Goal: Task Accomplishment & Management: Manage account settings

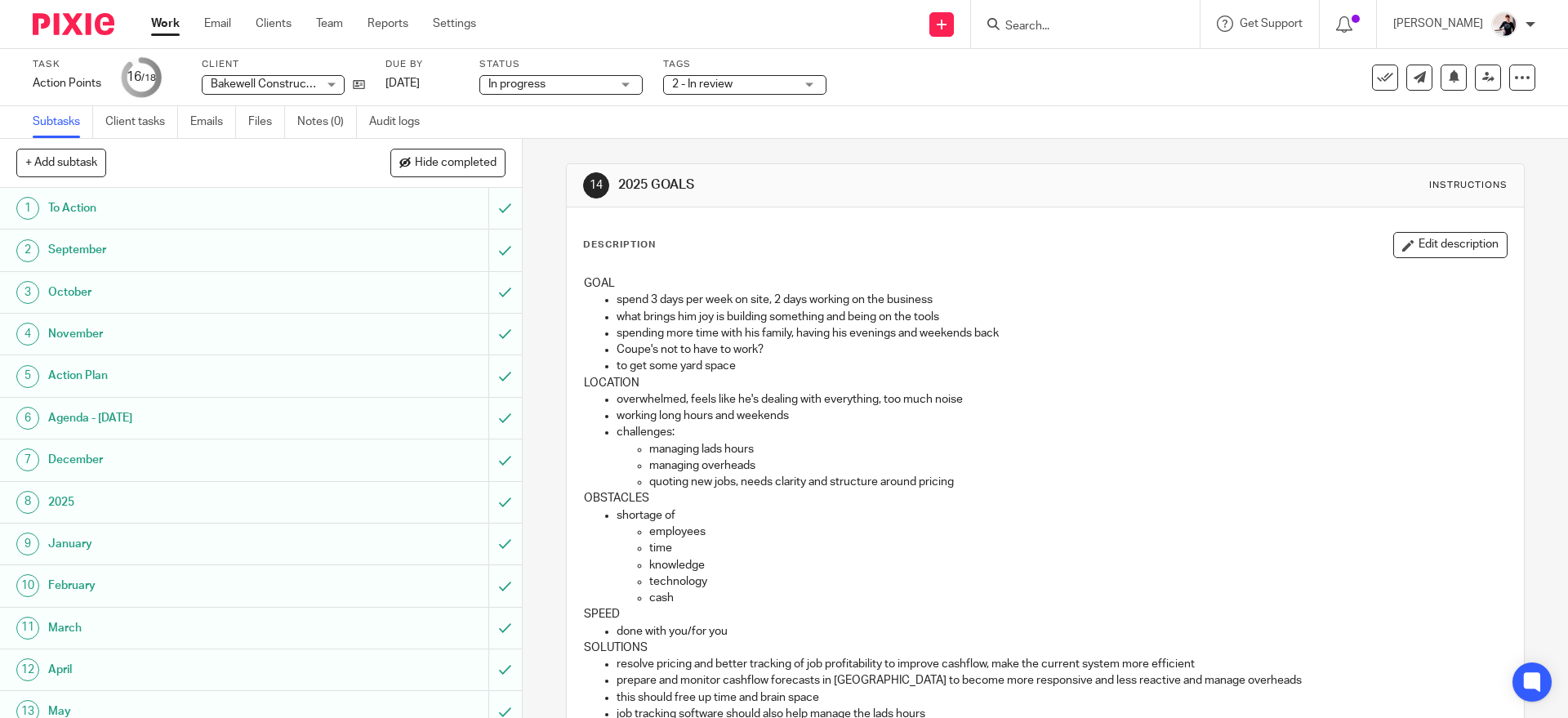
scroll to position [398, 0]
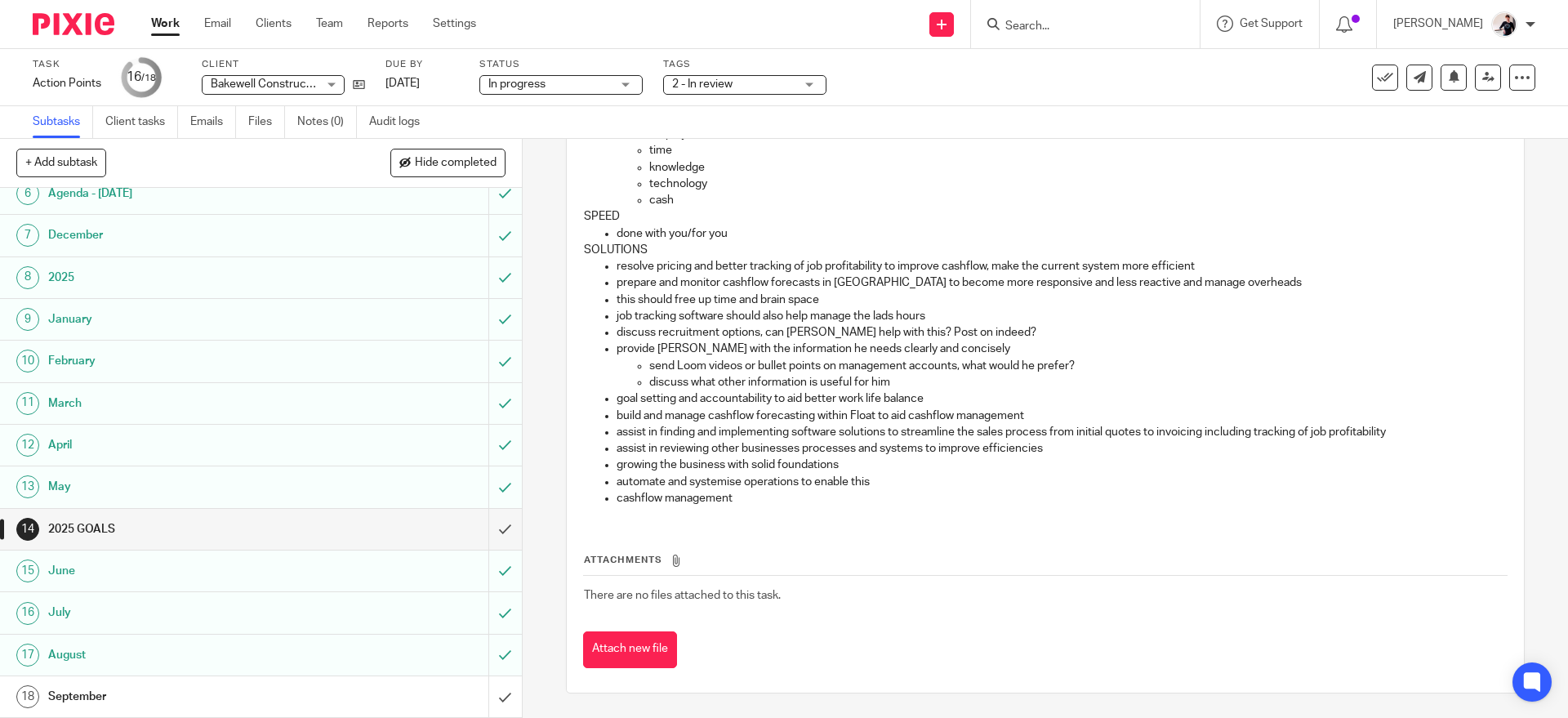
click at [408, 678] on link "18 September" at bounding box center [244, 697] width 488 height 40
click at [387, 699] on div "September" at bounding box center [260, 697] width 424 height 25
click at [398, 689] on div "September" at bounding box center [260, 697] width 424 height 25
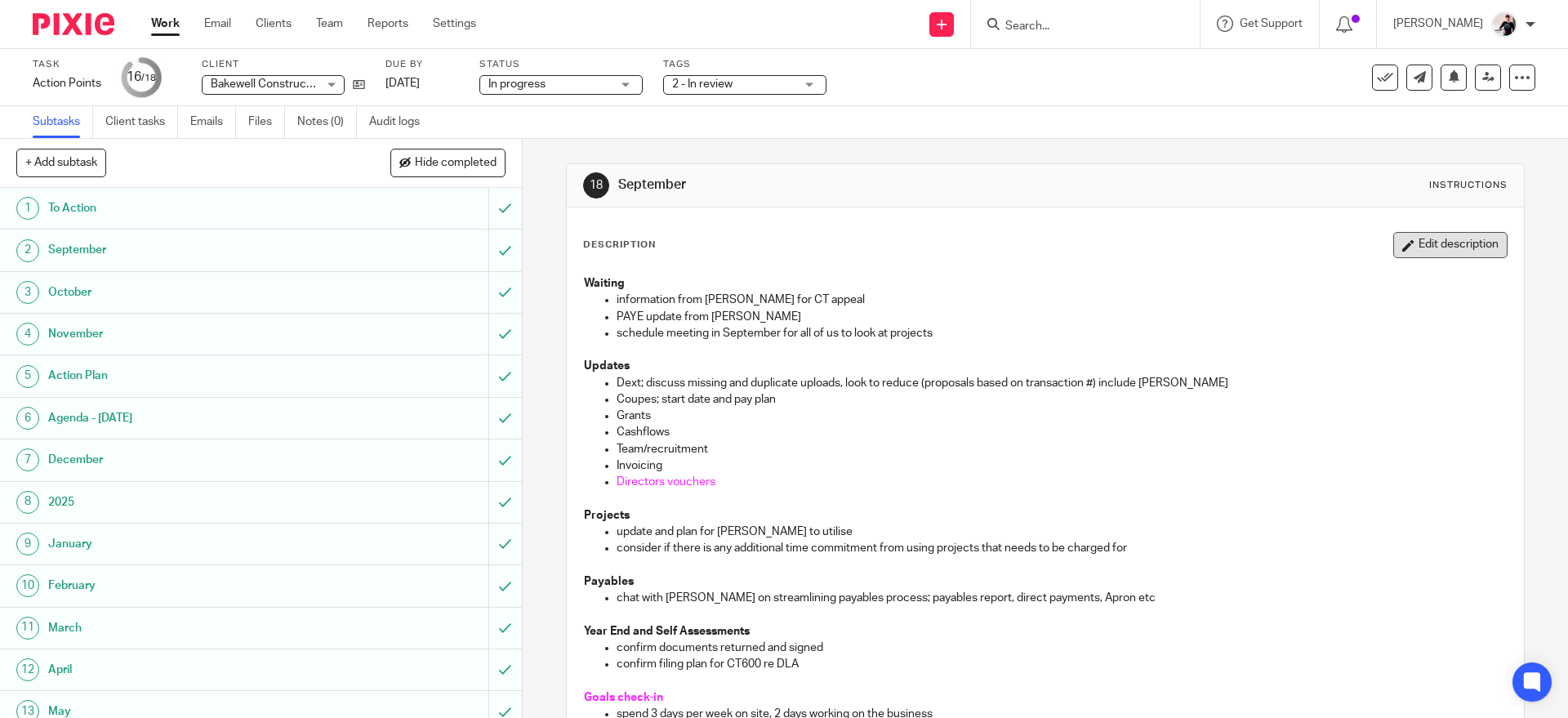
click at [1411, 241] on button "Edit description" at bounding box center [1450, 245] width 114 height 26
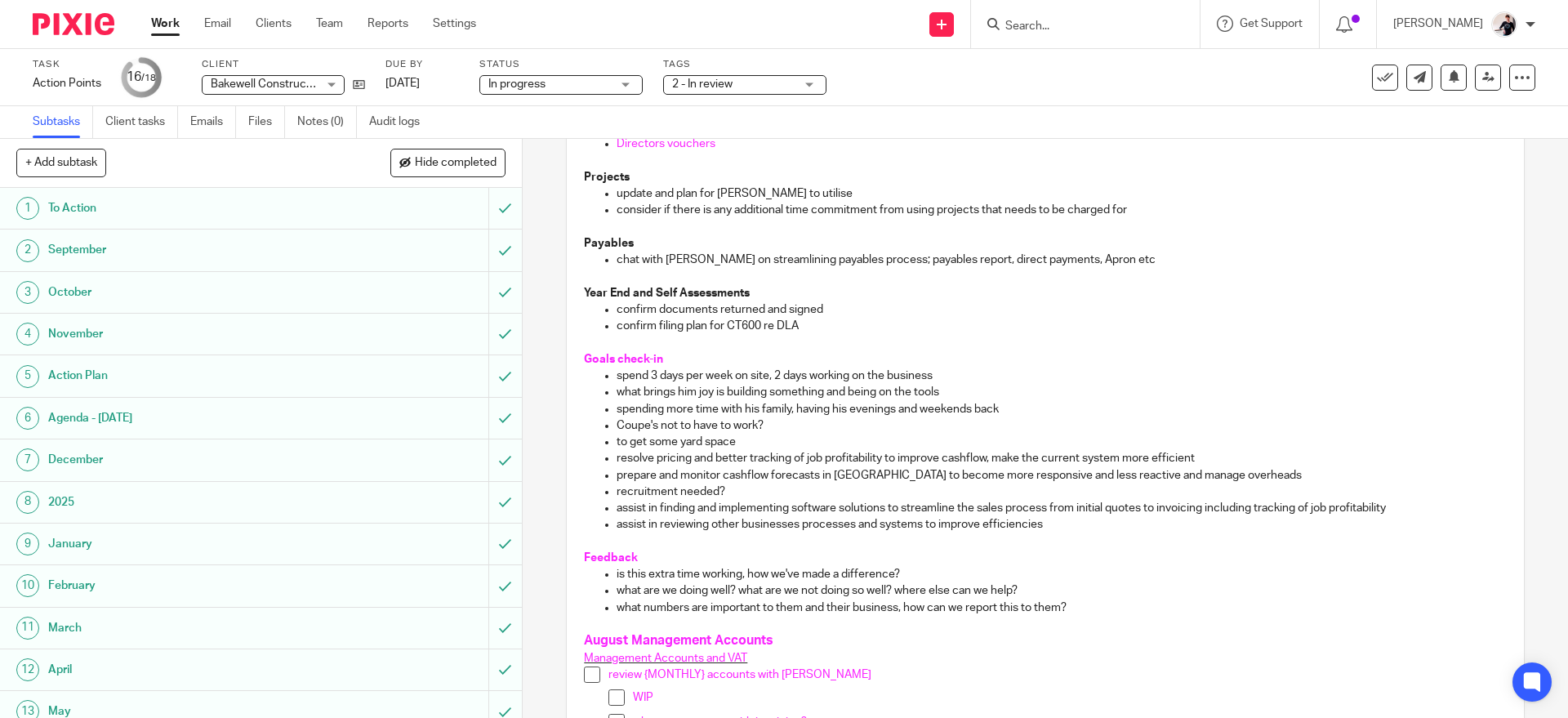
scroll to position [666, 0]
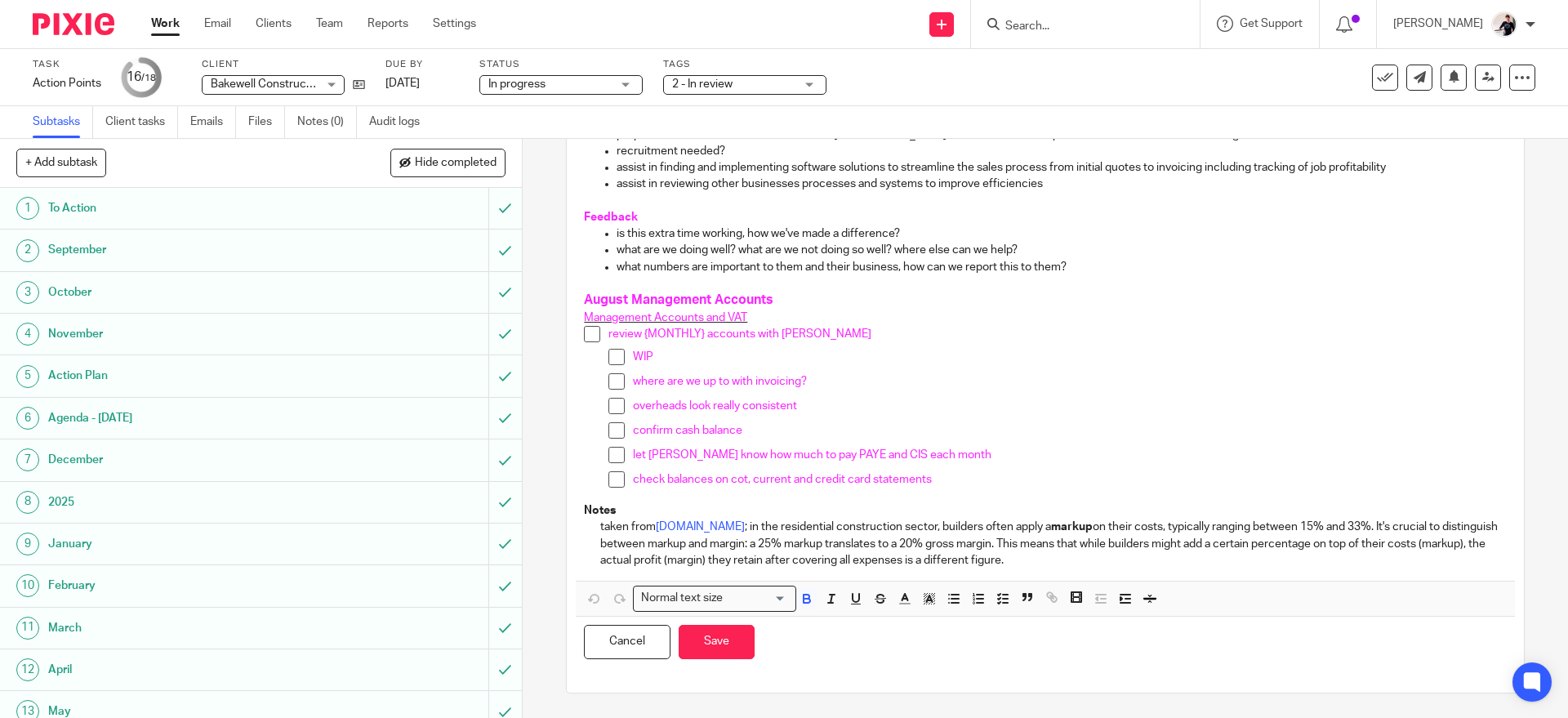
click at [1279, 565] on p "taken from blog.associationofprofessionalbuilders.com ; in the residential cons…" at bounding box center [1052, 543] width 906 height 50
click at [1166, 275] on p at bounding box center [1045, 283] width 922 height 17
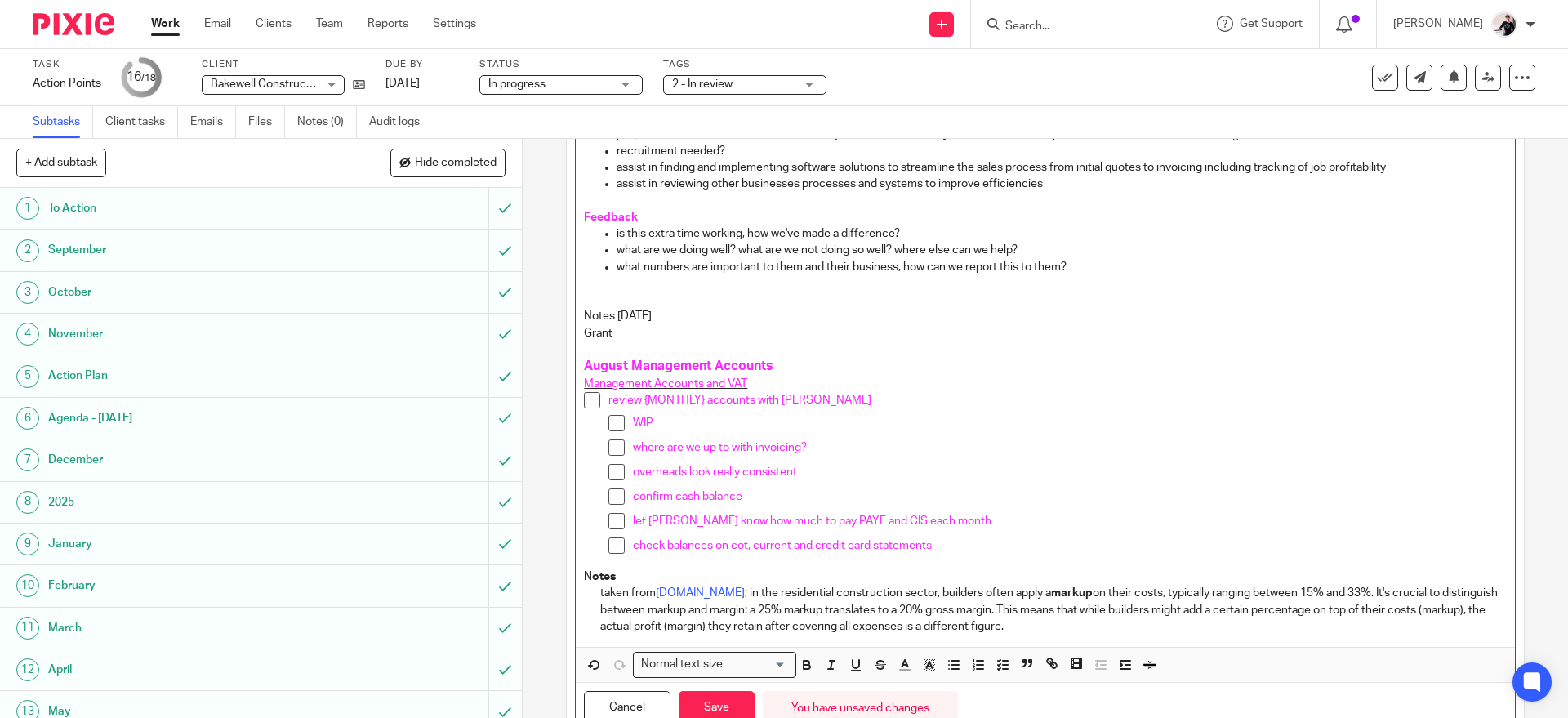
drag, startPoint x: 681, startPoint y: 317, endPoint x: 547, endPoint y: 307, distance: 134.4
click at [547, 307] on div "18 September Instructions Description Waiting information from Tom for CT appea…" at bounding box center [1045, 428] width 1045 height 579
click at [627, 332] on p "Grant" at bounding box center [1045, 333] width 922 height 17
click at [575, 330] on div "Waiting information from Tom for CT appeal PAYE update from James schedule meet…" at bounding box center [1044, 117] width 938 height 1059
click at [654, 337] on p "Grant" at bounding box center [1061, 333] width 889 height 17
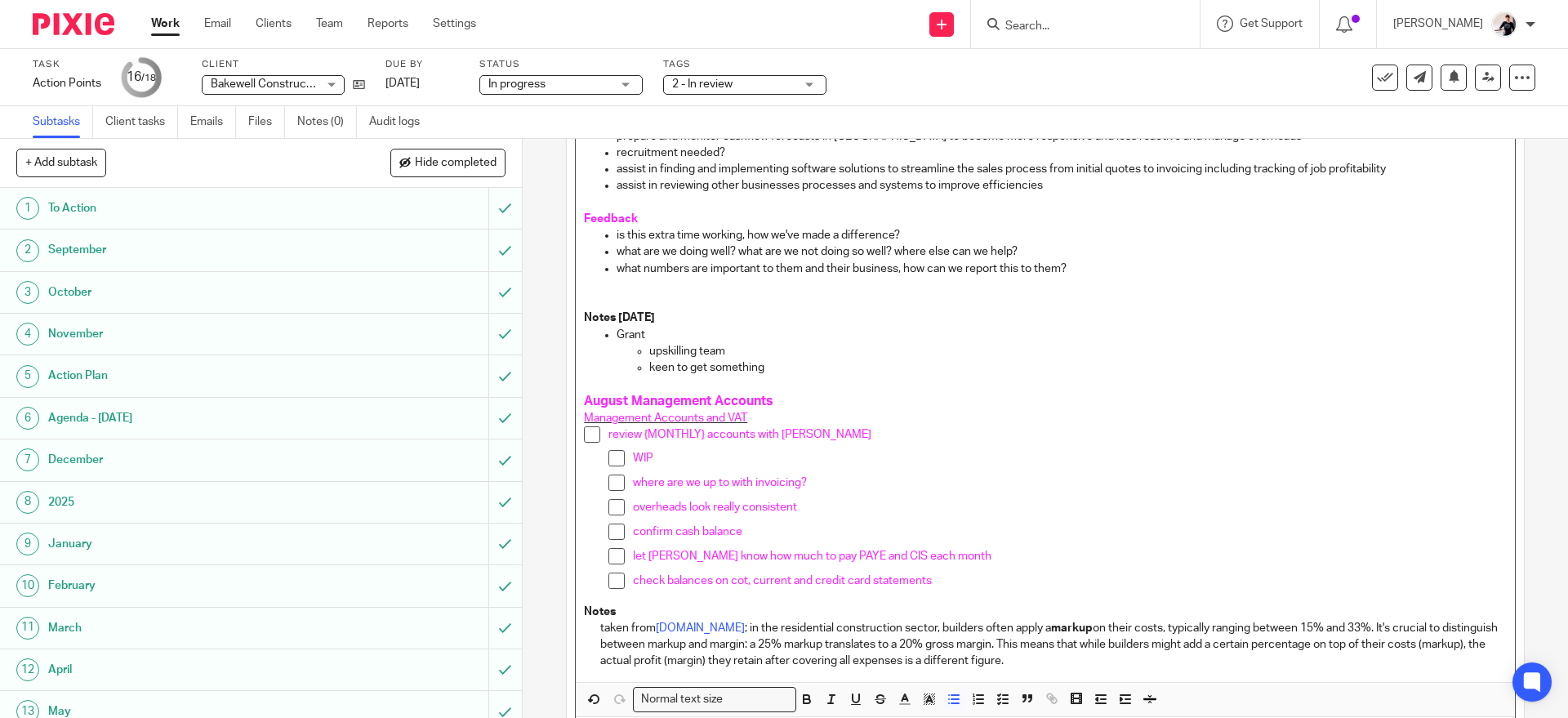
scroll to position [765, 0]
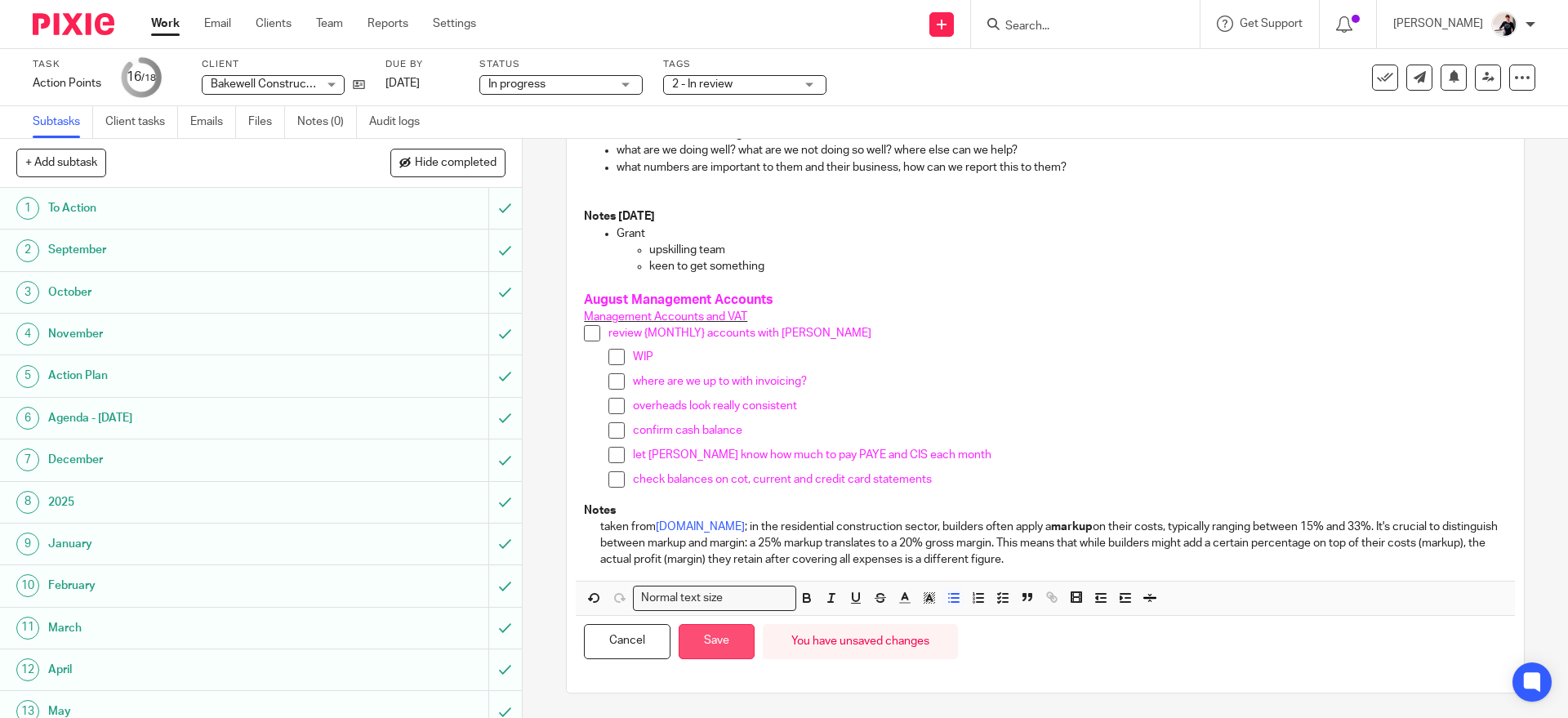
click at [712, 652] on button "Save" at bounding box center [717, 642] width 76 height 35
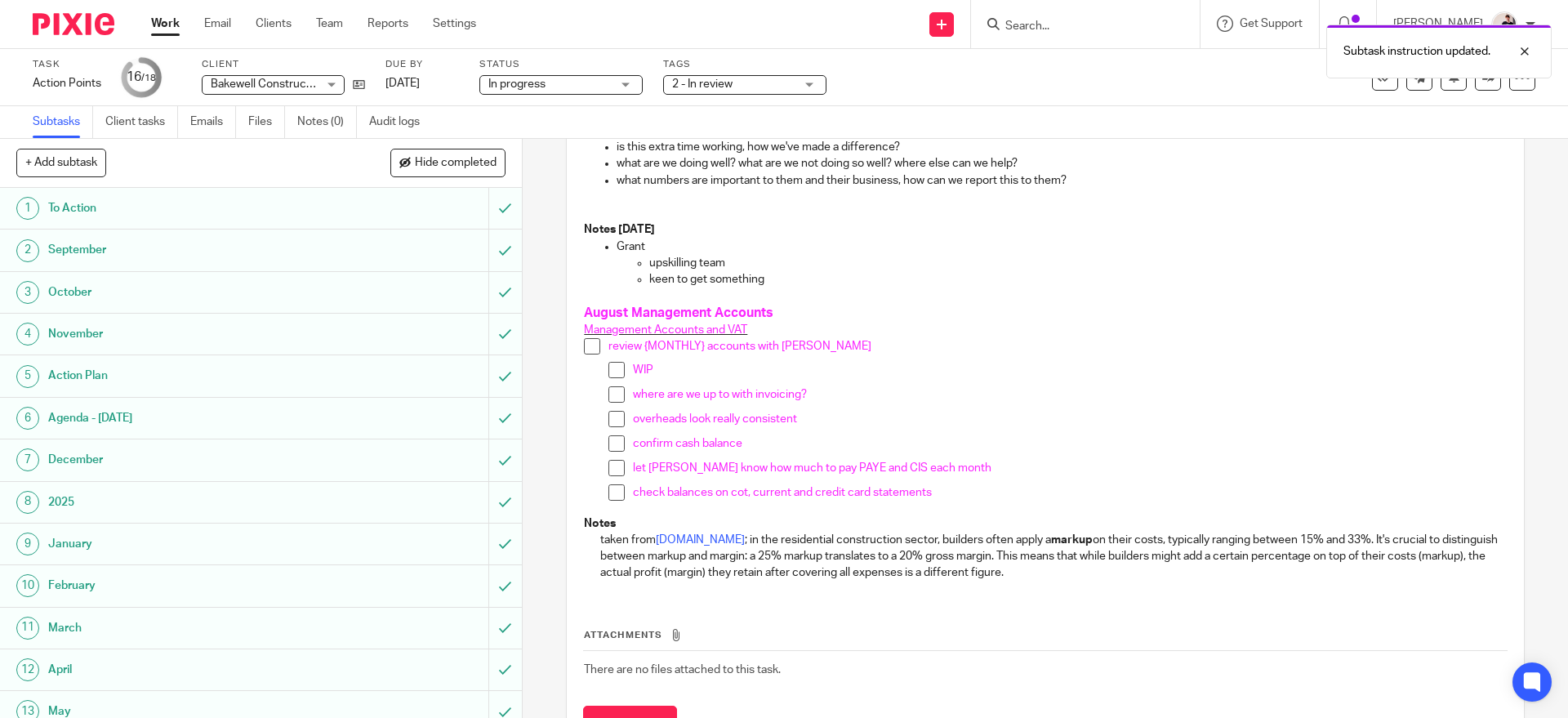
scroll to position [779, 0]
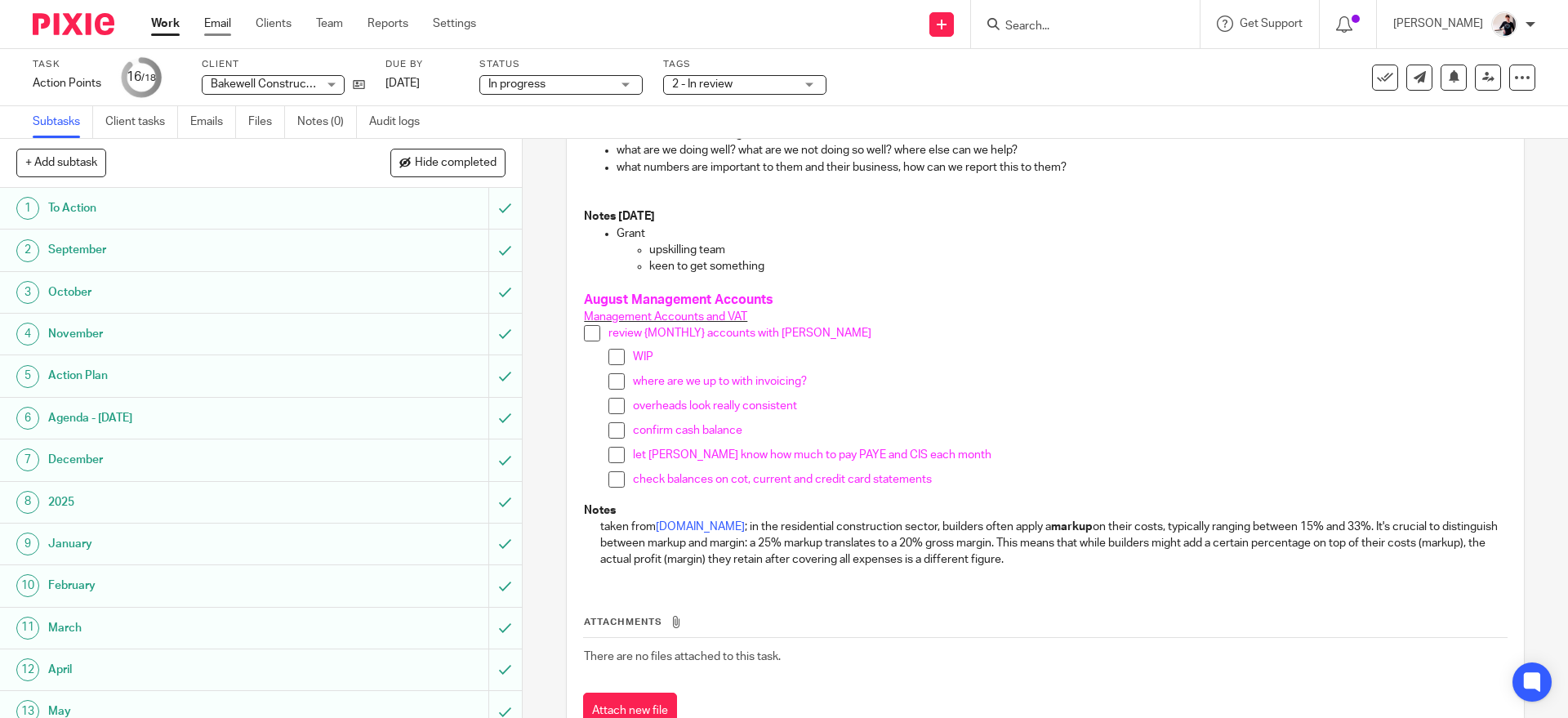
click at [215, 22] on link "Email" at bounding box center [217, 24] width 27 height 17
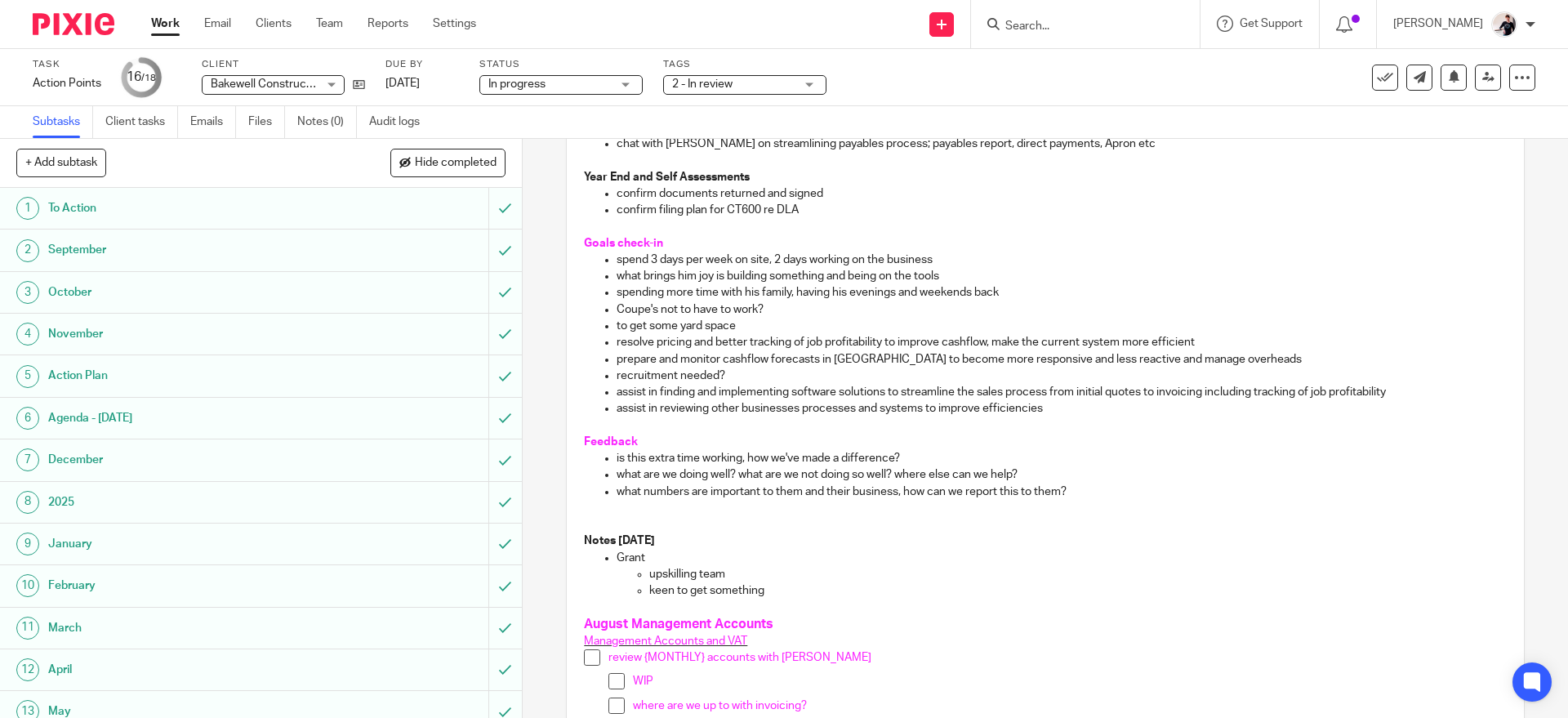
scroll to position [458, 0]
click at [835, 585] on p "keen to get something" at bounding box center [1077, 587] width 856 height 17
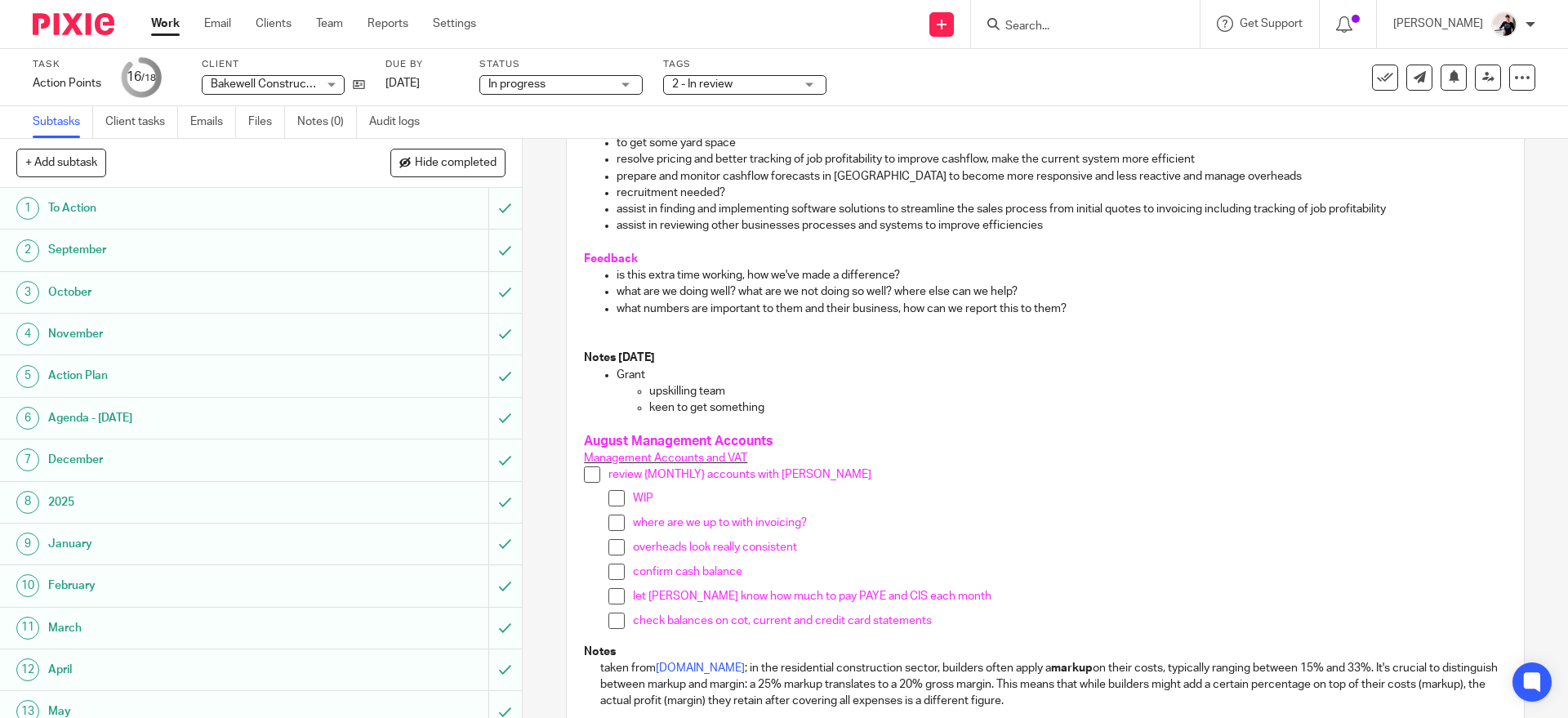
scroll to position [0, 0]
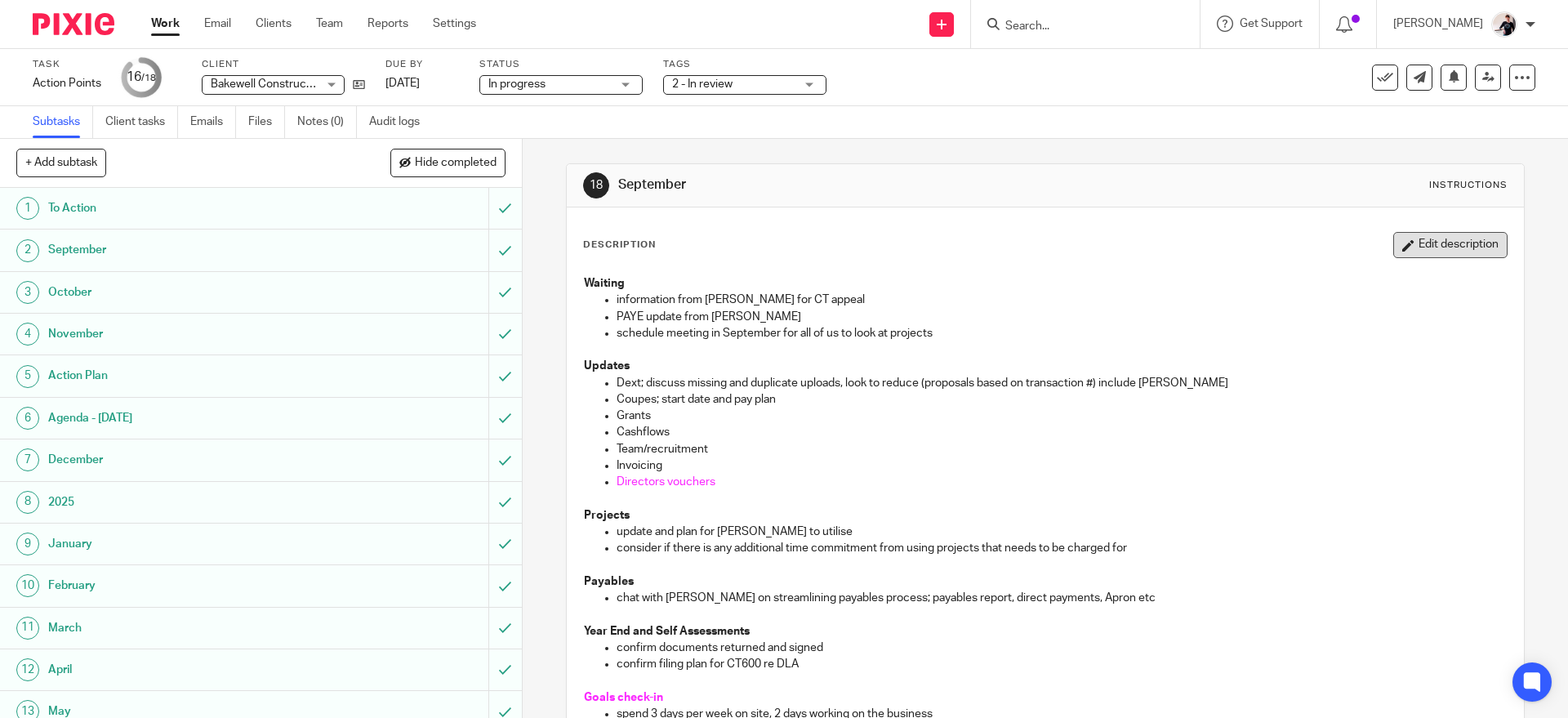
click at [1425, 245] on button "Edit description" at bounding box center [1450, 245] width 114 height 26
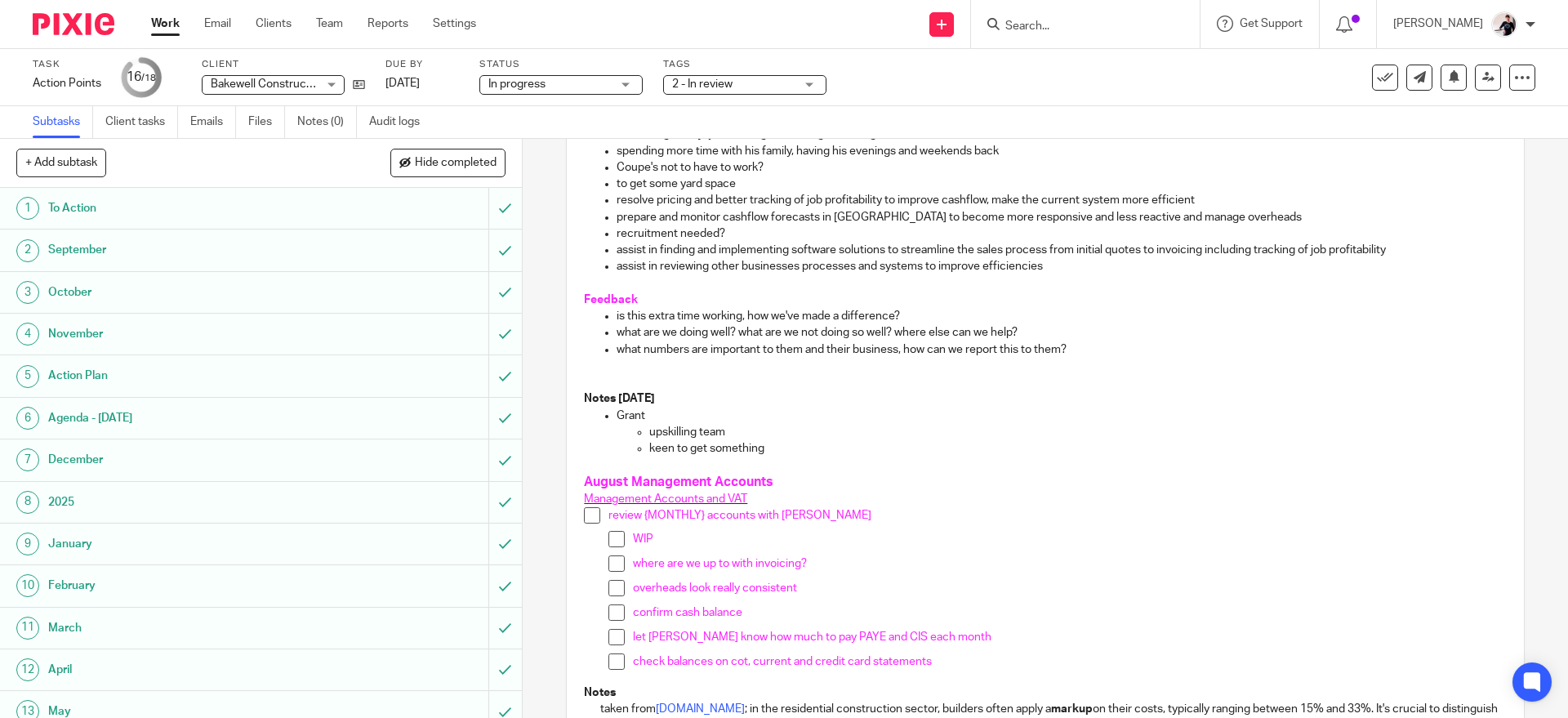
scroll to position [598, 0]
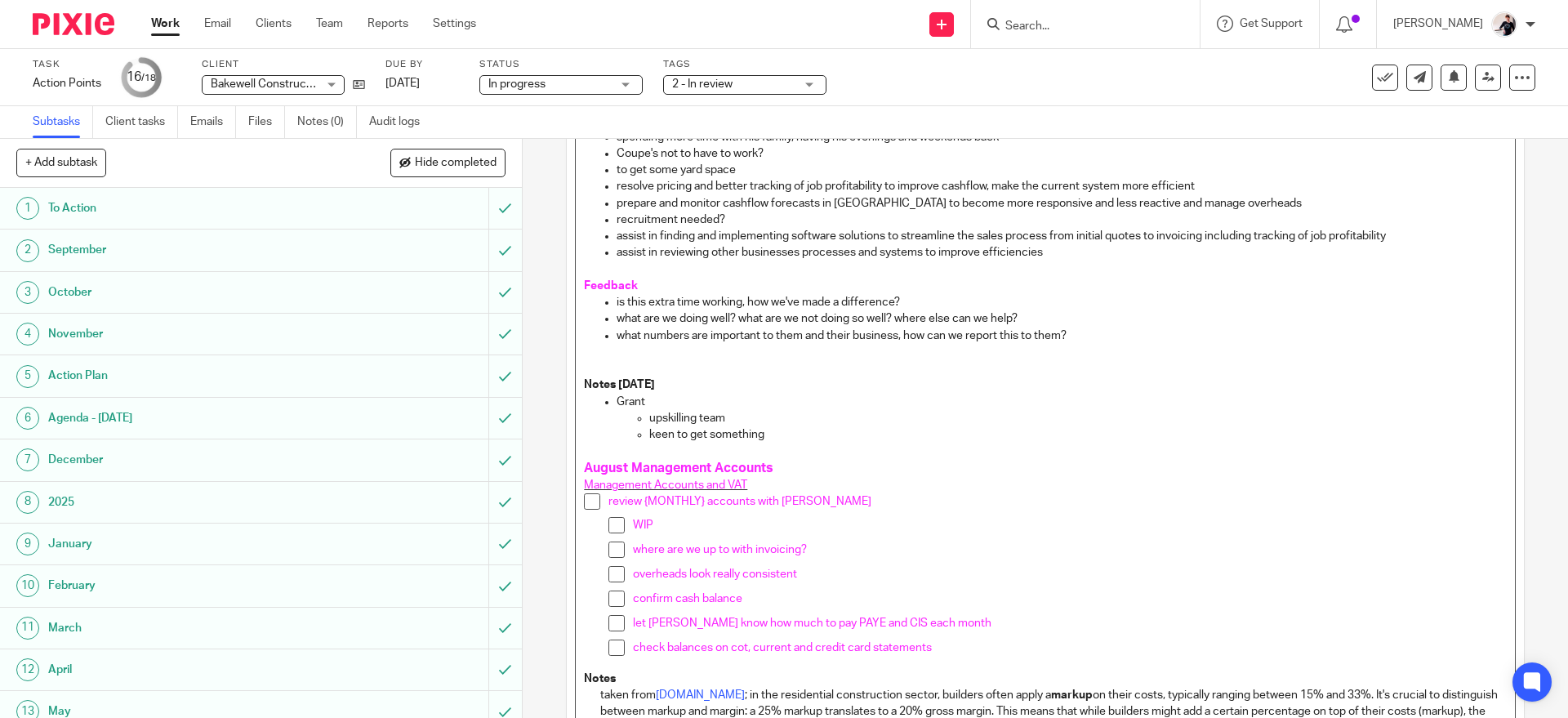
click at [766, 438] on p "keen to get something" at bounding box center [1077, 434] width 856 height 17
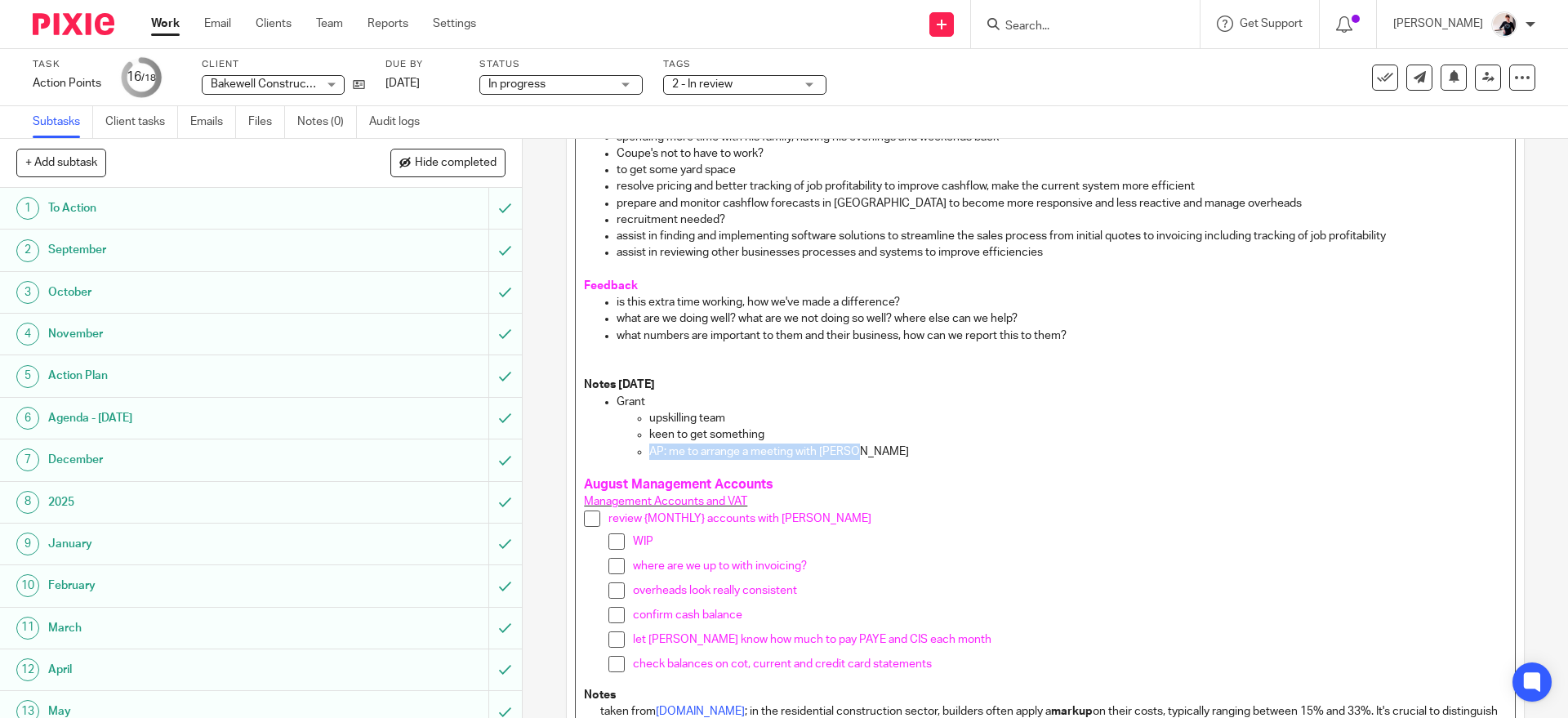
drag, startPoint x: 888, startPoint y: 448, endPoint x: 641, endPoint y: 451, distance: 247.0
click at [641, 451] on ul "upskilling team keen to get something AP: me to arrange a meeting with Amanda" at bounding box center [1061, 435] width 889 height 50
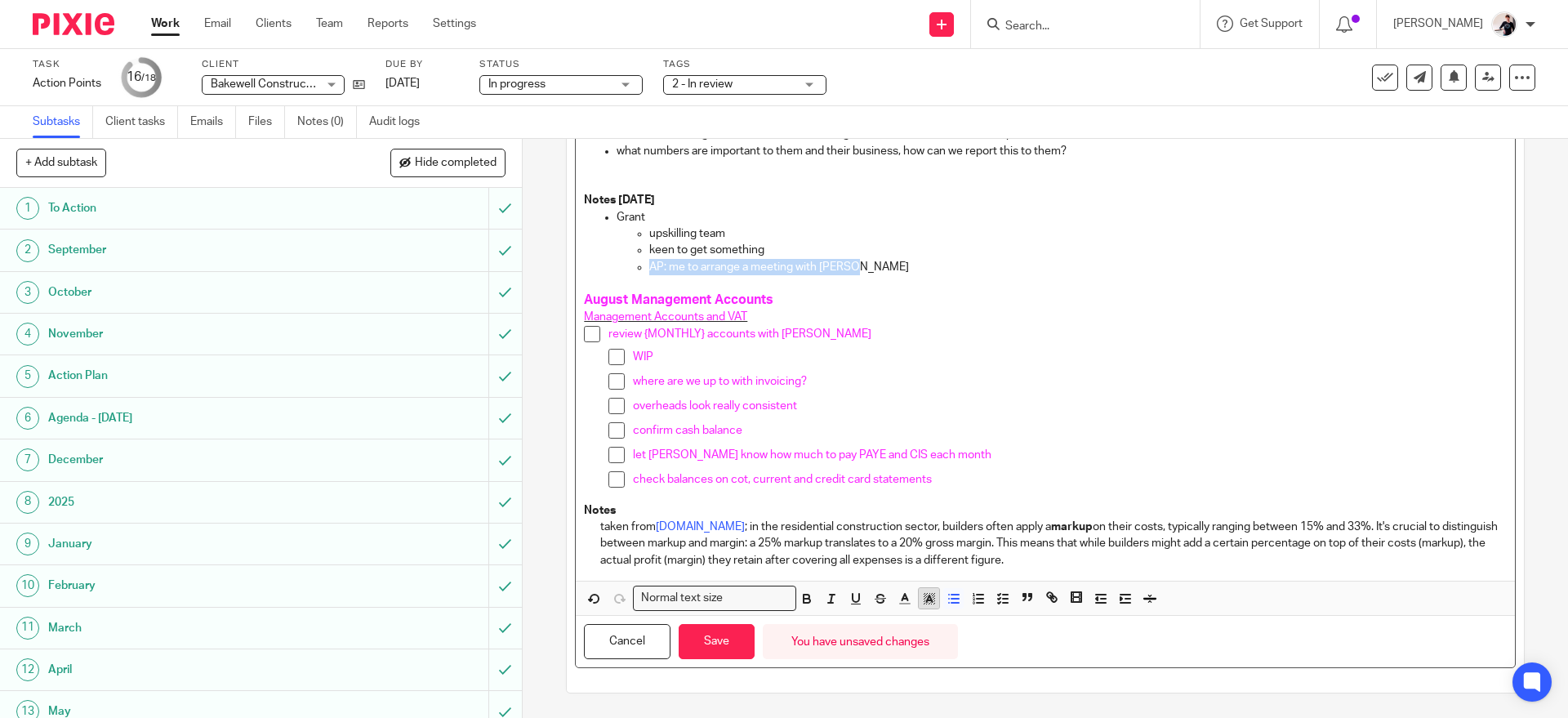
click at [923, 601] on rect "button" at bounding box center [923, 601] width 1 height 1
click at [905, 650] on li "color:#9F0500" at bounding box center [909, 652] width 12 height 12
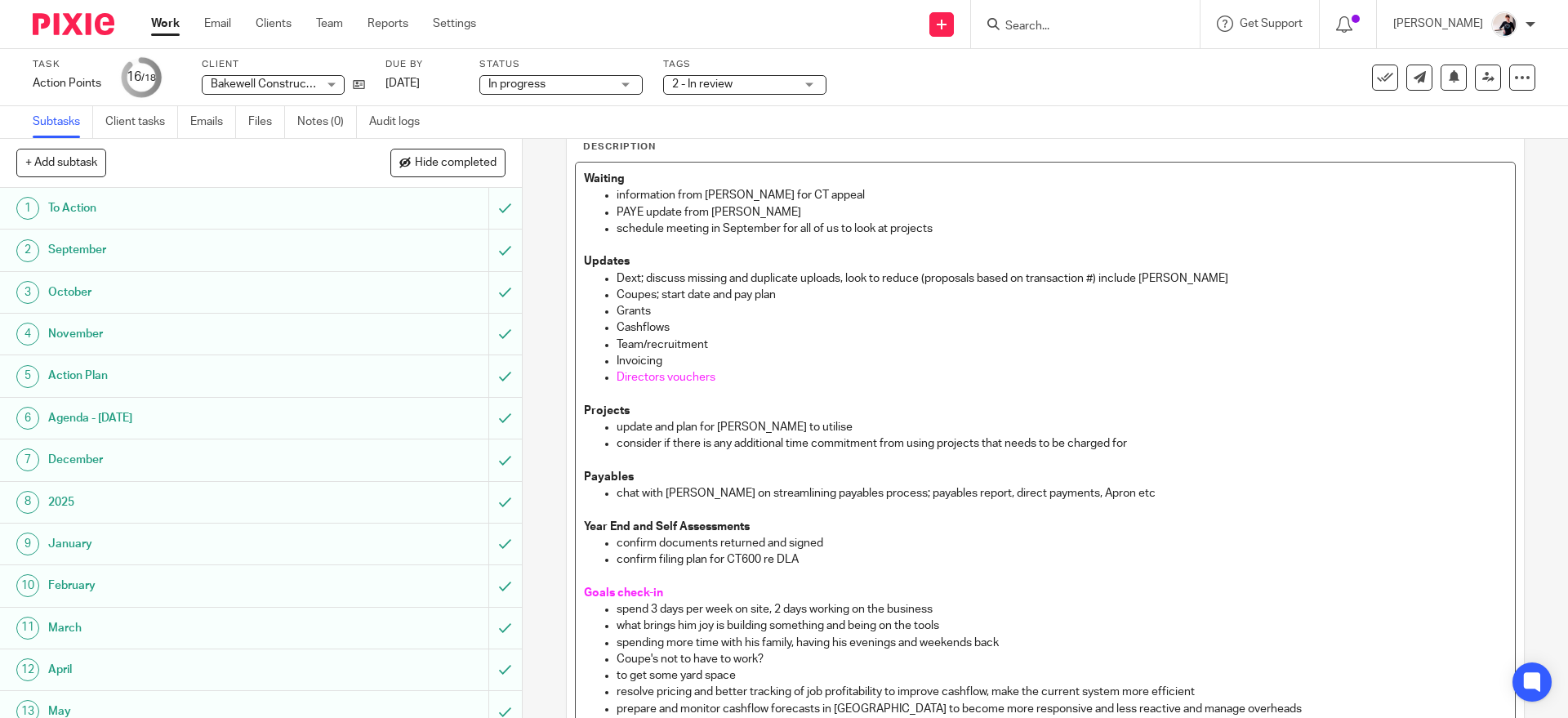
scroll to position [95, 0]
drag, startPoint x: 670, startPoint y: 308, endPoint x: 607, endPoint y: 289, distance: 65.8
click at [607, 289] on ul "Dext; discuss missing and duplicate uploads, look to reduce (proposals based on…" at bounding box center [1045, 325] width 922 height 116
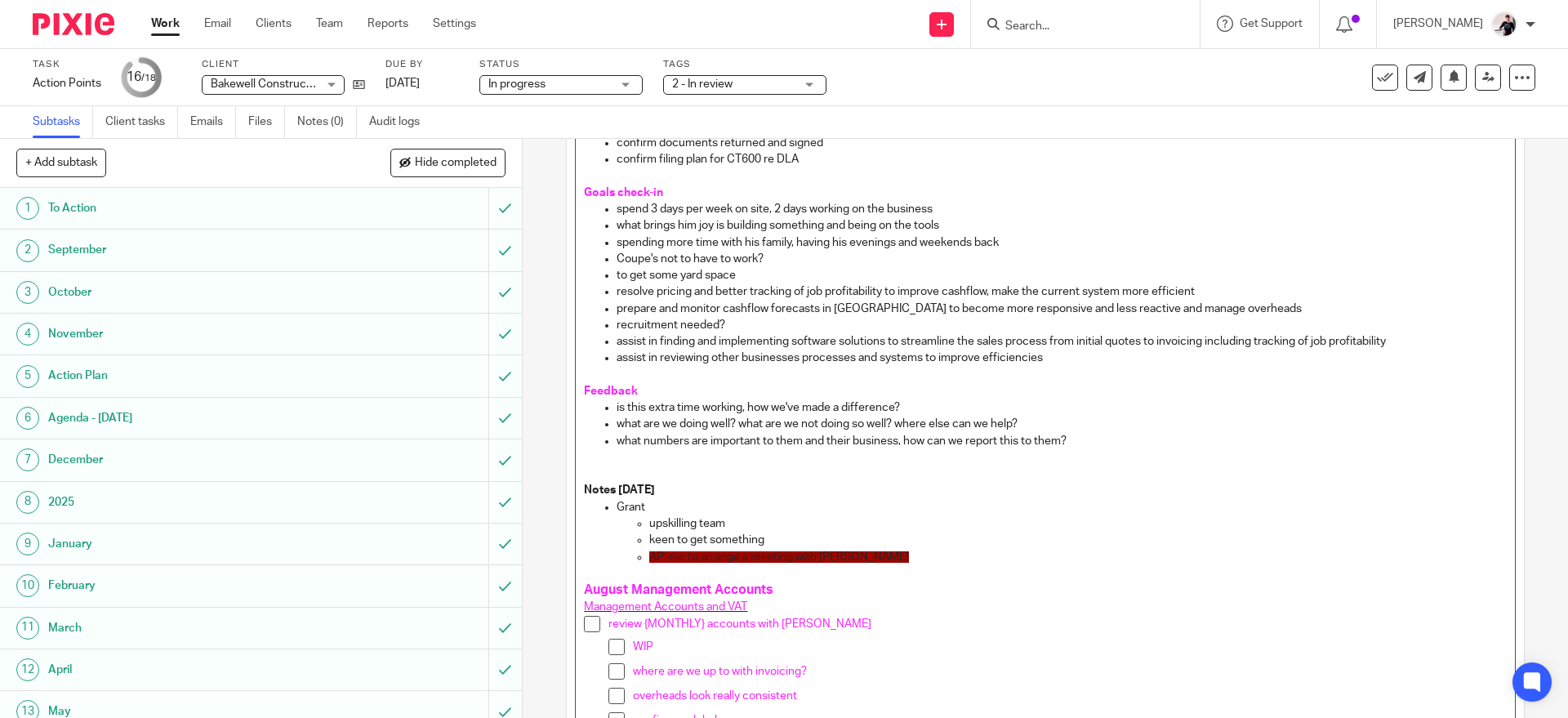
scroll to position [782, 0]
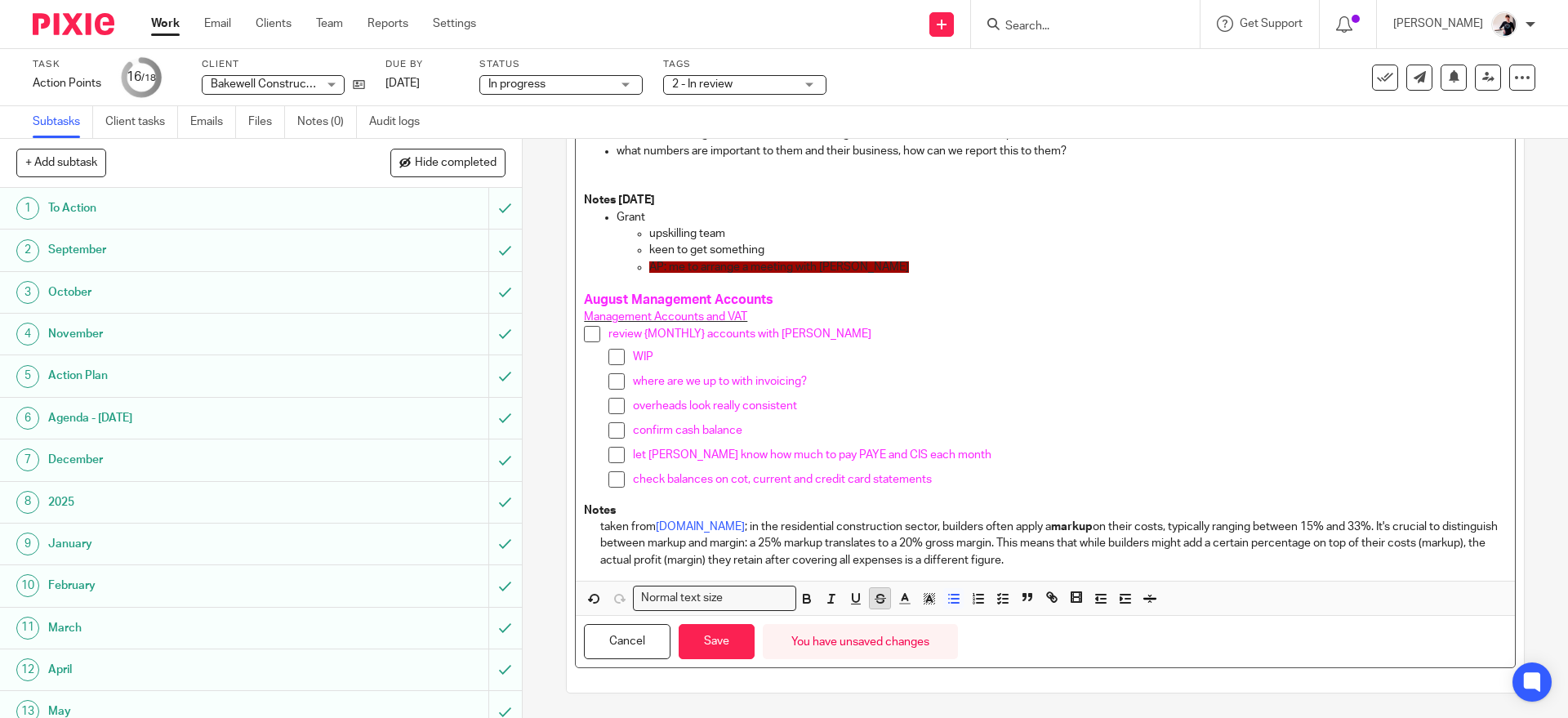
click at [875, 596] on icon "button" at bounding box center [880, 598] width 15 height 15
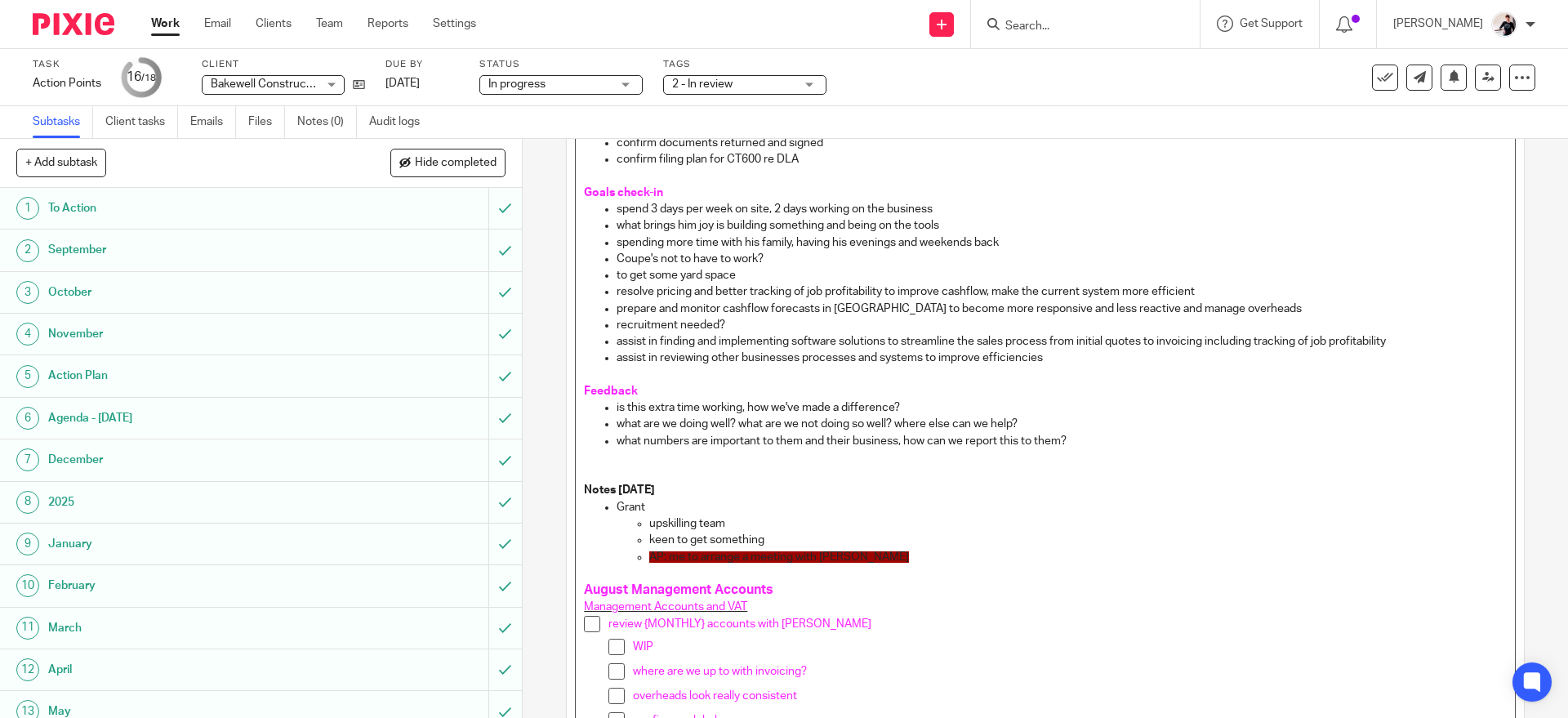
scroll to position [521, 0]
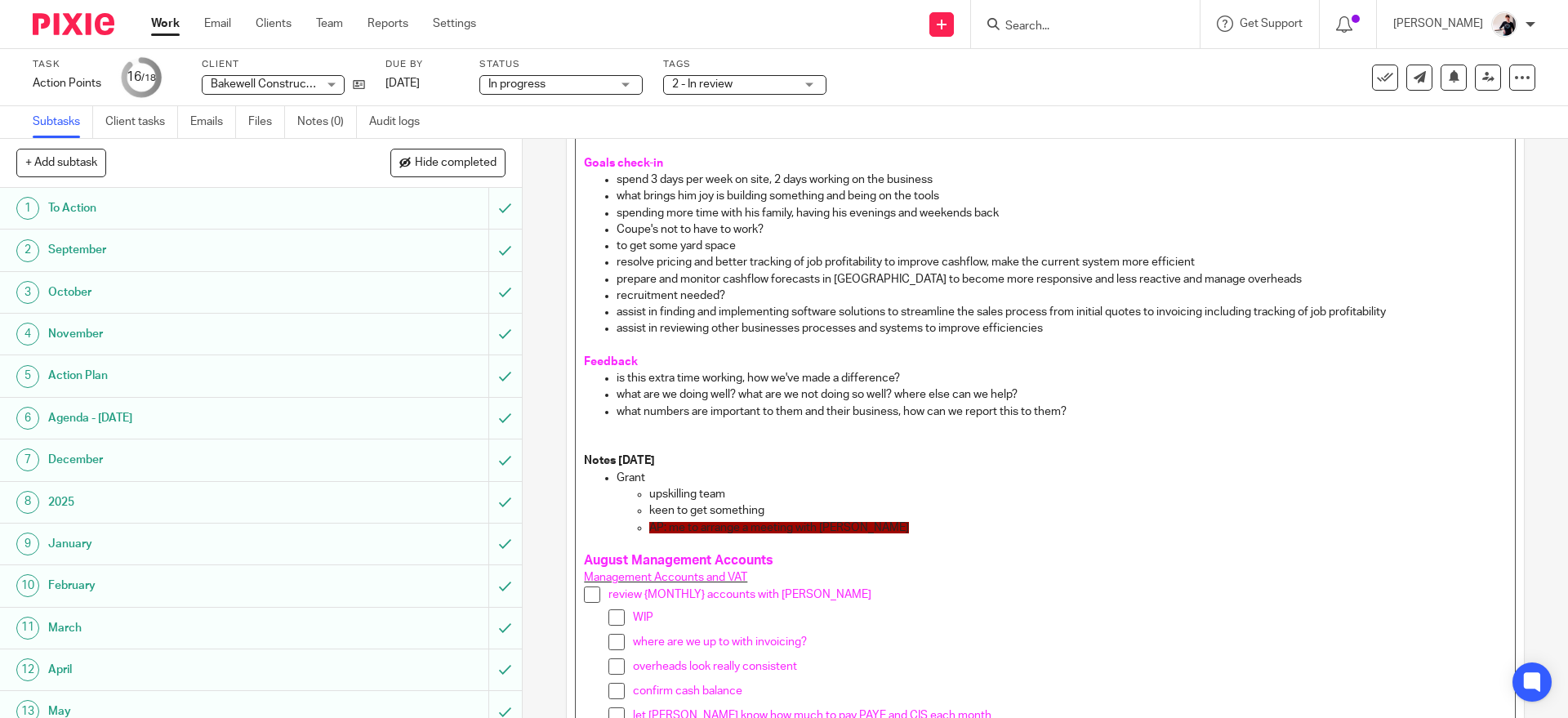
click at [932, 532] on p "AP: me to arrange a meeting with Amanda" at bounding box center [1077, 527] width 856 height 17
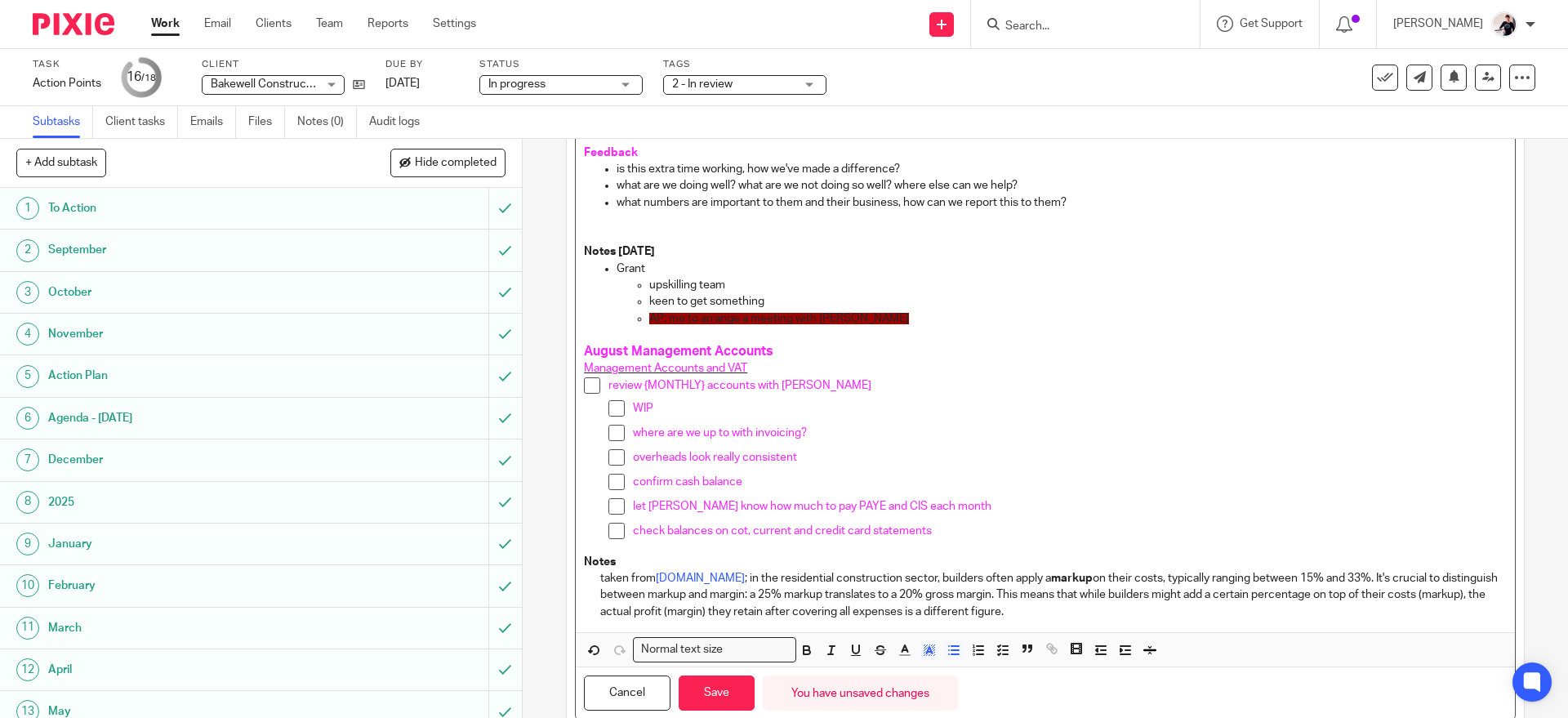
scroll to position [733, 0]
drag, startPoint x: 869, startPoint y: 313, endPoint x: 639, endPoint y: 310, distance: 230.0
click at [639, 310] on ul "upskilling team keen to get something AP: me to arrange a meeting with Amanda" at bounding box center [1061, 299] width 889 height 50
click at [901, 645] on polyline "button" at bounding box center [904, 646] width 6 height 6
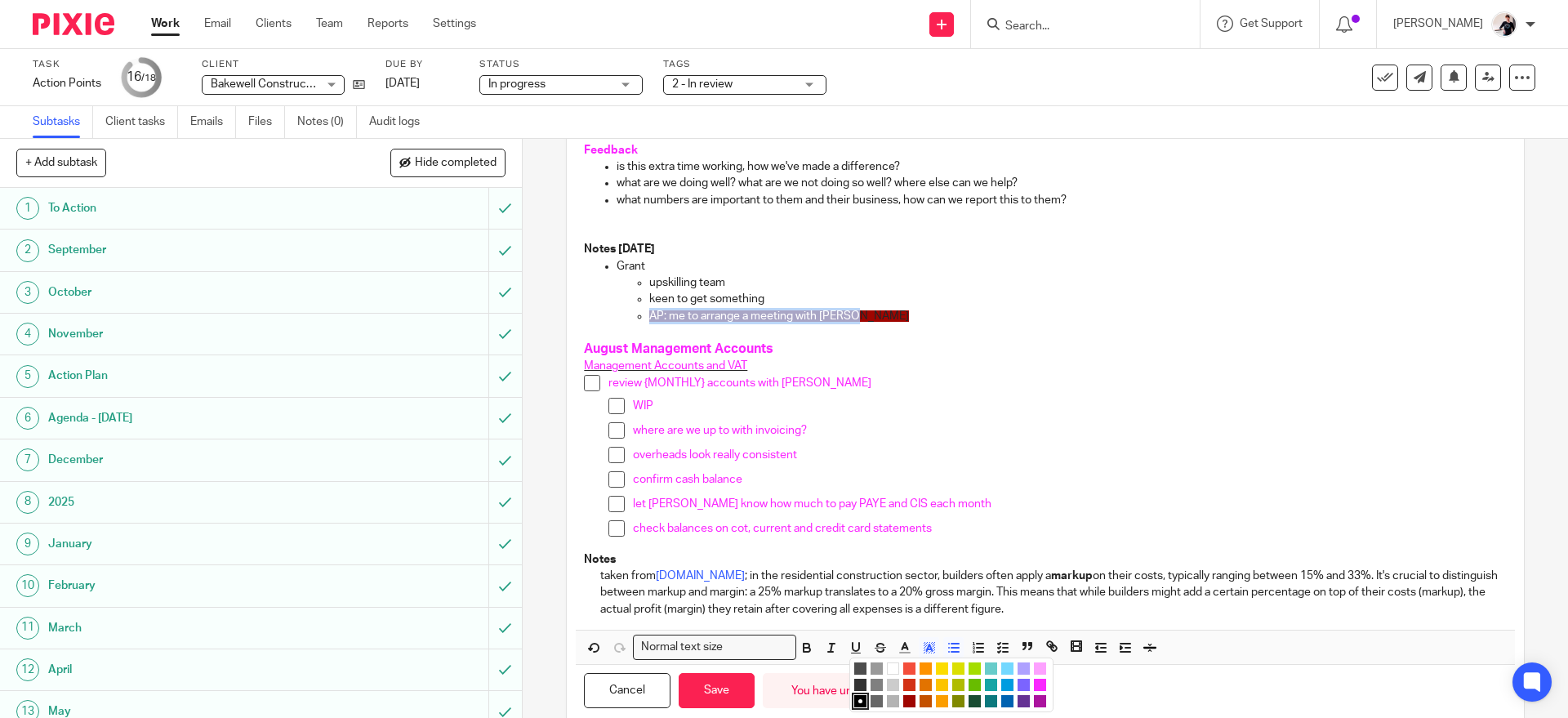
click at [908, 681] on li "color:#D33115" at bounding box center [909, 685] width 12 height 12
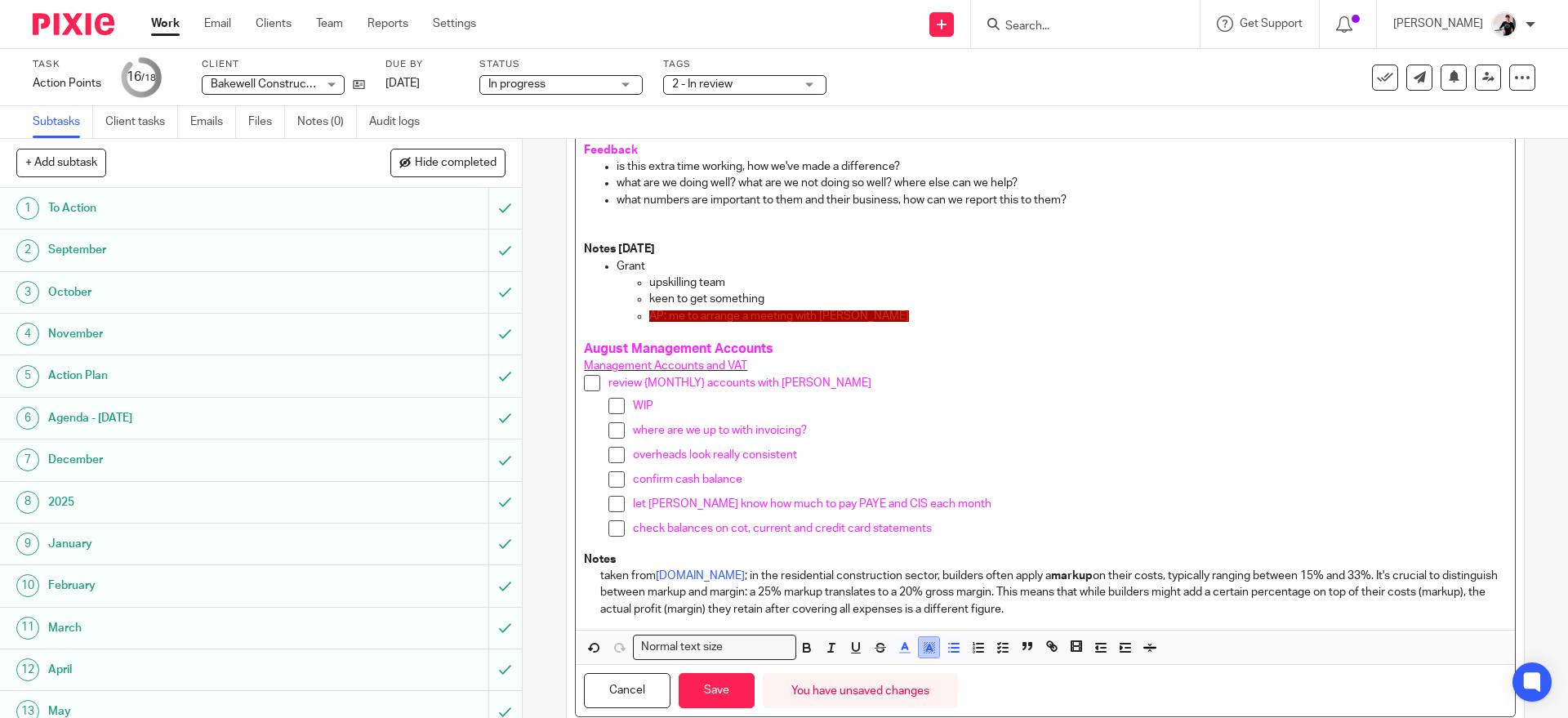
click at [926, 651] on polyline "button" at bounding box center [929, 648] width 6 height 6
click at [1022, 668] on li "color:#AEA1FF" at bounding box center [1023, 669] width 12 height 12
click at [899, 645] on icon "button" at bounding box center [905, 648] width 15 height 15
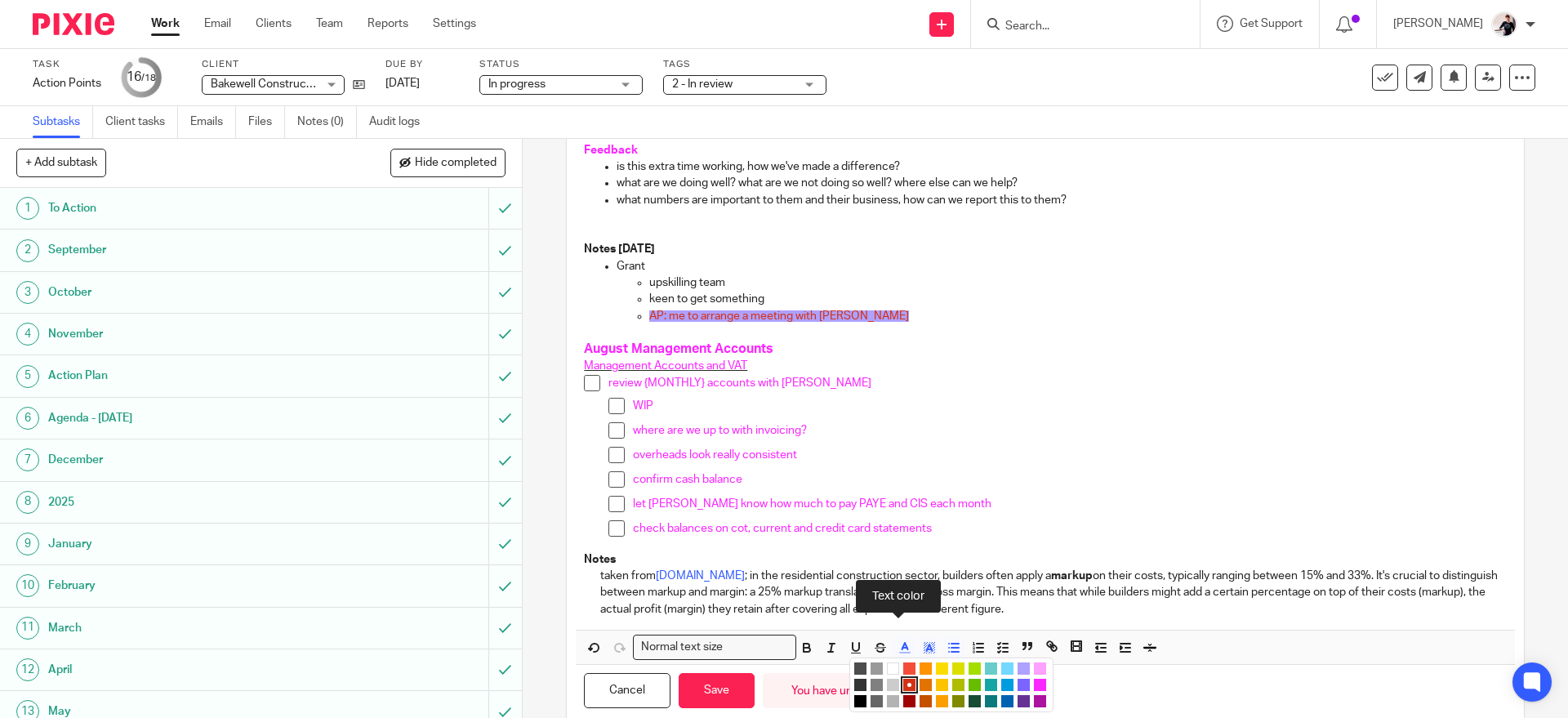
click at [892, 666] on li "color:#FFFFFF" at bounding box center [893, 669] width 12 height 12
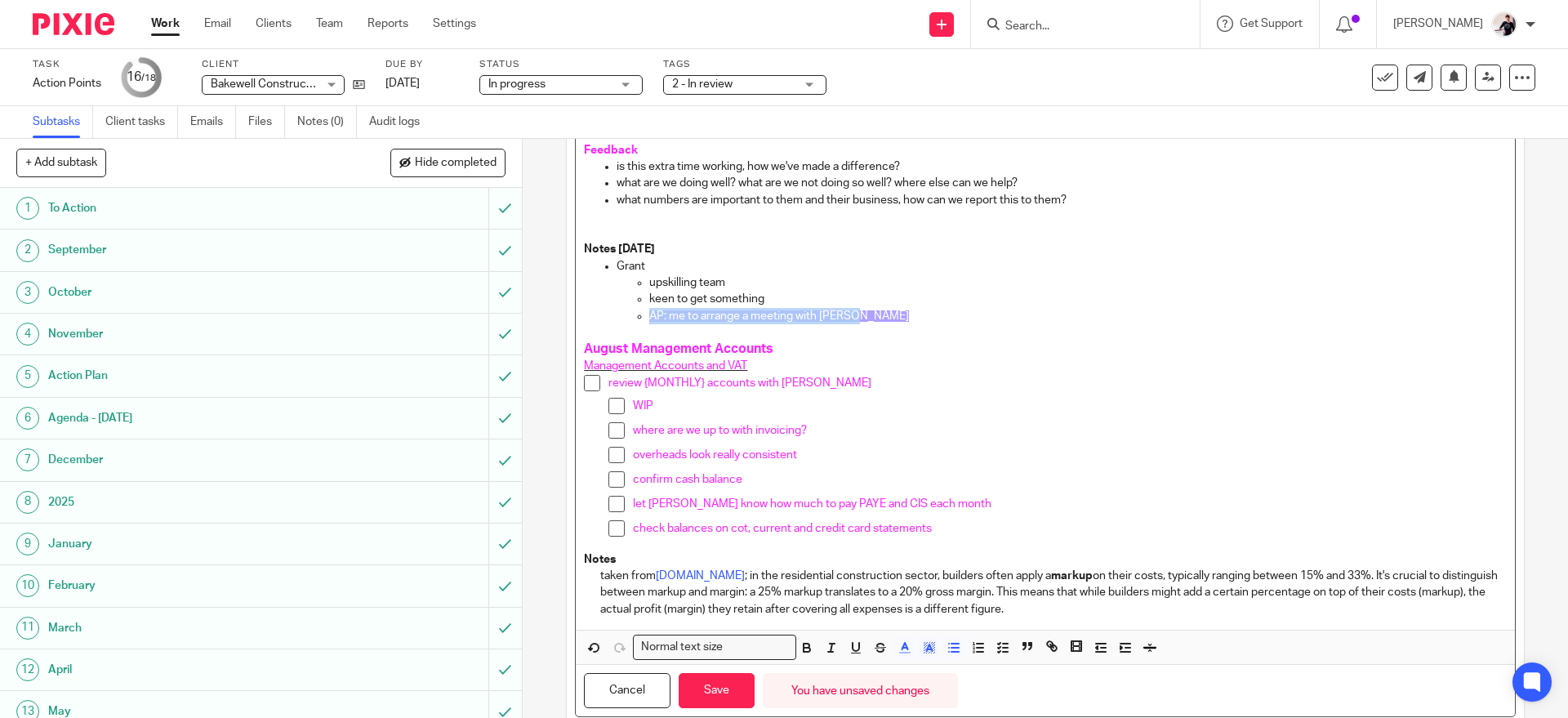
click at [1013, 347] on h3 "August Management Accounts" at bounding box center [1045, 350] width 922 height 18
drag, startPoint x: 871, startPoint y: 317, endPoint x: 643, endPoint y: 323, distance: 228.1
click at [649, 323] on p "AP: me to arrange a meeting with Amanda" at bounding box center [1077, 315] width 856 height 17
click at [926, 645] on polyline "button" at bounding box center [929, 648] width 6 height 6
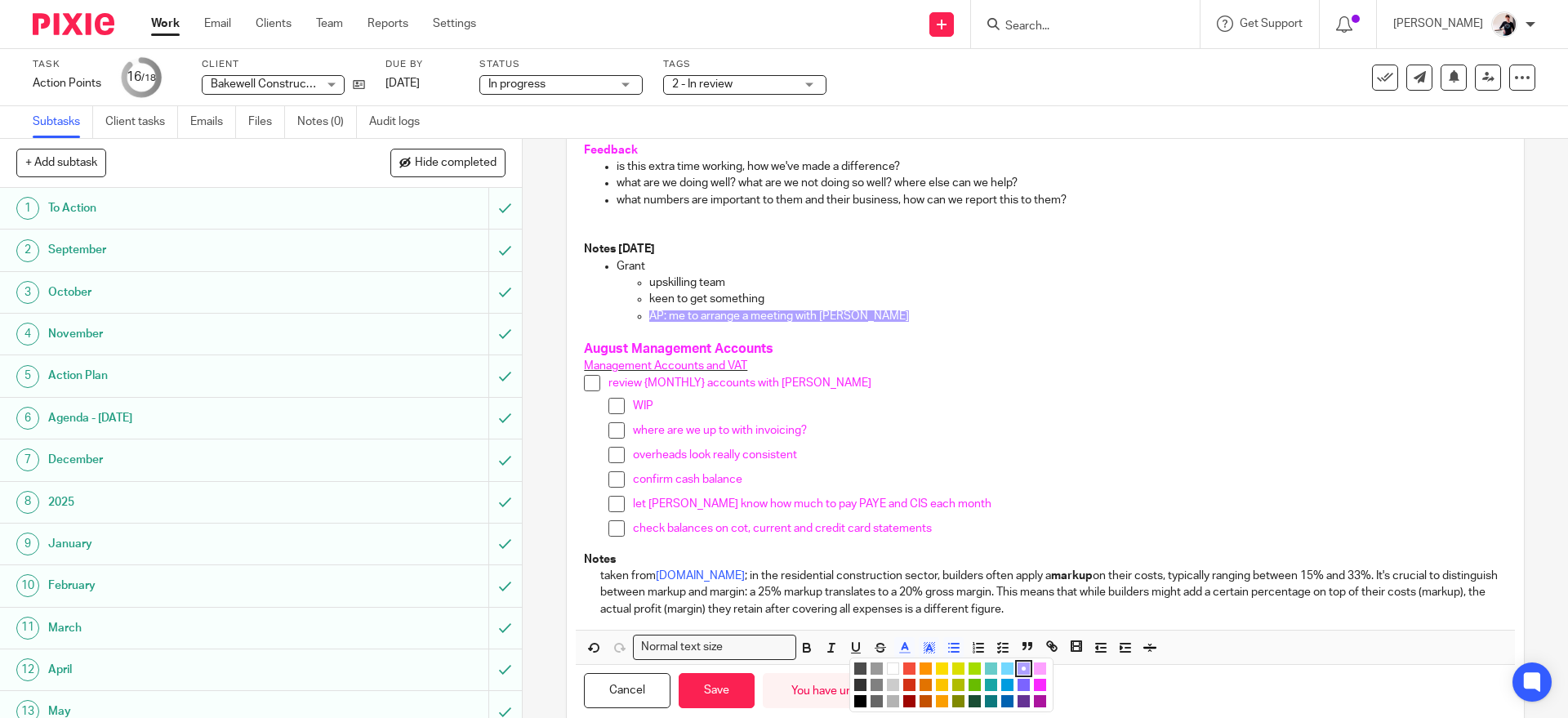
click at [887, 674] on li "color:#FFFFFF" at bounding box center [893, 669] width 12 height 12
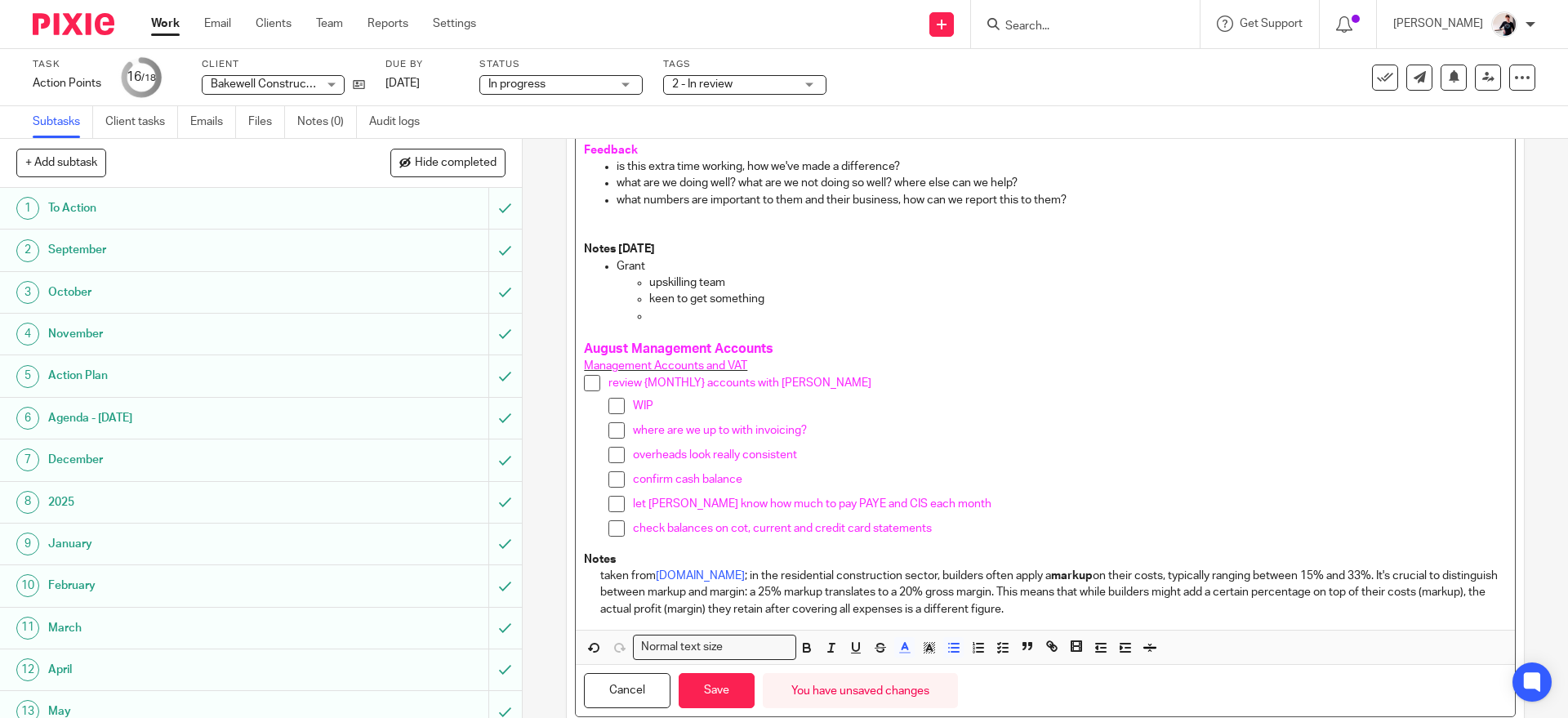
click at [882, 321] on p "AP: me to arrange a meeting with Amanda" at bounding box center [1077, 315] width 856 height 17
click at [823, 315] on span "AP: me to arrange a meeting with Amanda" at bounding box center [779, 315] width 260 height 11
drag, startPoint x: 778, startPoint y: 303, endPoint x: 854, endPoint y: 334, distance: 82.1
click at [854, 334] on div "Waiting information from Tom for CT appeal PAYE update from James schedule meet…" at bounding box center [1044, 76] width 938 height 1109
click at [671, 310] on span "AP: me to arrange a meeting with Amanda" at bounding box center [779, 315] width 260 height 11
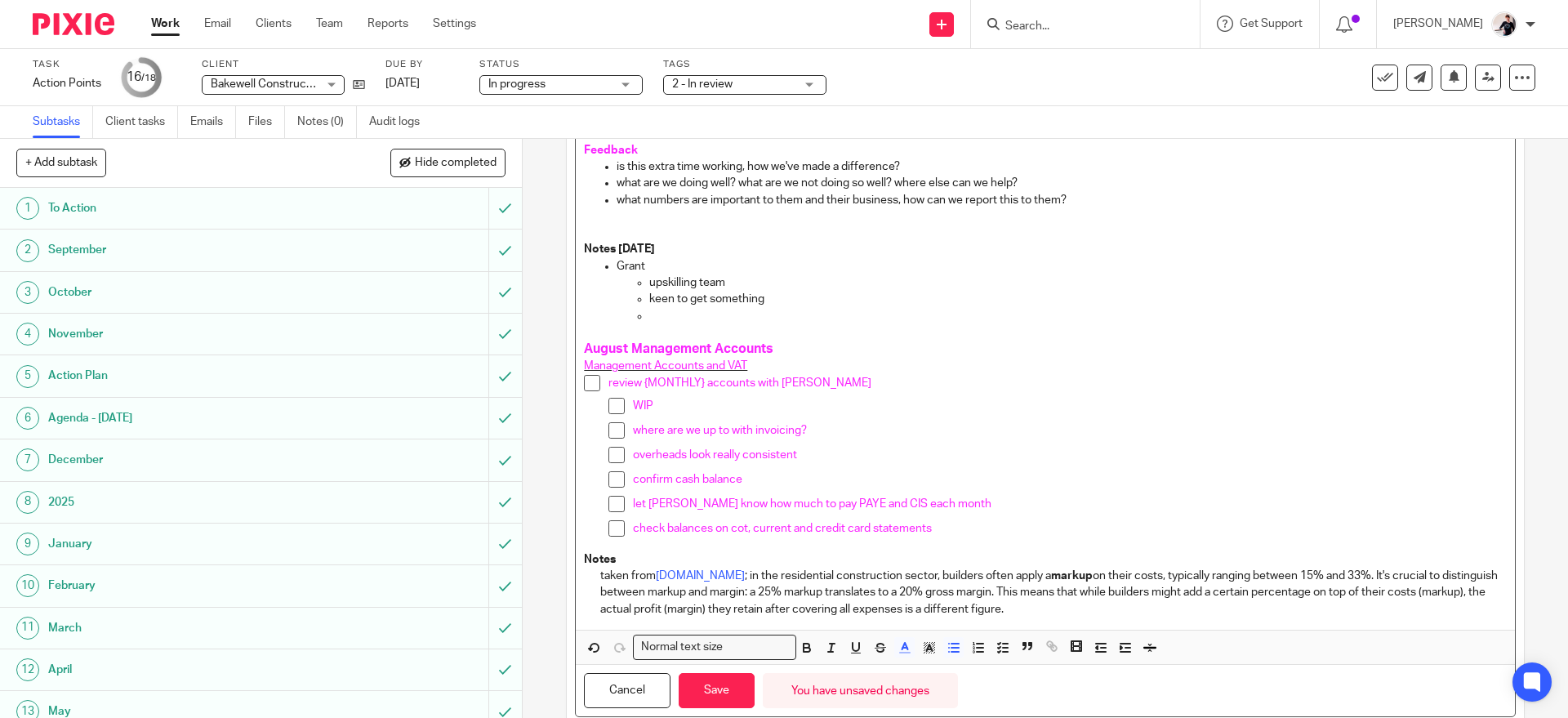
click at [668, 301] on p "keen to get something" at bounding box center [1077, 299] width 856 height 17
click at [772, 299] on p "keen to get something" at bounding box center [1077, 299] width 856 height 17
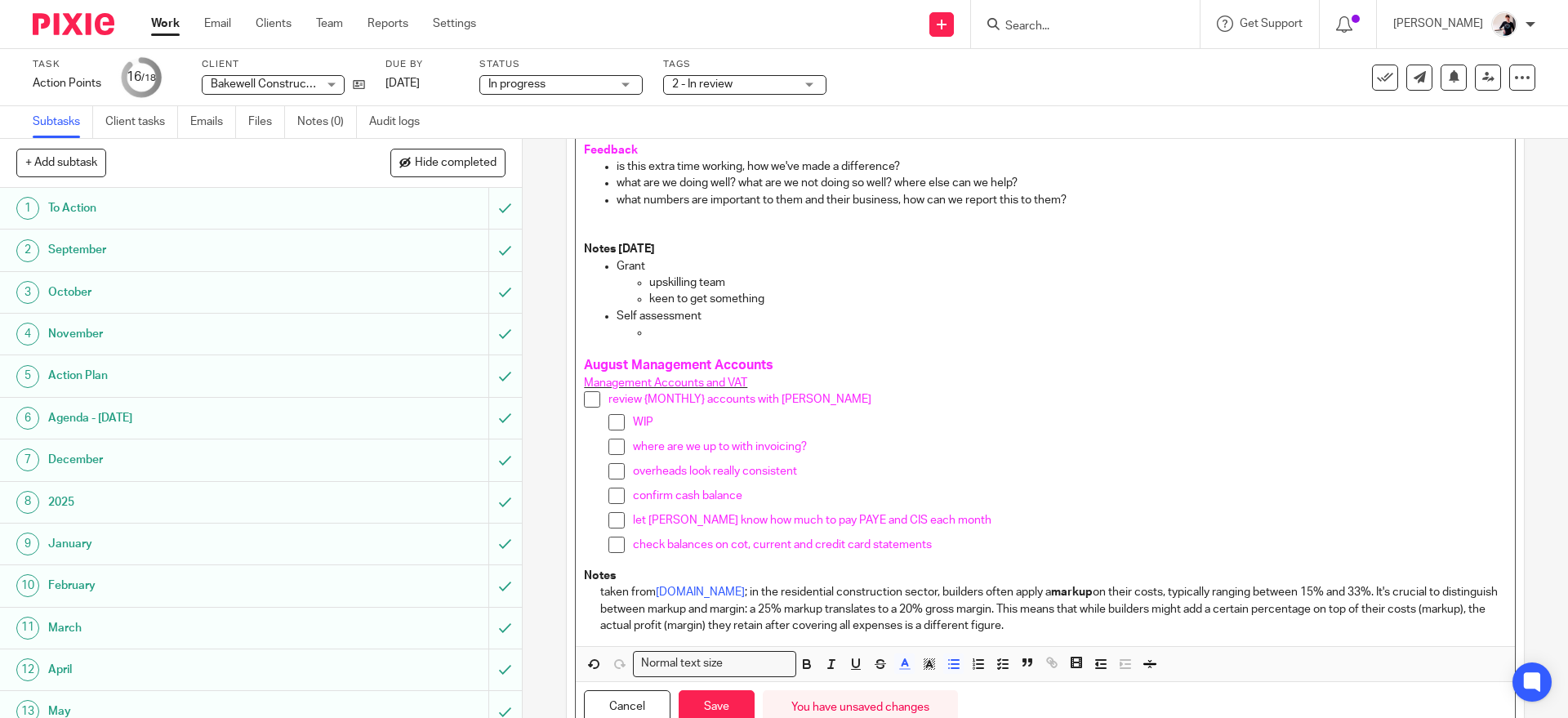
click at [689, 330] on span "AP: me to arrange a meeting with Amanda" at bounding box center [779, 332] width 260 height 11
click at [680, 337] on span "AP: me to arrange a meeting with Amanda" at bounding box center [779, 332] width 260 height 11
click at [772, 337] on span "AP: me to arrange a meeting with Amanda" at bounding box center [779, 332] width 260 height 11
drag, startPoint x: 638, startPoint y: 330, endPoint x: 855, endPoint y: 333, distance: 217.0
click at [855, 333] on ul "AP: me to arrange a meeting with Amanda" at bounding box center [1061, 332] width 889 height 17
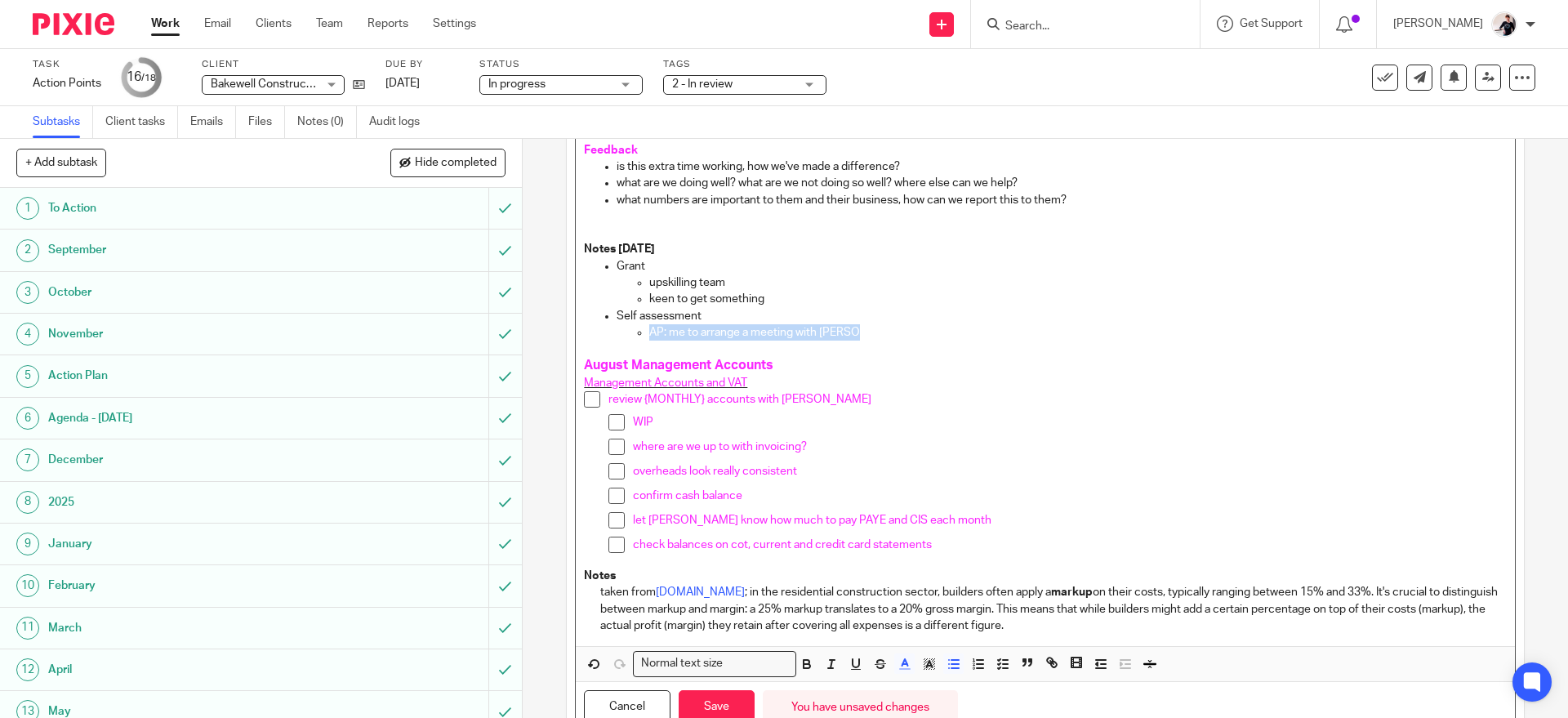
scroll to position [799, 0]
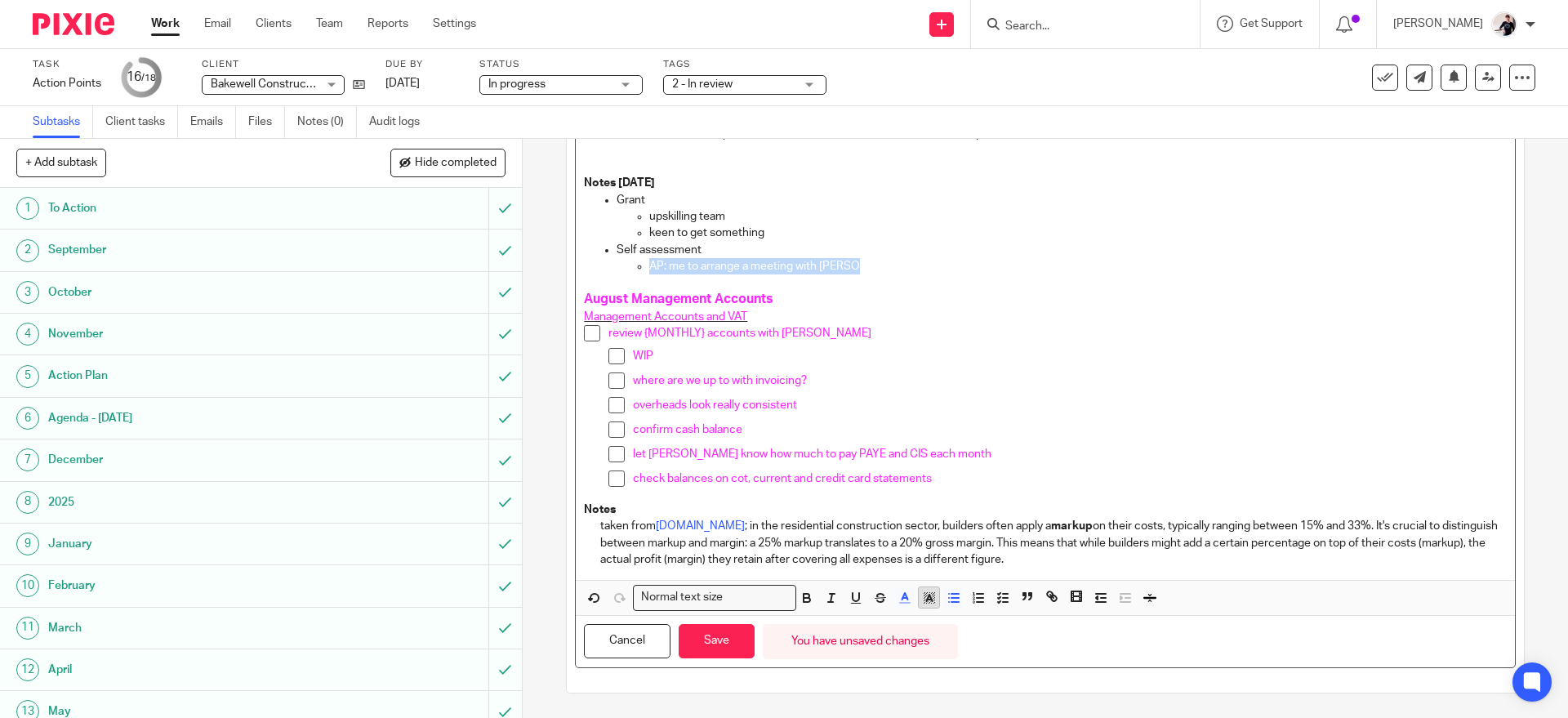
click at [935, 599] on rect "button" at bounding box center [935, 599] width 1 height 1
click at [858, 617] on li "color:#4D4D4D" at bounding box center [860, 619] width 12 height 12
click at [994, 356] on p "WIP" at bounding box center [1069, 356] width 873 height 17
click at [948, 261] on p "AP: me to arrange a meeting with Amanda" at bounding box center [1077, 266] width 856 height 17
click at [820, 238] on p "keen to get something" at bounding box center [1077, 233] width 856 height 17
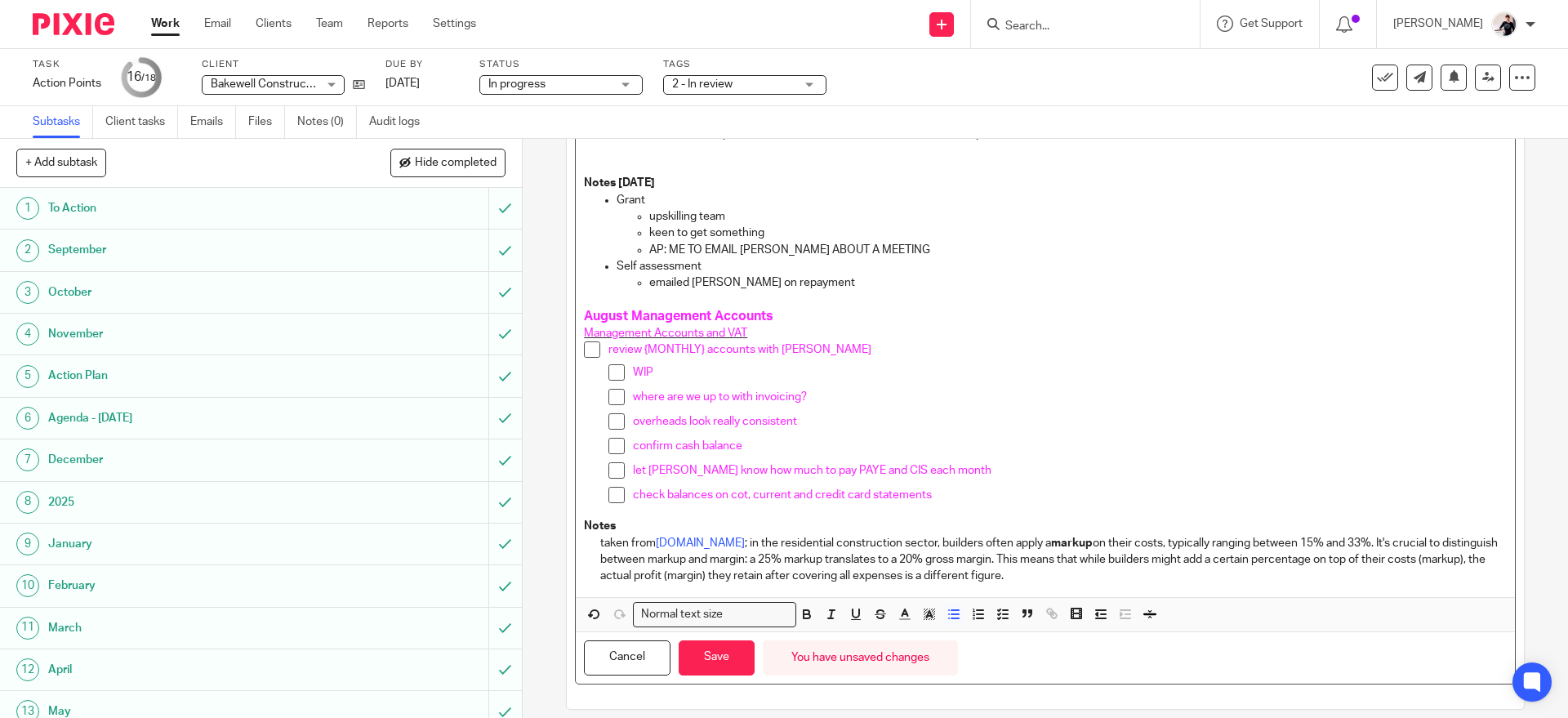
click at [829, 279] on p "emailed Sharon on repayment" at bounding box center [1077, 282] width 856 height 17
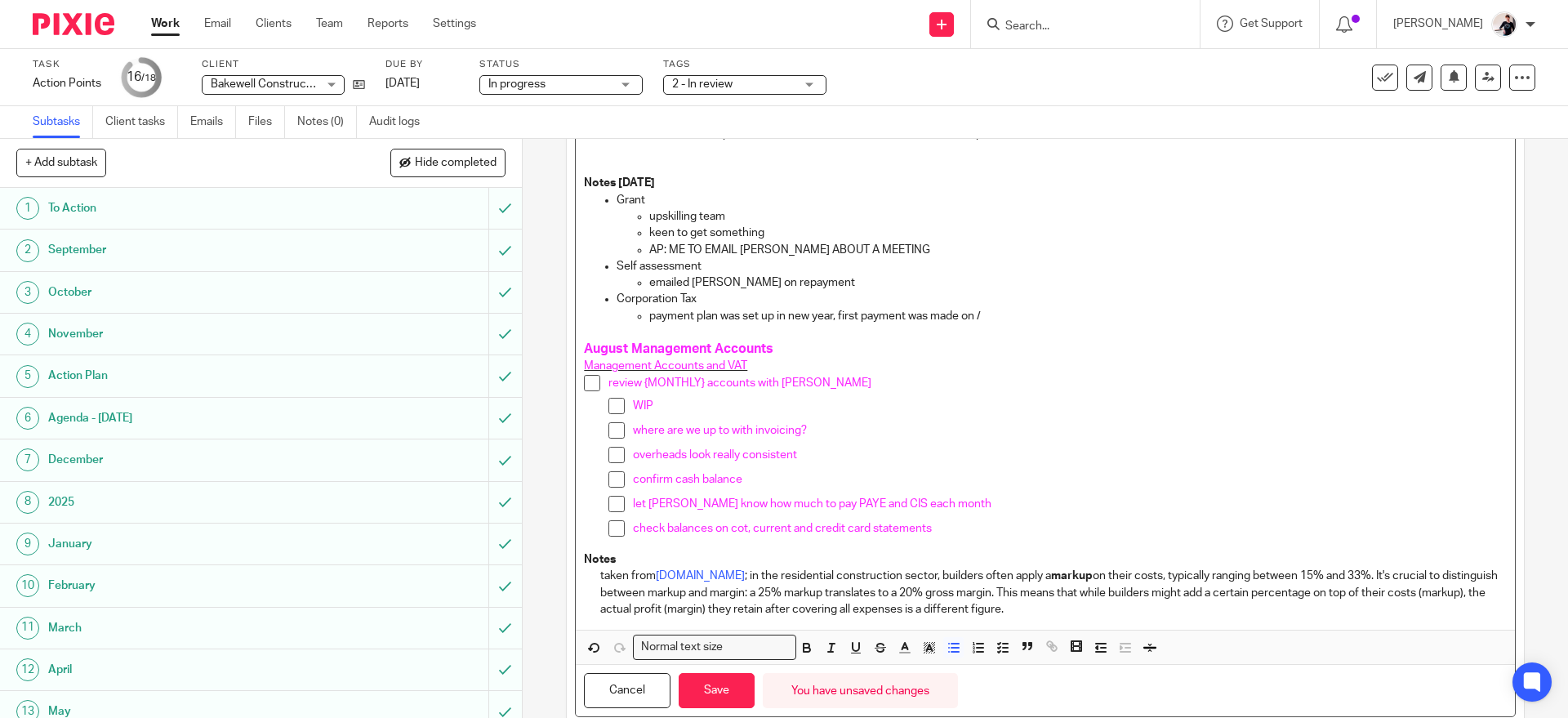
scroll to position [848, 0]
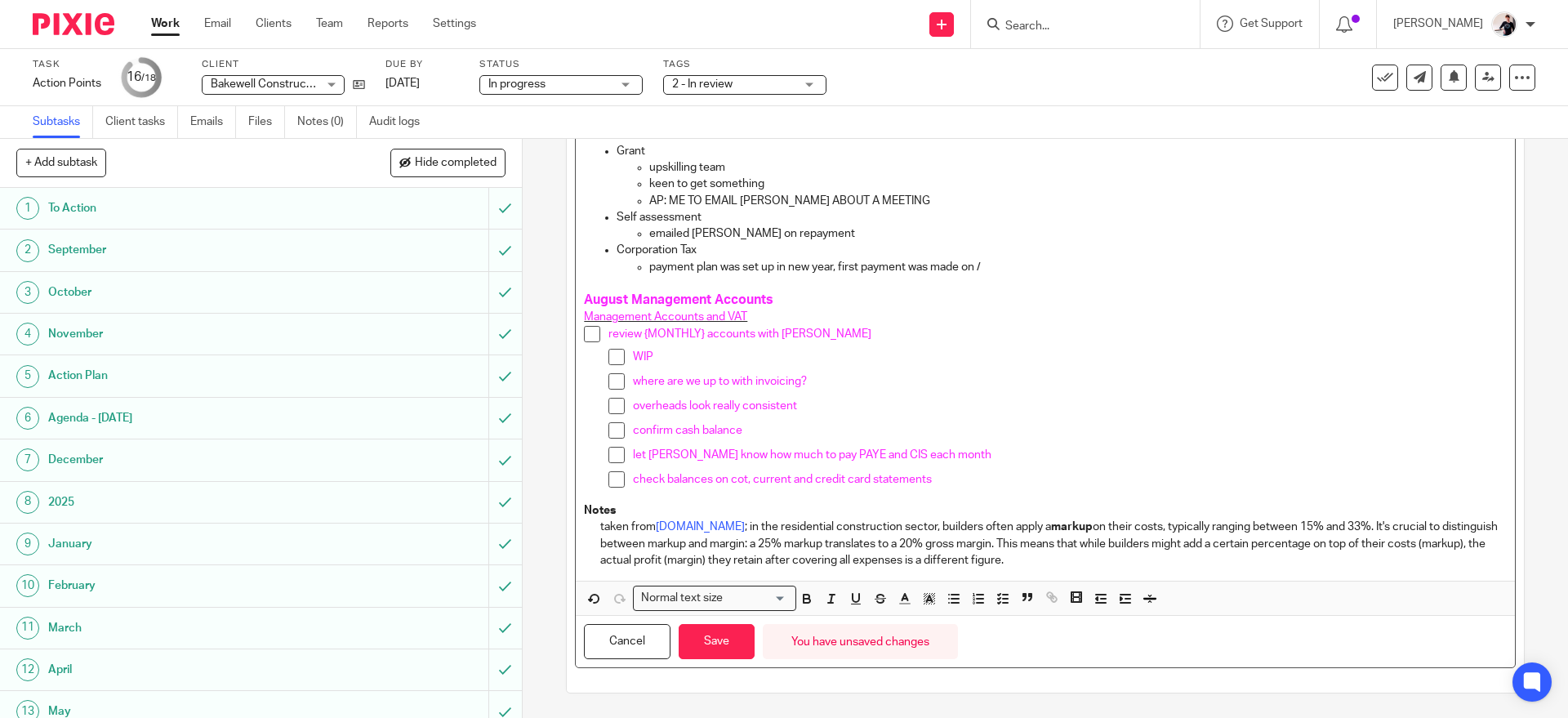
click at [1033, 267] on p "payment plan was set up in new year, first payment was made on /" at bounding box center [1077, 267] width 856 height 17
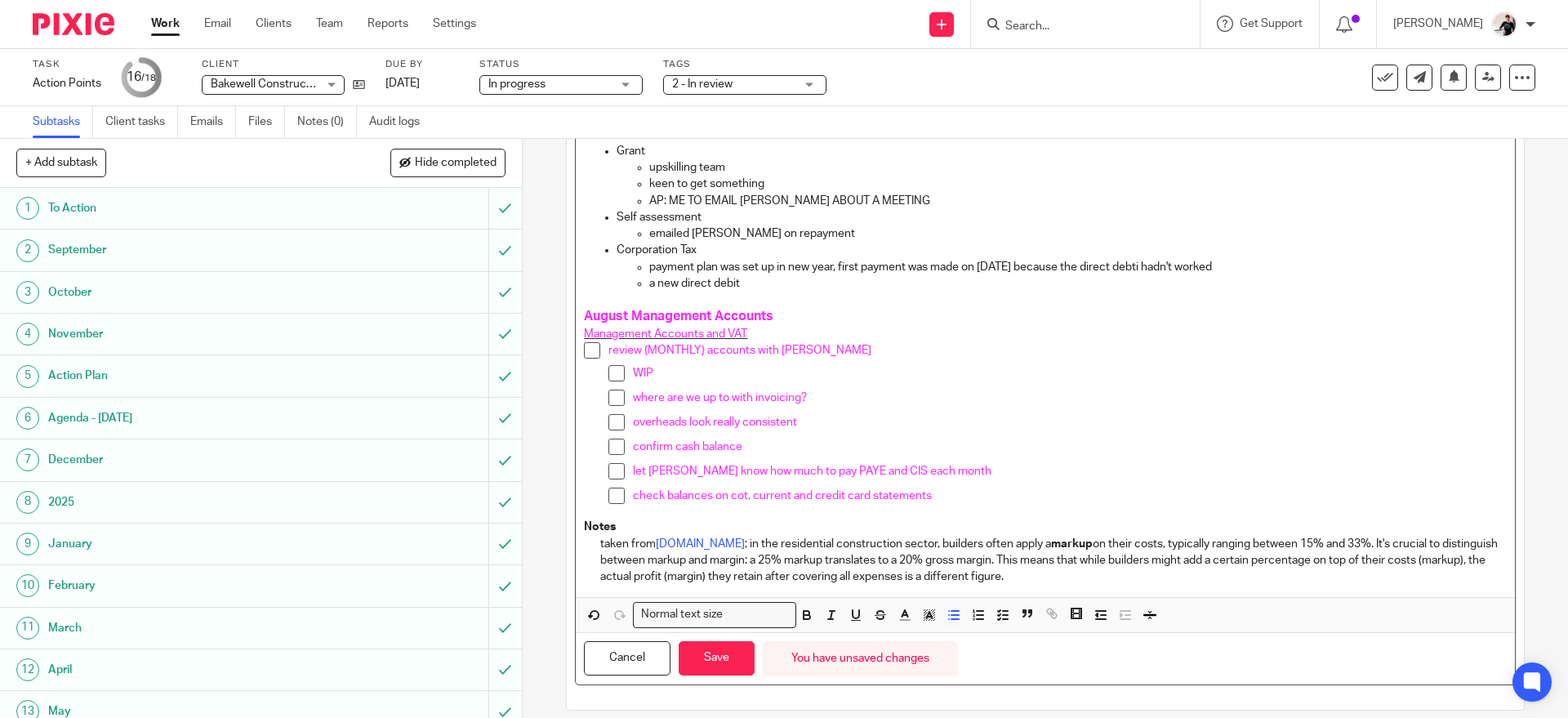
click at [1167, 268] on p "payment plan was set up in new year, first payment was made on 05/03/2025 becau…" at bounding box center [1077, 267] width 856 height 17
click at [639, 267] on ul "payment plan was set up in new year, first payment was made on 05/03/2025 becau…" at bounding box center [1061, 276] width 889 height 33
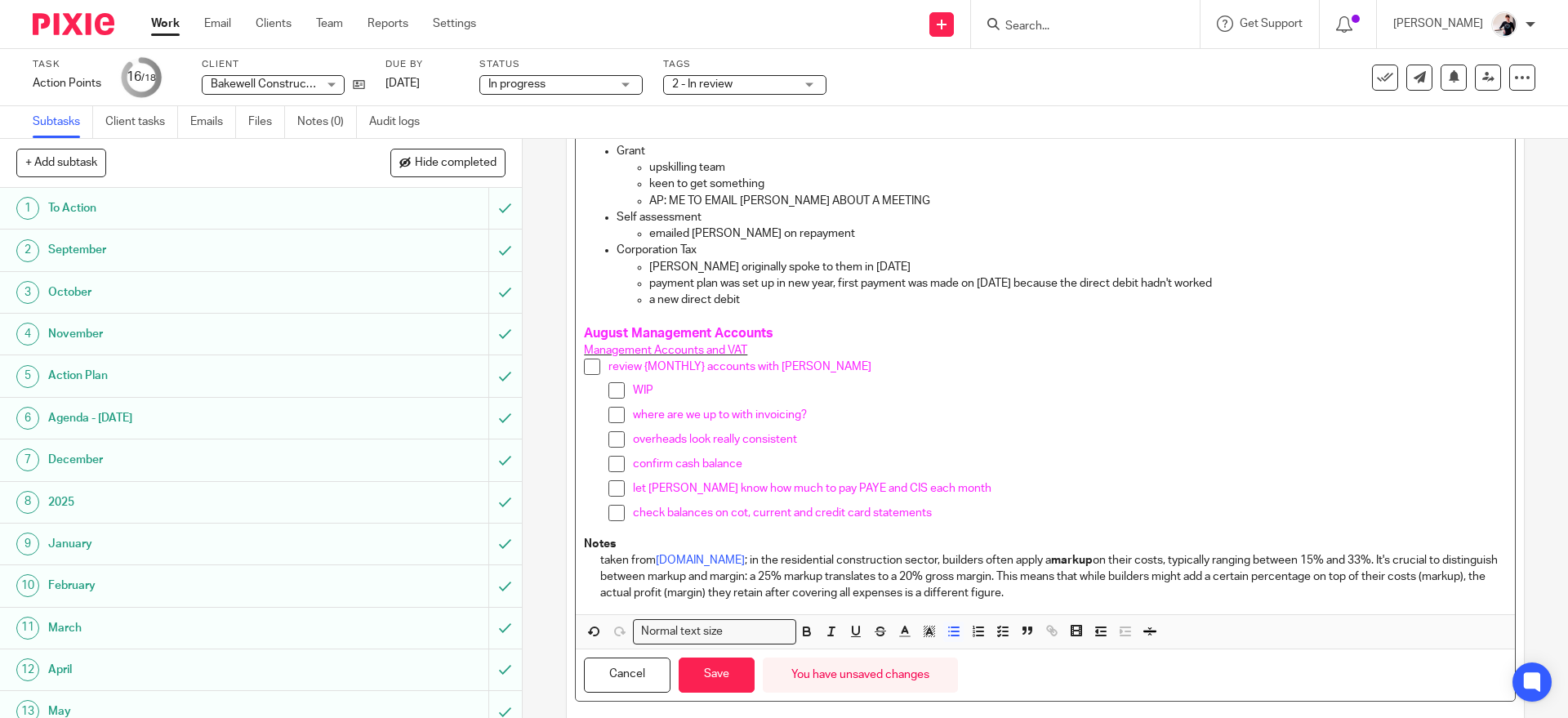
click at [847, 266] on p "Tom originally spoke to them in January 2025" at bounding box center [1077, 267] width 856 height 17
click at [910, 261] on p "Tom originally spoke to them in February 2025" at bounding box center [1077, 267] width 856 height 17
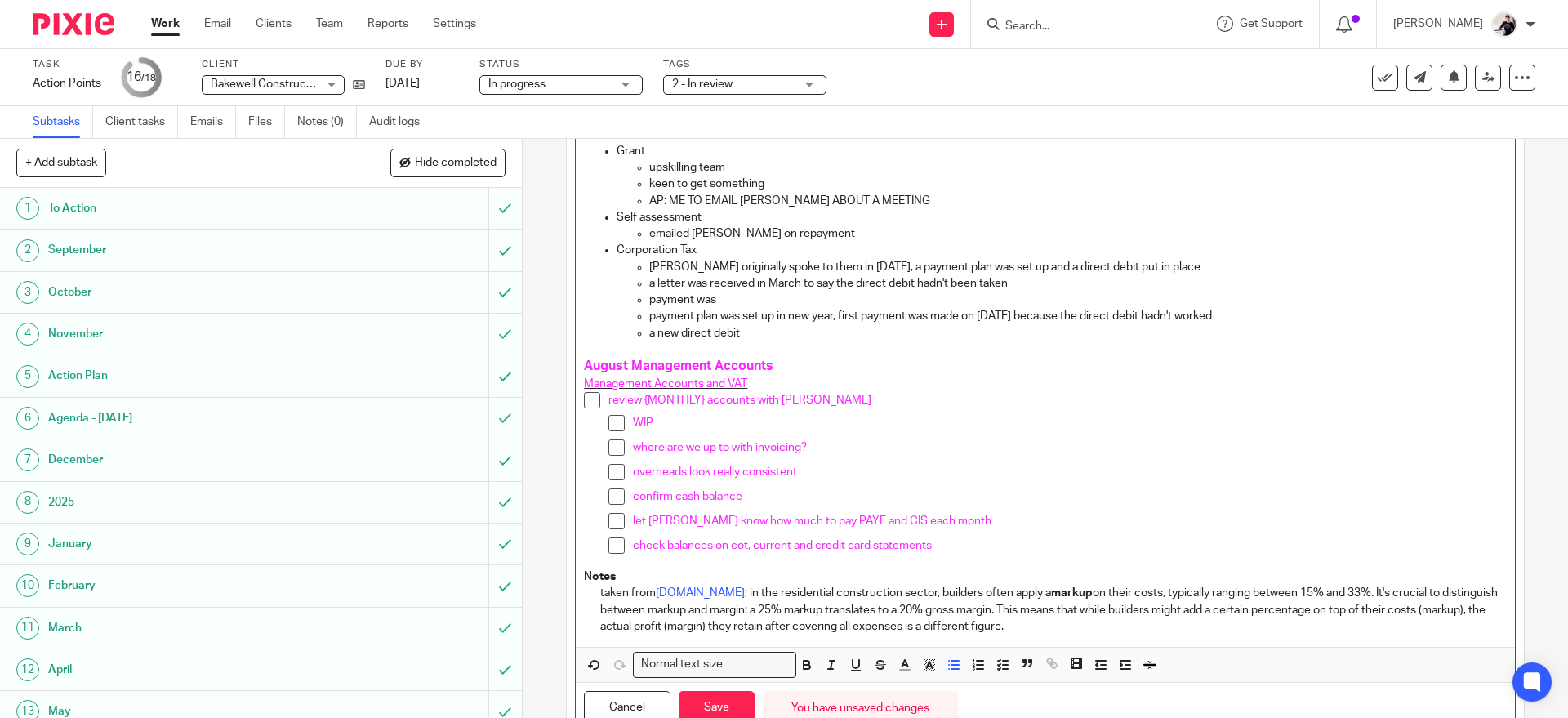
click at [1011, 285] on p "a letter was received in March to say the direct debit hadn't been taken" at bounding box center [1077, 283] width 856 height 17
click at [649, 279] on p "a letter was received in March to say the direct debit hadn't been taken" at bounding box center [1077, 283] width 856 height 17
drag, startPoint x: 1082, startPoint y: 282, endPoint x: 850, endPoint y: 282, distance: 232.0
click at [850, 282] on p "an overdue letter was received in March to say the direct debit hadn't been tak…" at bounding box center [1077, 283] width 856 height 17
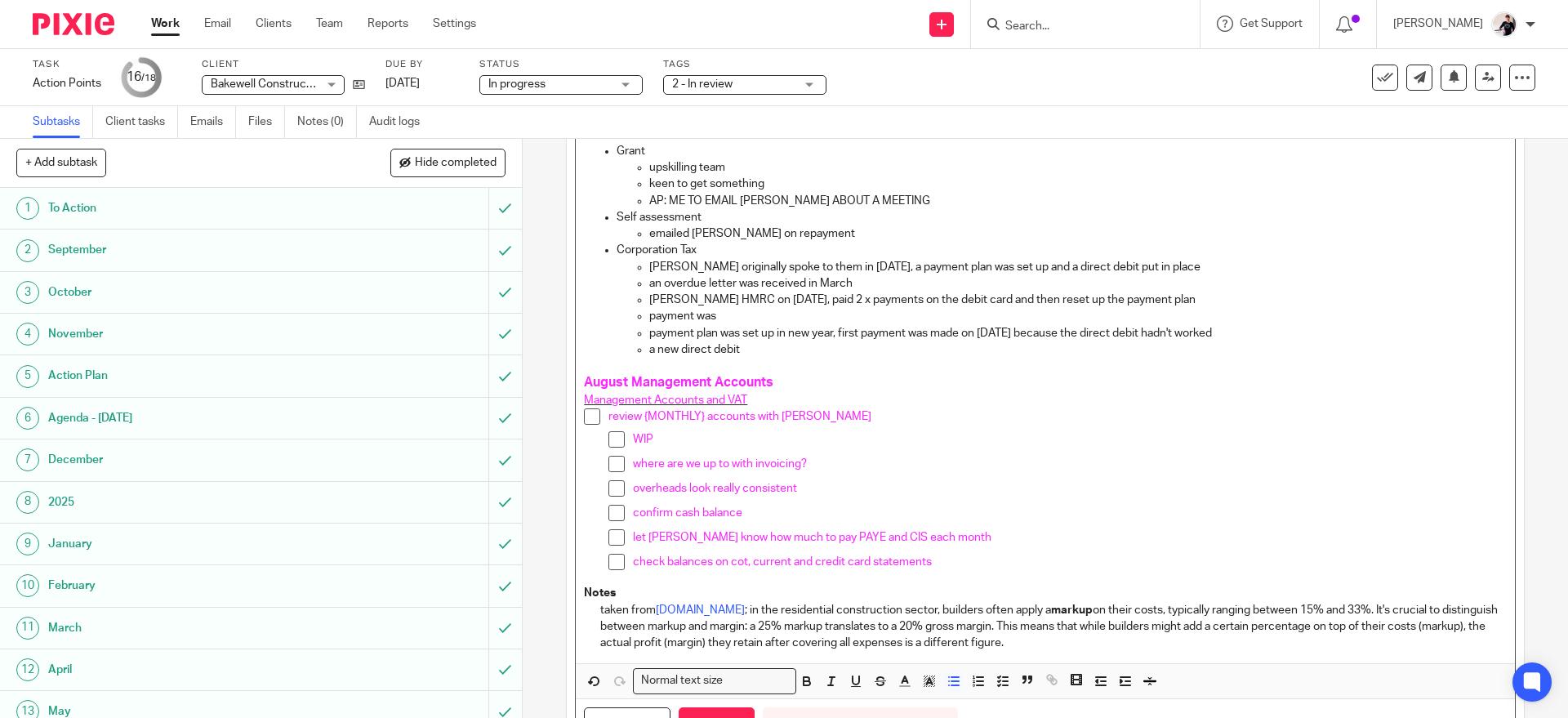
click at [1085, 298] on p "Tom rand HMRC on 05/03/2025, paid 2 x payments on the debit card and then reset…" at bounding box center [1077, 300] width 856 height 17
drag, startPoint x: 1028, startPoint y: 323, endPoint x: 641, endPoint y: 316, distance: 387.1
click at [641, 316] on ul "Tom originally spoke to them in February 2025, a payment plan was set up and a …" at bounding box center [1061, 308] width 889 height 99
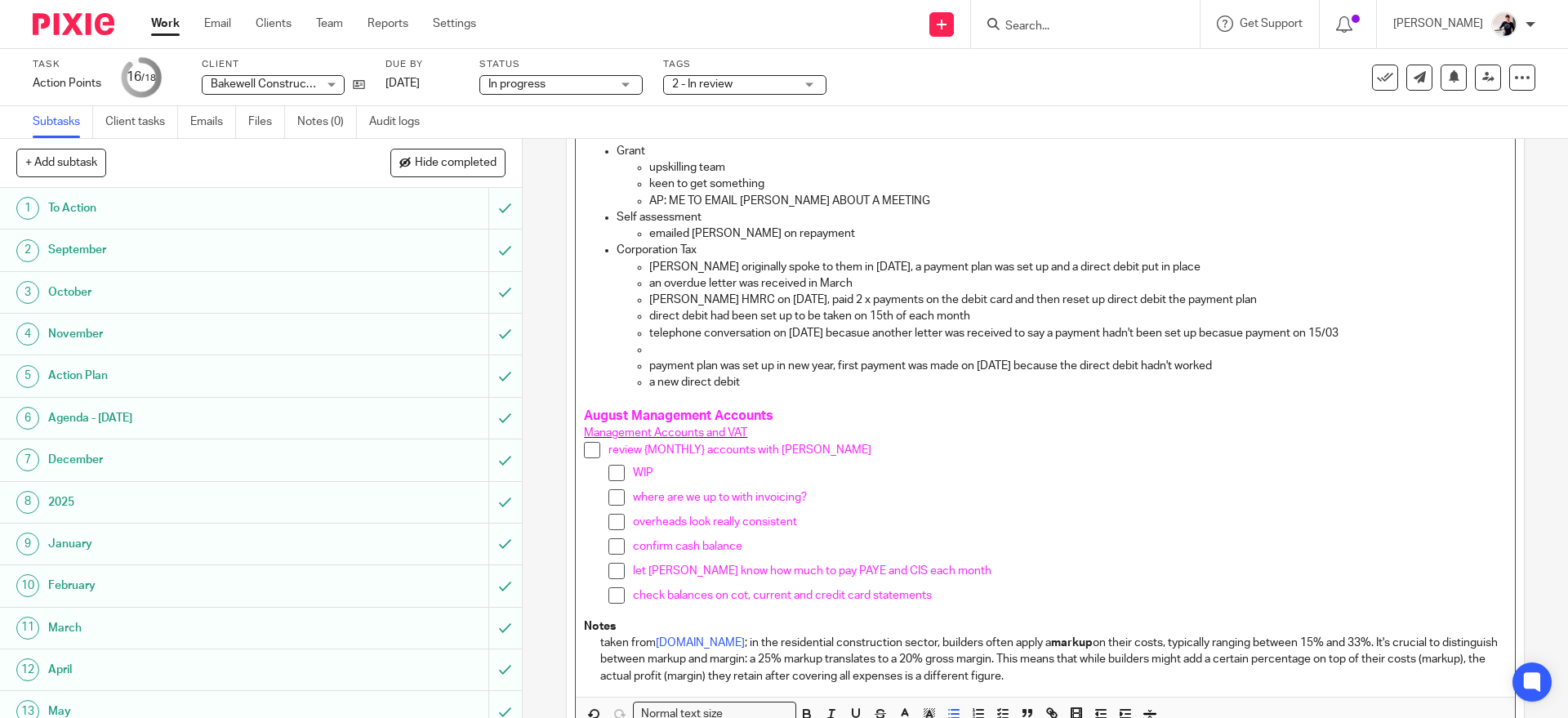
drag, startPoint x: 759, startPoint y: 386, endPoint x: 644, endPoint y: 353, distance: 119.6
click at [644, 353] on ul "Tom originally spoke to them in February 2025, a payment plan was set up and a …" at bounding box center [1061, 325] width 889 height 133
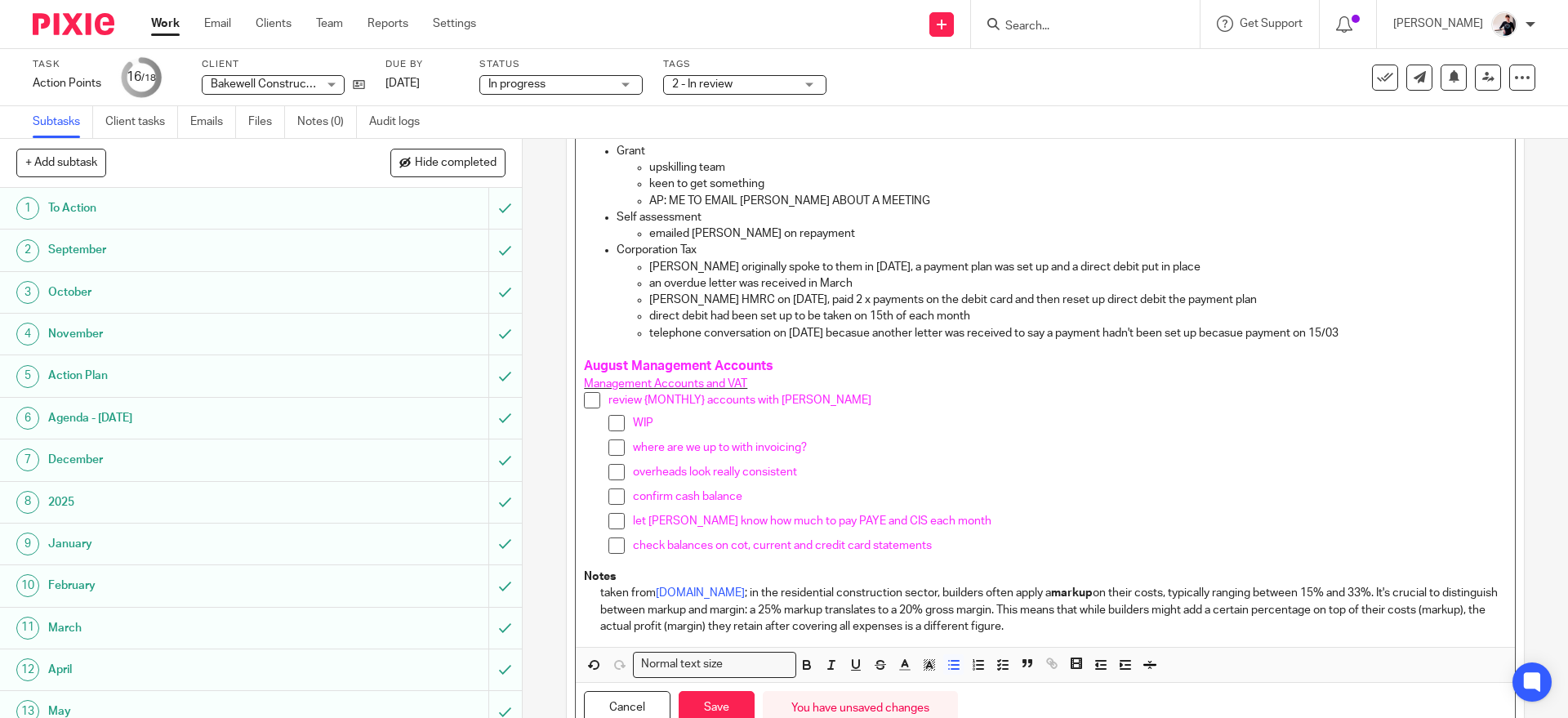
click at [871, 329] on p "telephone conversation on 01/04/2025 becasue another letter was received to say…" at bounding box center [1077, 333] width 856 height 17
click at [1390, 331] on p "telephone conversation on 01/04/2025 because another letter was received to say…" at bounding box center [1077, 333] width 856 height 17
click at [711, 709] on button "Save" at bounding box center [717, 709] width 76 height 35
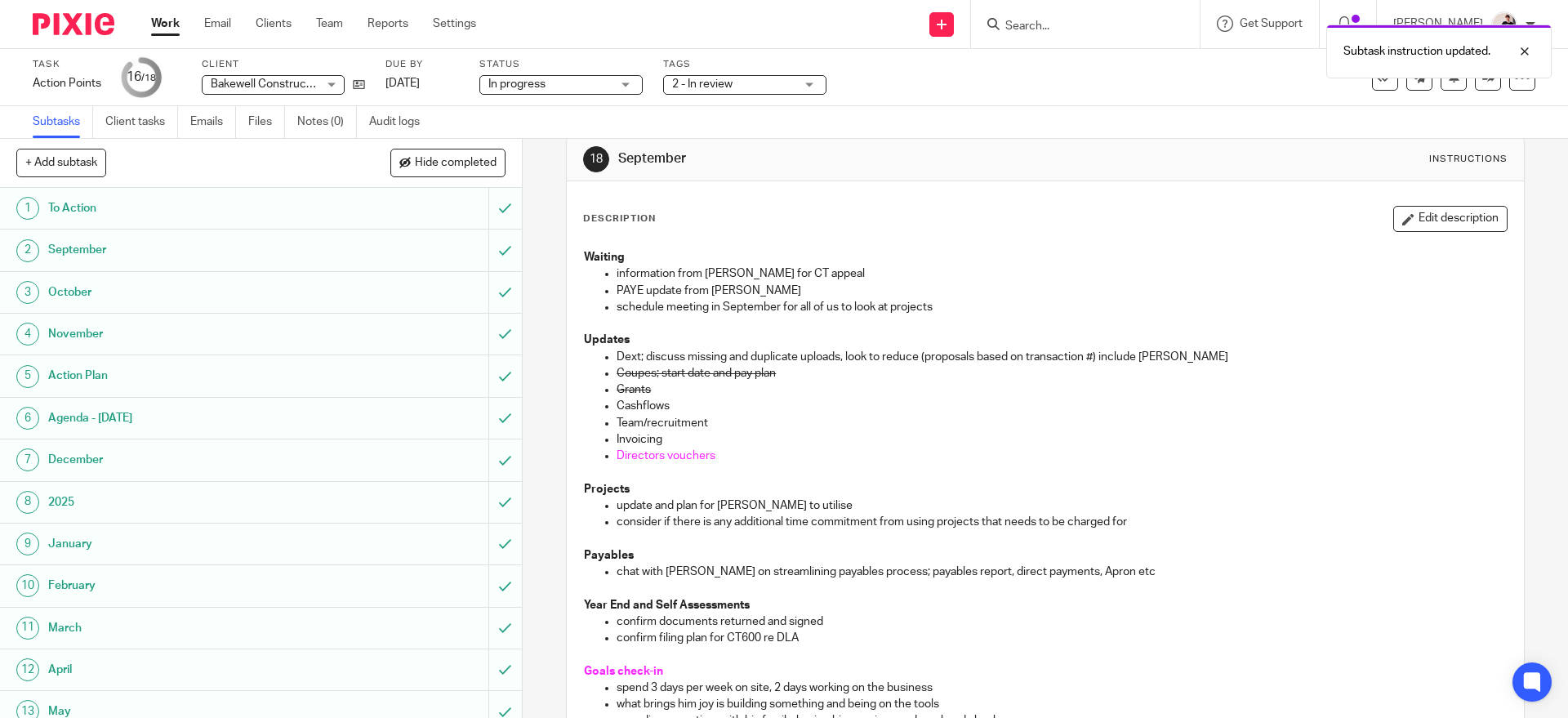
scroll to position [0, 0]
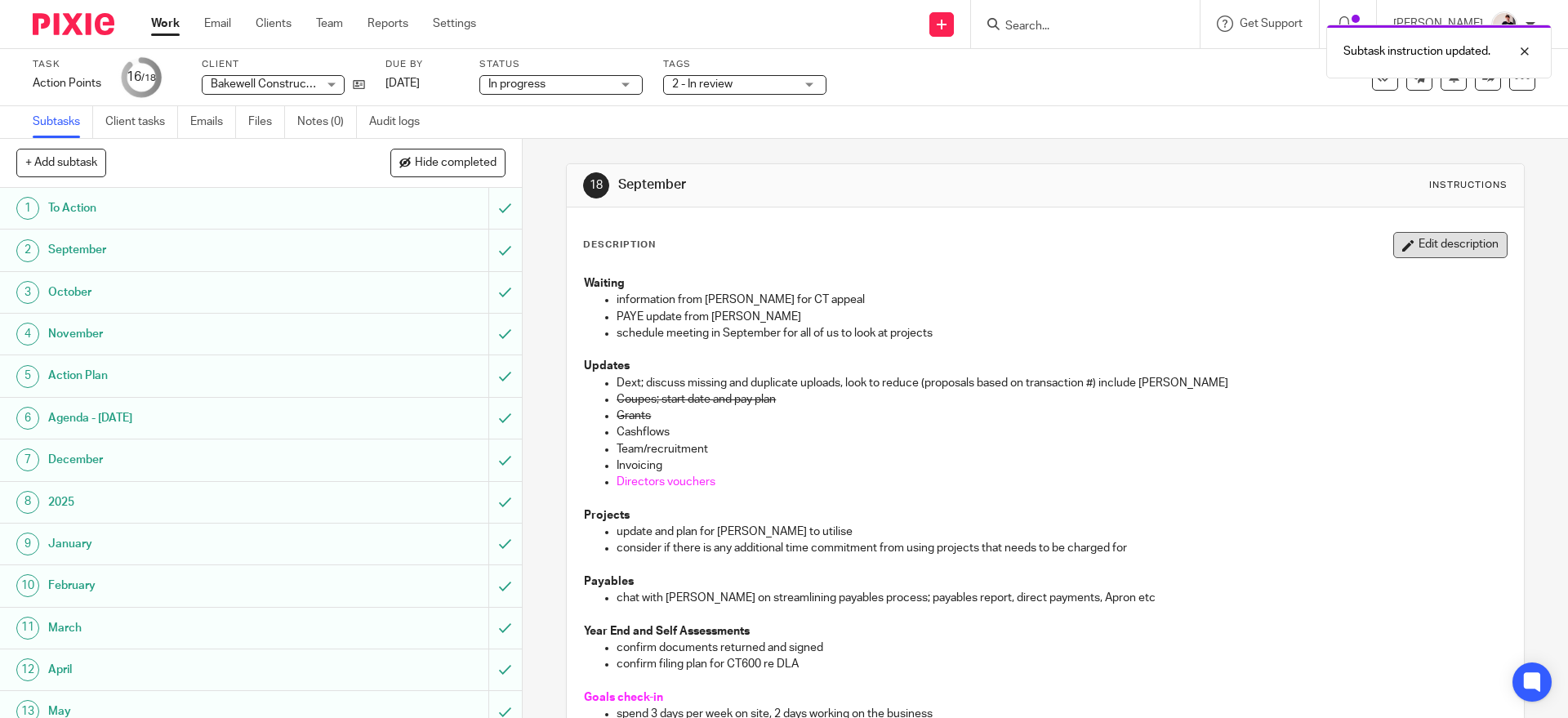
click at [1410, 253] on button "Edit description" at bounding box center [1450, 245] width 114 height 26
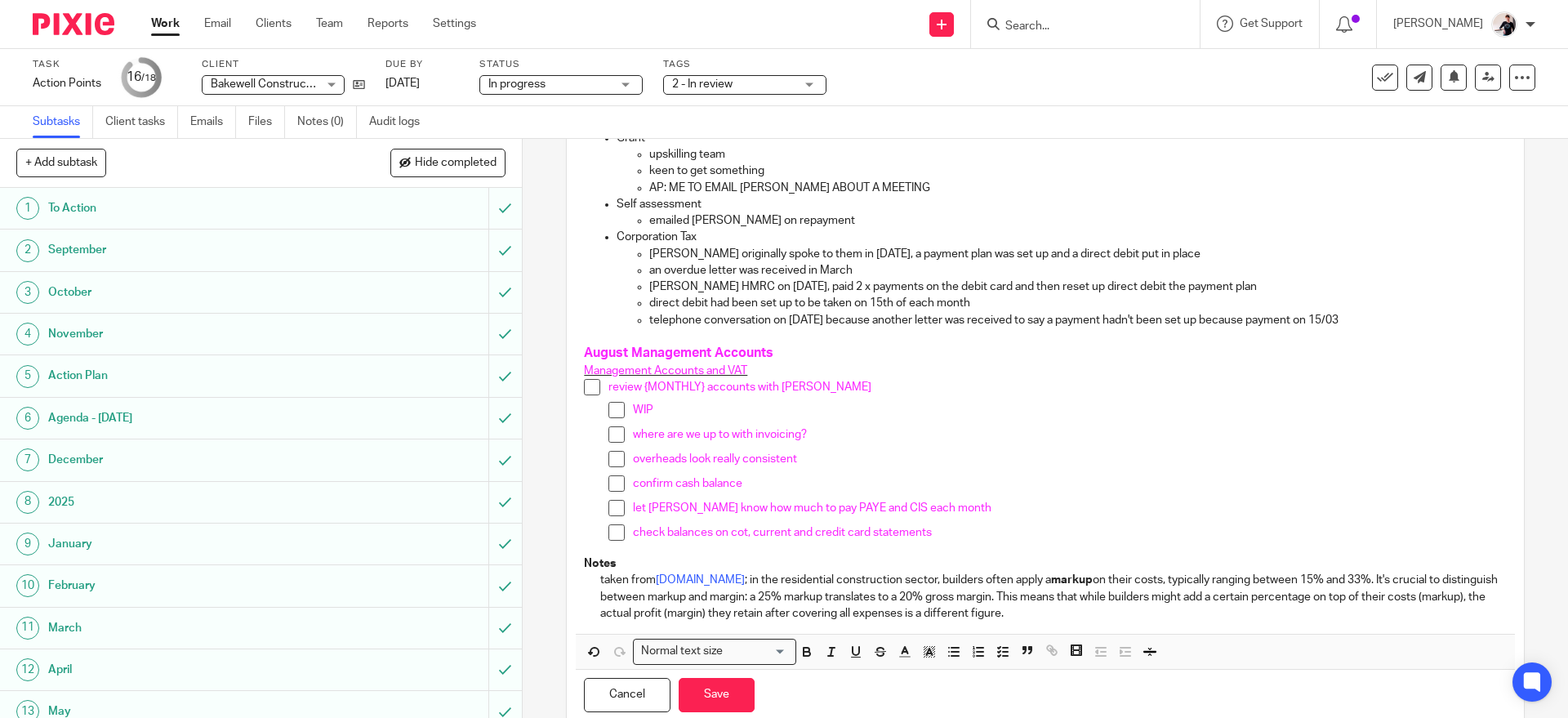
scroll to position [914, 0]
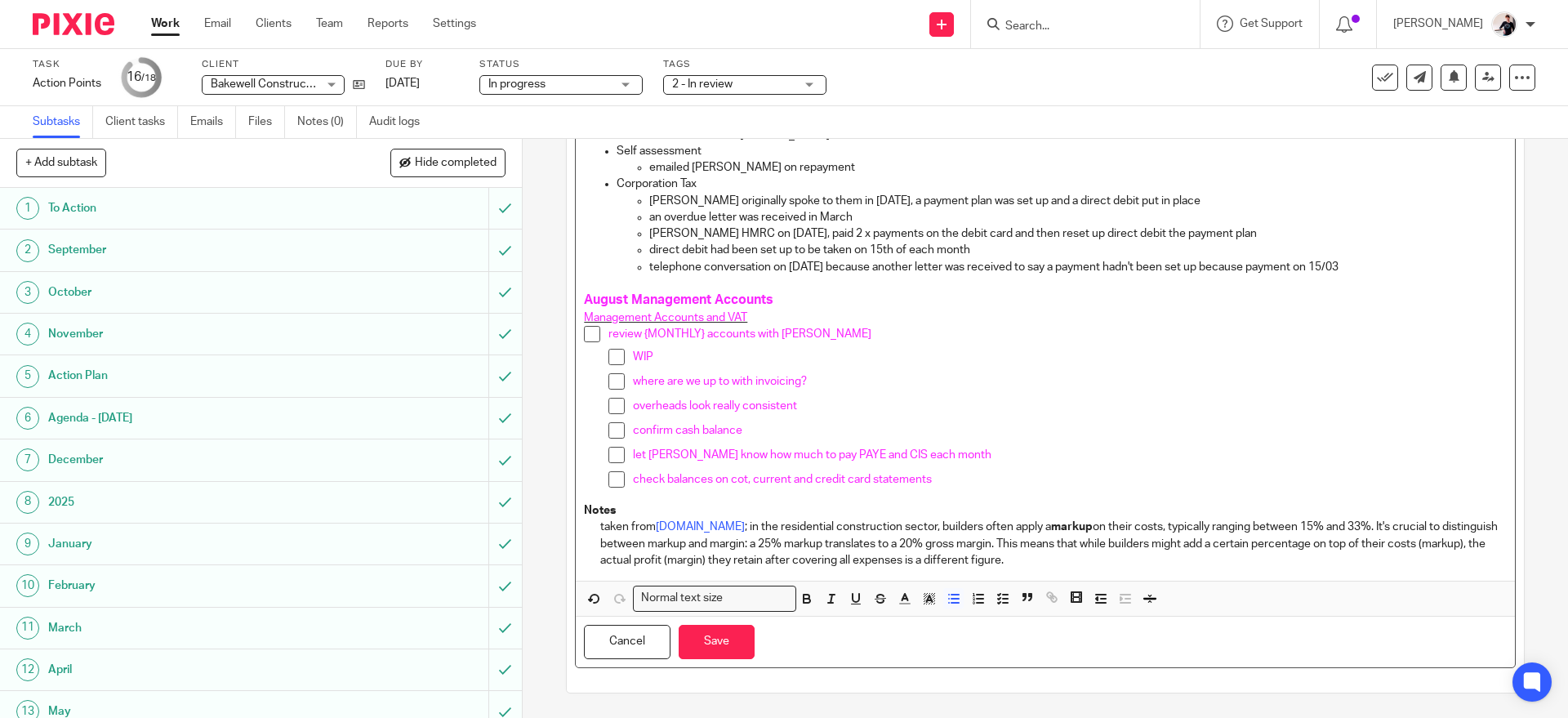
click at [1202, 205] on p "Tom originally spoke to them in February 2025, a payment plan was set up and a …" at bounding box center [1077, 200] width 856 height 17
click at [1259, 203] on p "Tom originally spoke to them in February 2025, a payment plan was set up and a …" at bounding box center [1077, 200] width 856 height 17
click at [1460, 199] on p "Tom originally spoke to them in February 2025, a payment plan was set up and a …" at bounding box center [1077, 200] width 856 height 17
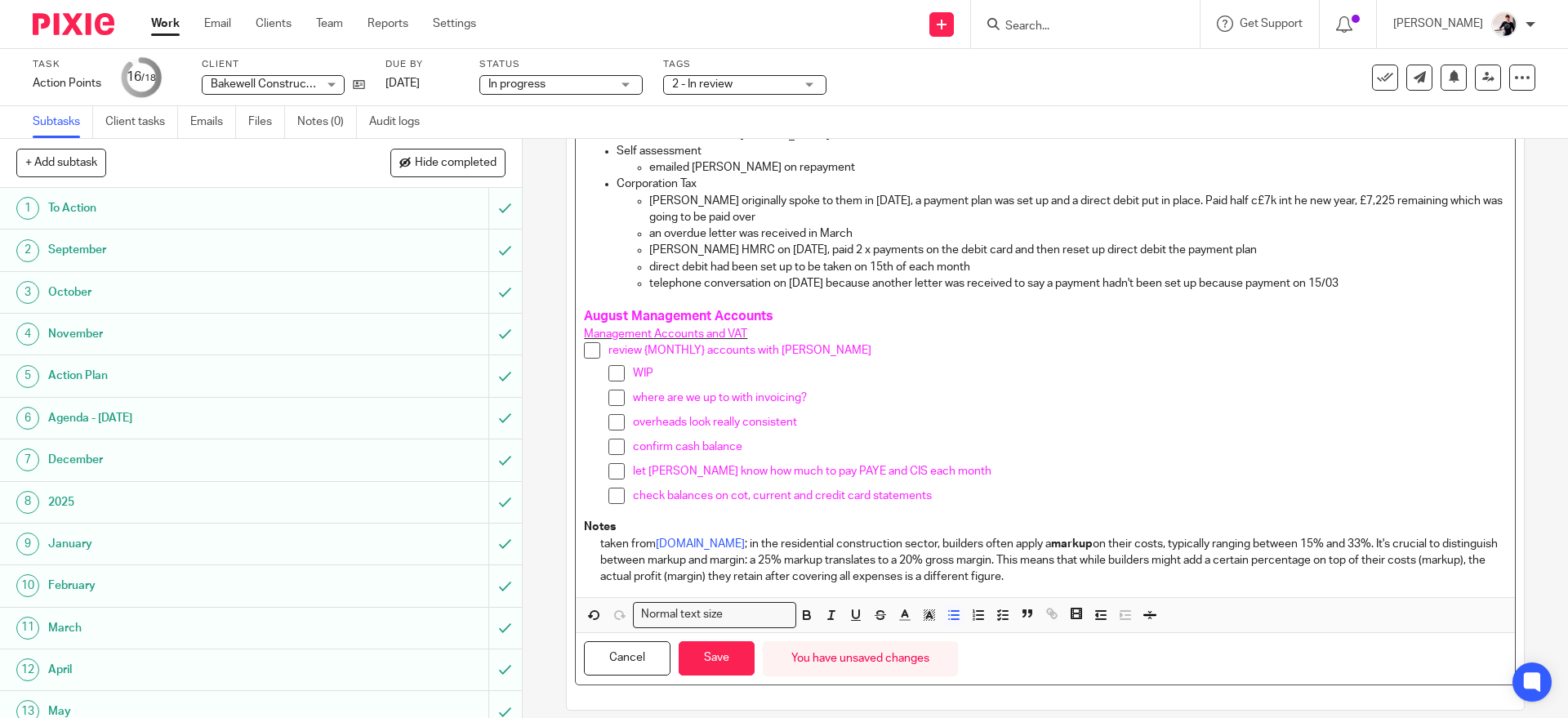
click at [1262, 200] on p "Tom originally spoke to them in February 2025, a payment plan was set up and a …" at bounding box center [1077, 209] width 856 height 33
click at [885, 214] on p "Tom originally spoke to them in February 2025, a payment plan was set up and a …" at bounding box center [1077, 209] width 856 height 33
click at [726, 671] on button "Save" at bounding box center [717, 659] width 76 height 35
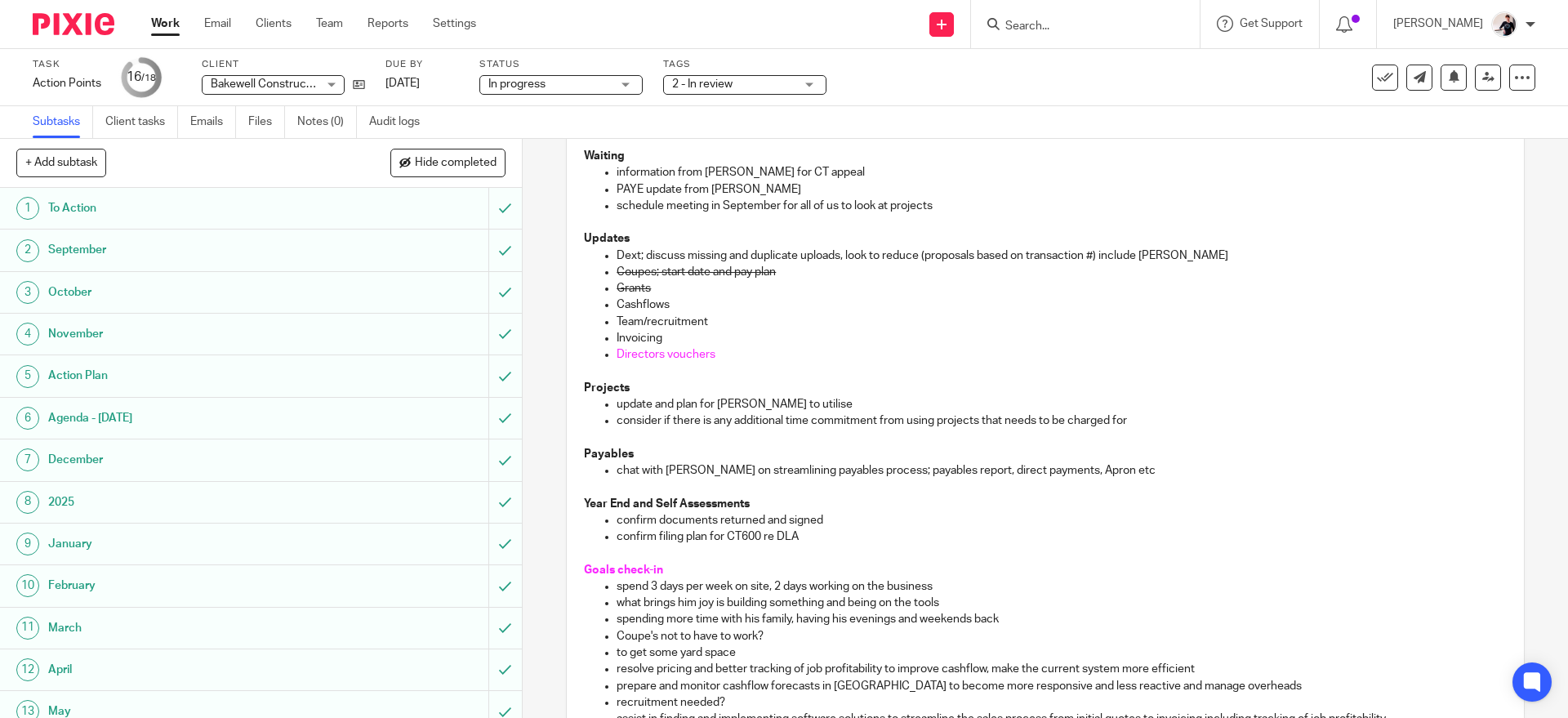
scroll to position [0, 0]
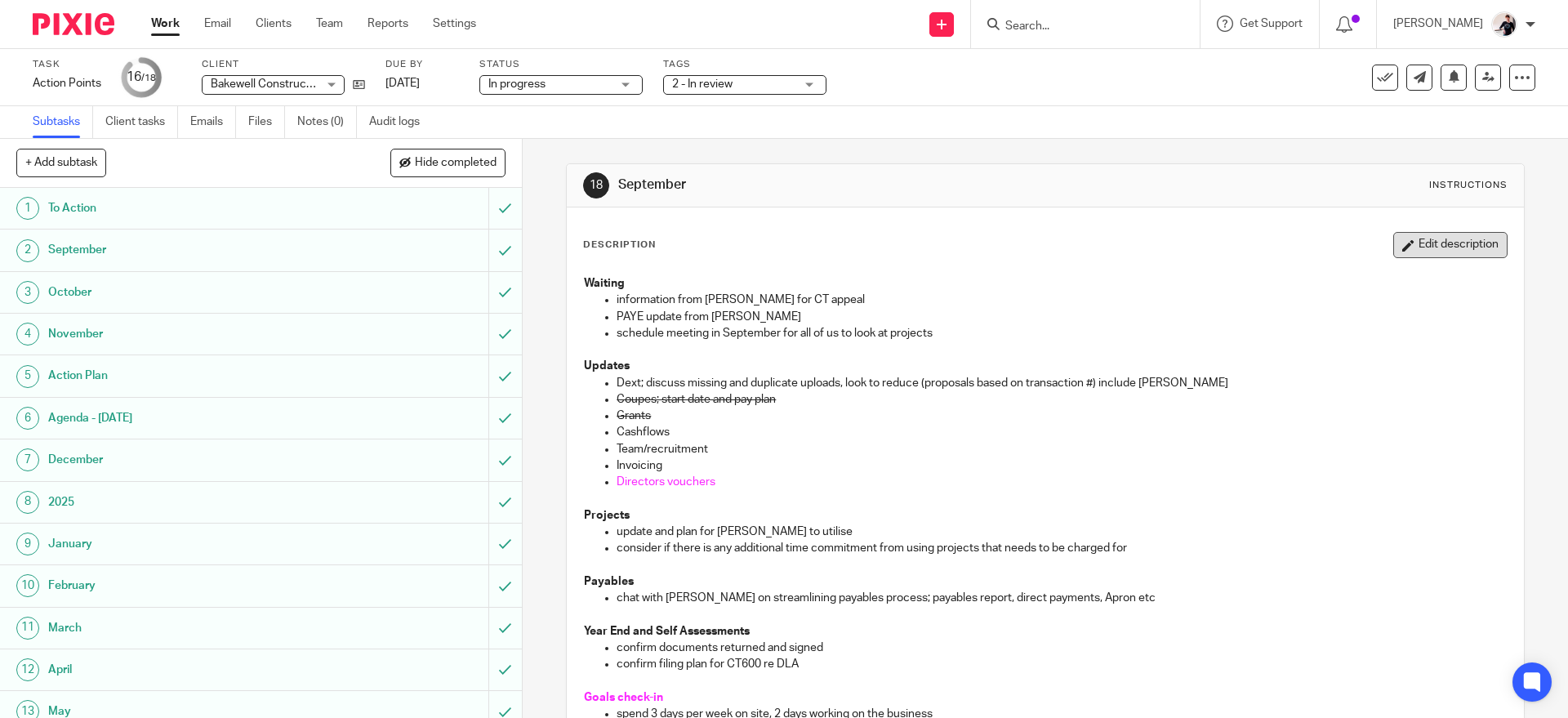
click at [1437, 244] on button "Edit description" at bounding box center [1450, 245] width 114 height 26
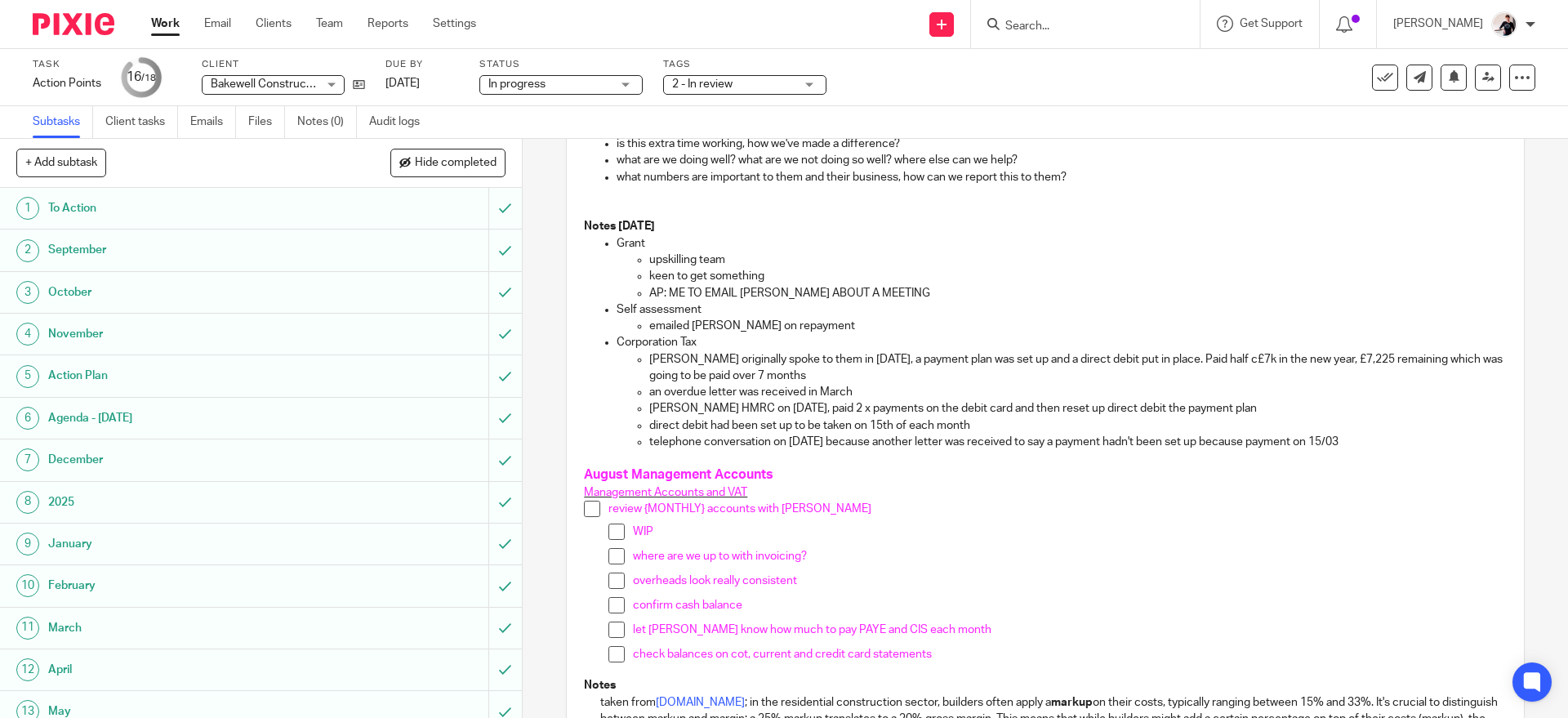
scroll to position [761, 0]
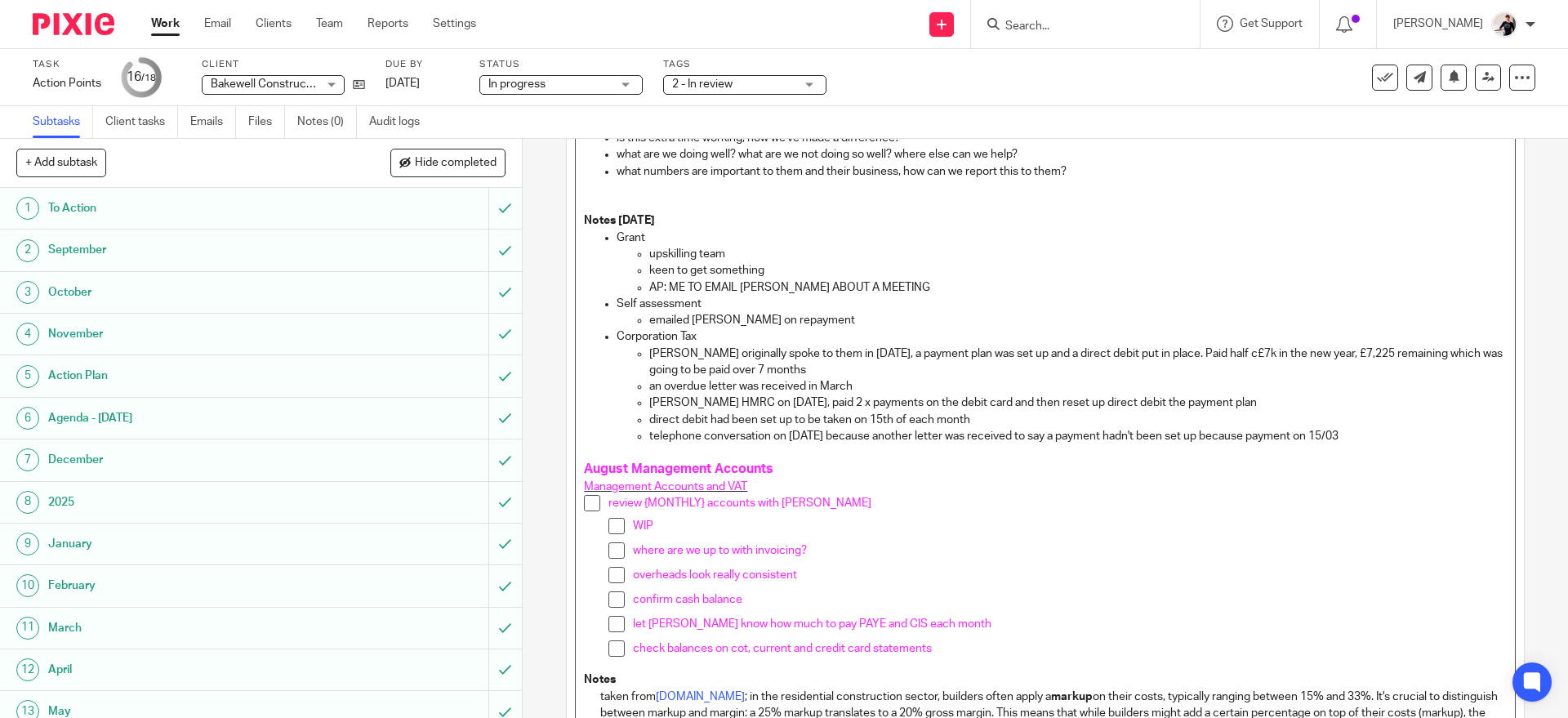
click at [854, 370] on p "Tom originally spoke to them in February 2025, a payment plan was set up and a …" at bounding box center [1077, 362] width 856 height 33
click at [850, 381] on p "an overdue letter was received in March" at bounding box center [1077, 386] width 856 height 17
click at [691, 407] on p "Tom rand HMRC on 05/03/2025, paid 2 x payments on the debit card and then reset…" at bounding box center [1077, 403] width 856 height 17
click at [850, 393] on p "an overdue letter was received in March because the payment in February hadn't …" at bounding box center [1077, 386] width 856 height 17
click at [842, 398] on p "Tom rang HMRC on 05/03/2025, paid 2 x payments on the debit card and then reset…" at bounding box center [1077, 403] width 856 height 17
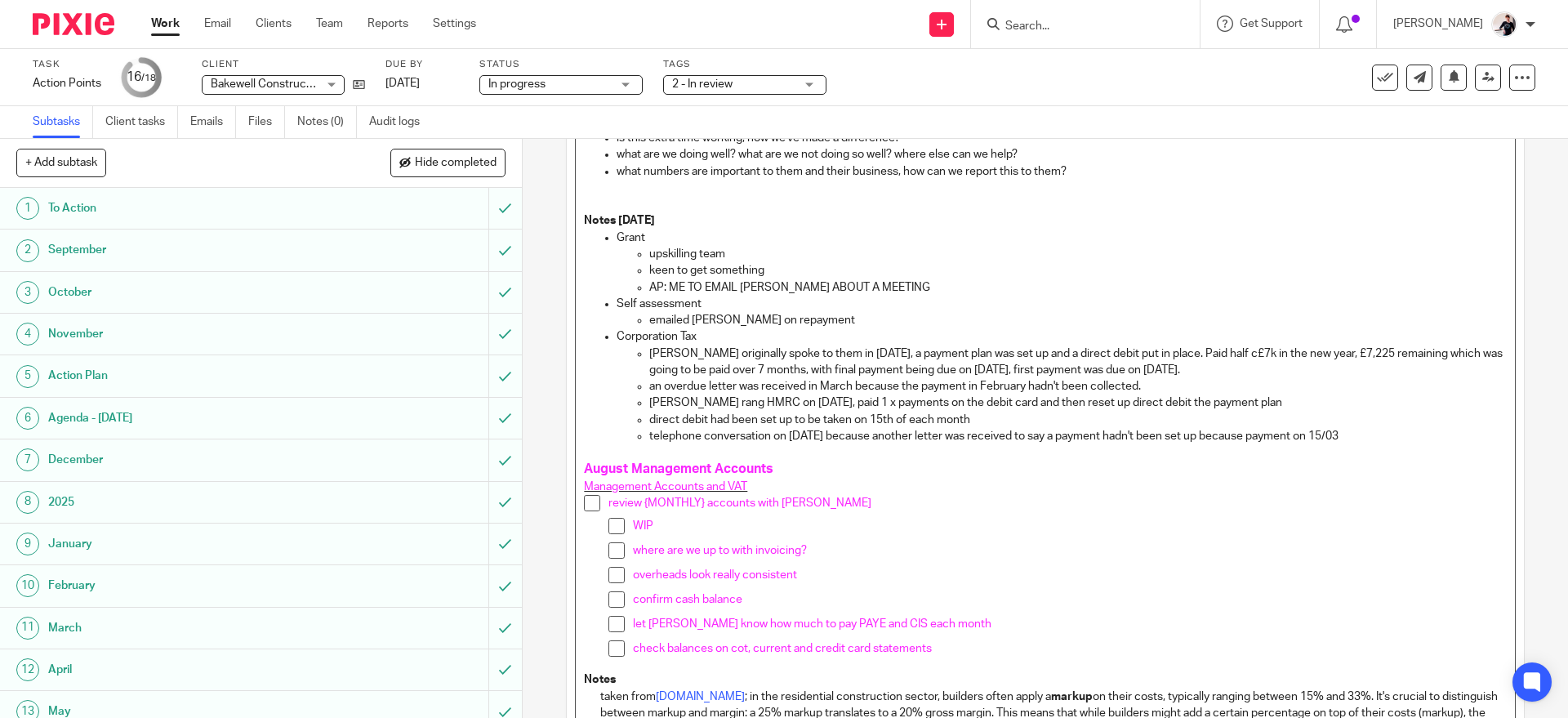
click at [1241, 401] on p "Tom rang HMRC on 05/03/2025, paid 1 x payments on the debit card and then reset…" at bounding box center [1077, 403] width 856 height 17
drag, startPoint x: 972, startPoint y: 420, endPoint x: 635, endPoint y: 424, distance: 337.0
click at [649, 424] on li "direct debit had been set up to be taken on 15th of each month" at bounding box center [1077, 420] width 856 height 17
click at [1281, 368] on p "Tom originally spoke to them in February 2025, a payment plan was set up and a …" at bounding box center [1077, 362] width 856 height 33
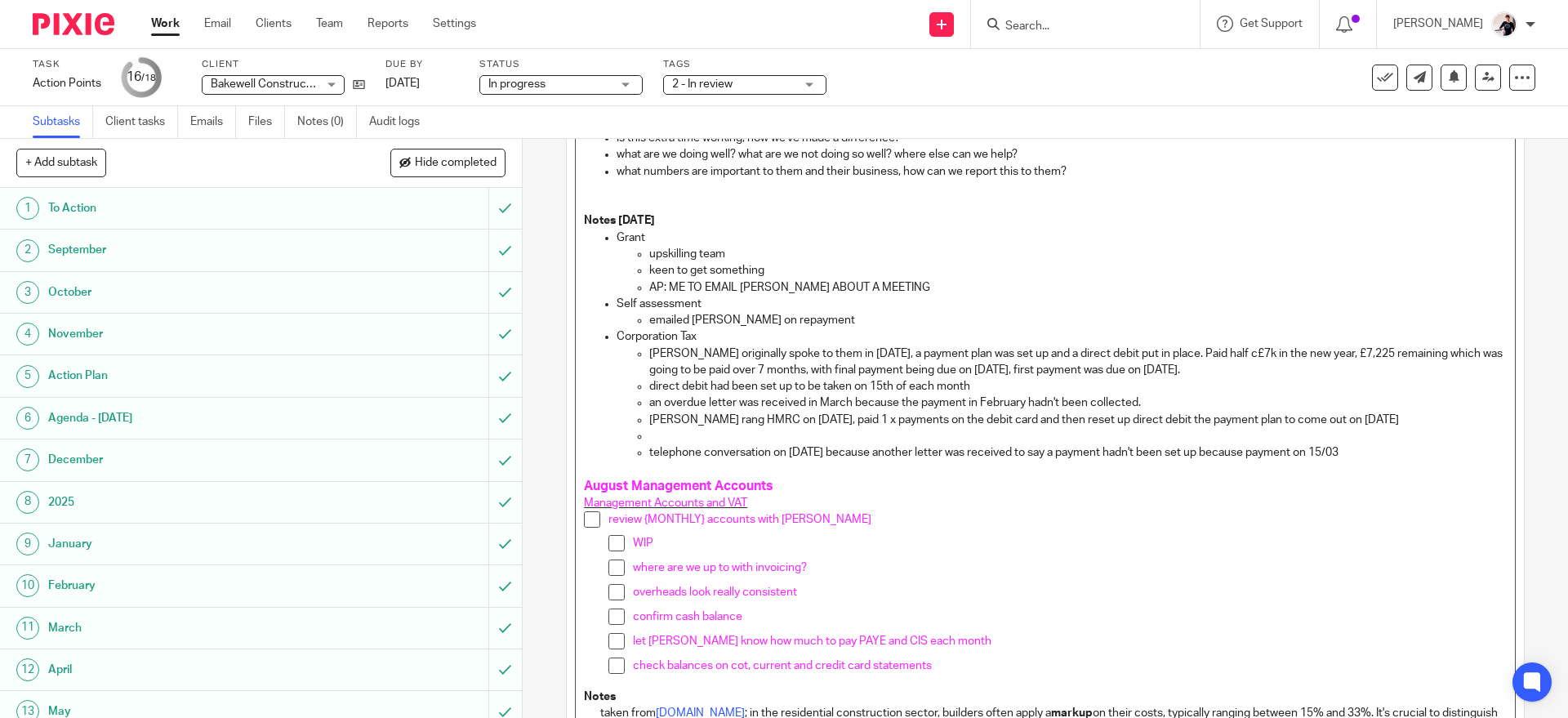
click at [1204, 431] on p at bounding box center [1077, 436] width 856 height 17
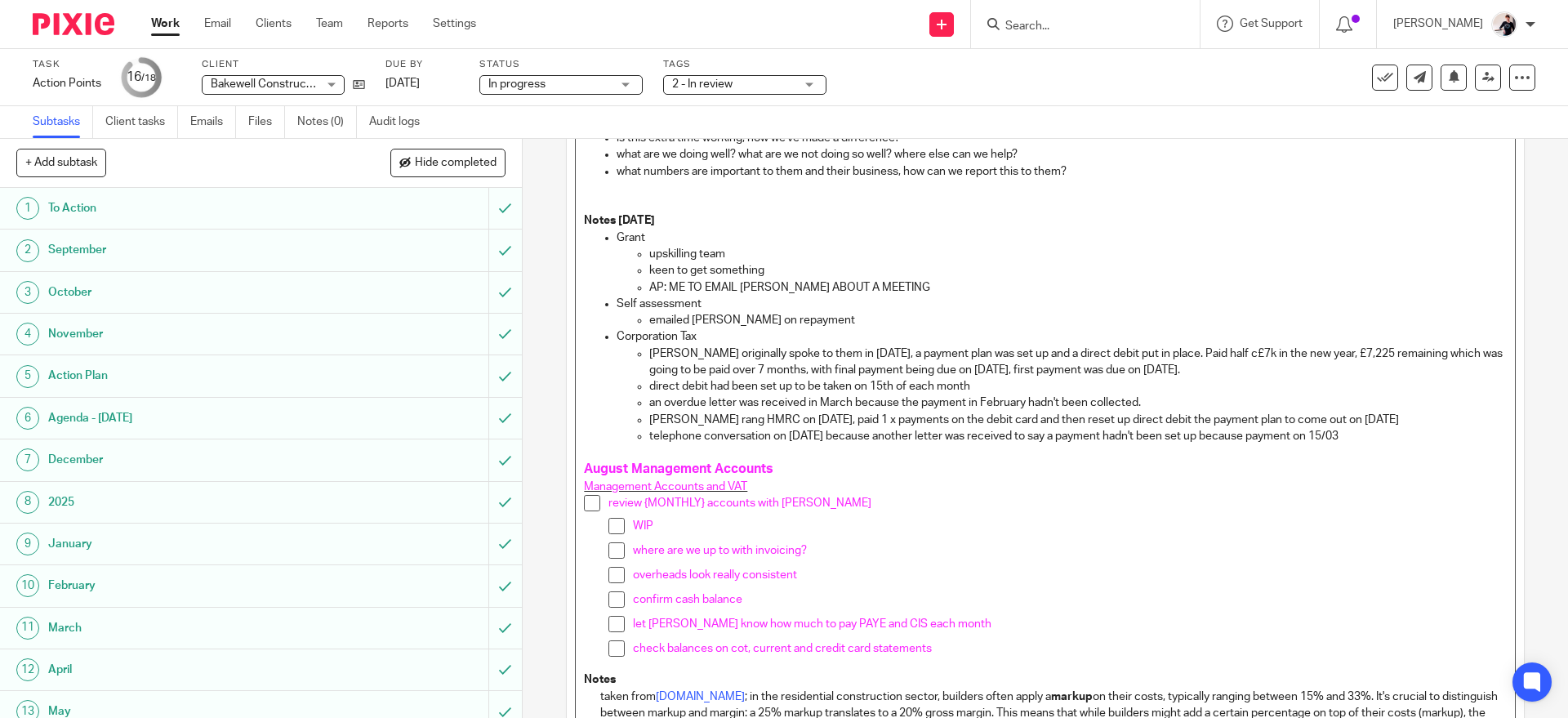
click at [1375, 437] on p "telephone conversation on 01/04/2025 because another letter was received to say…" at bounding box center [1077, 436] width 856 height 17
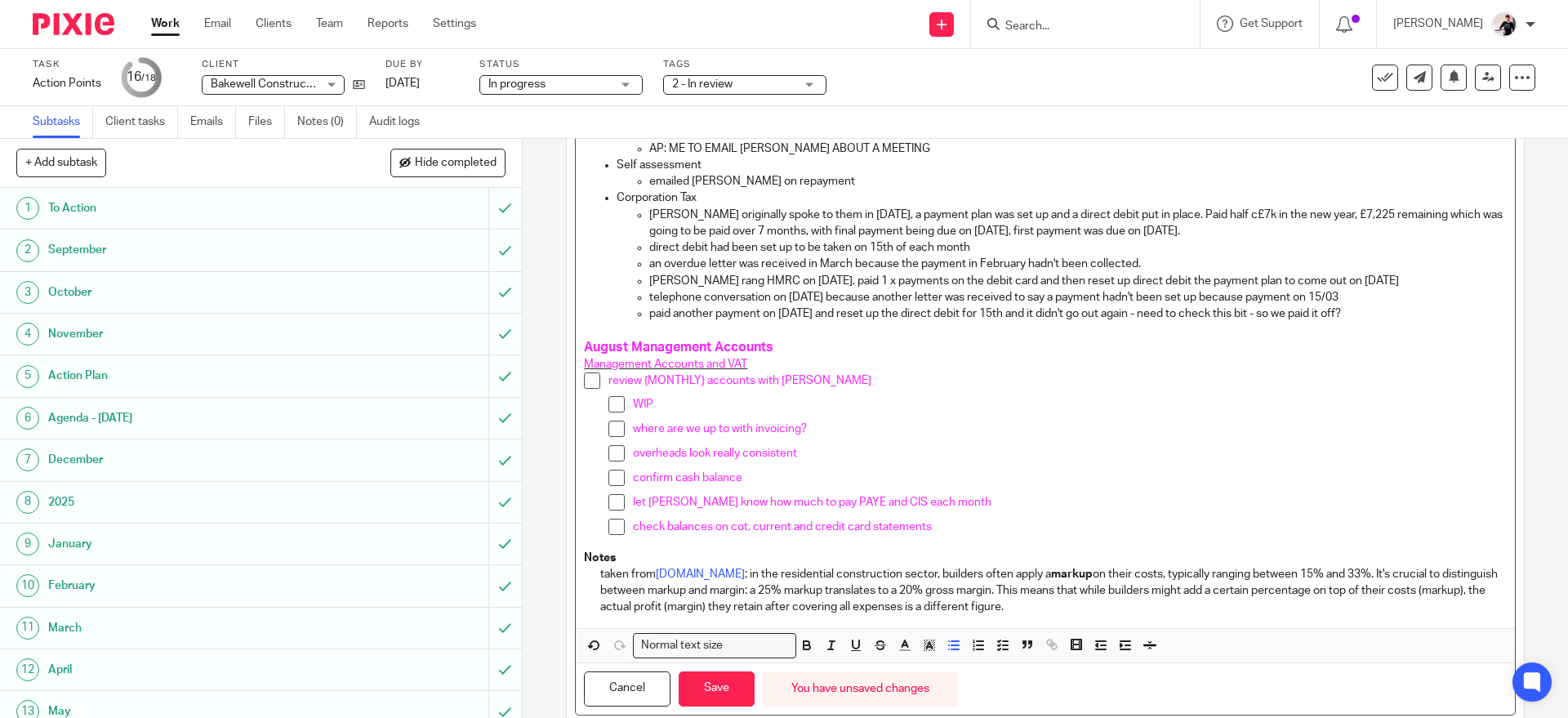
scroll to position [947, 0]
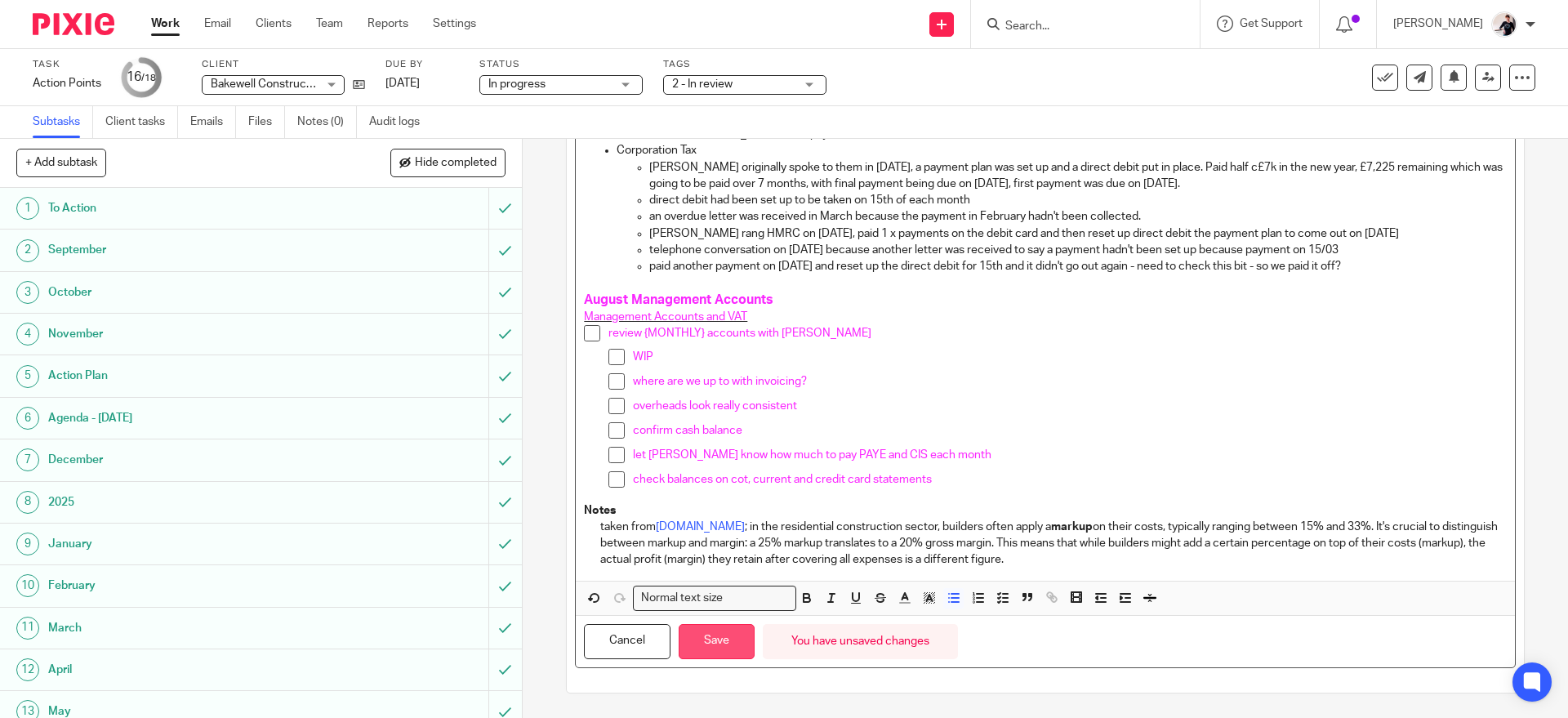
click at [733, 642] on button "Save" at bounding box center [717, 642] width 76 height 35
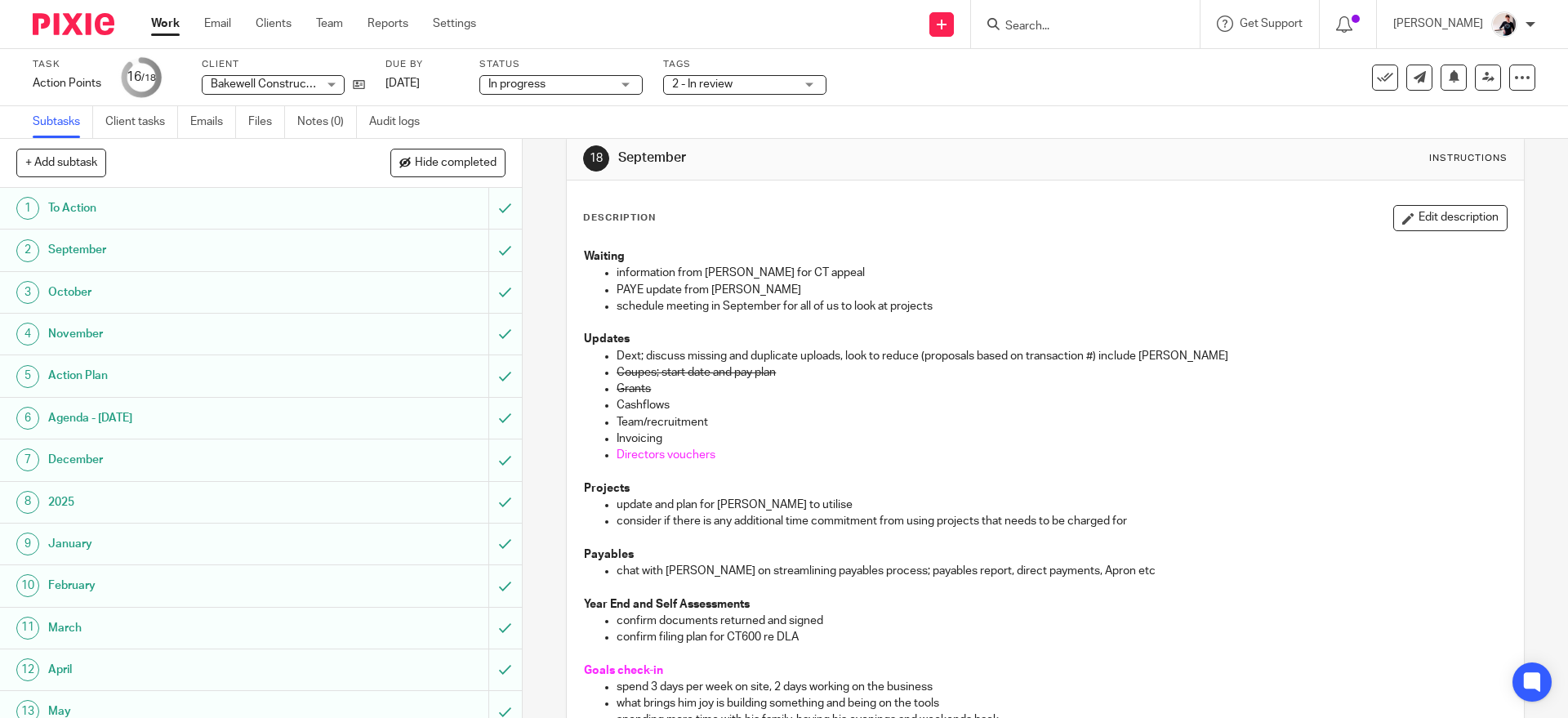
scroll to position [0, 0]
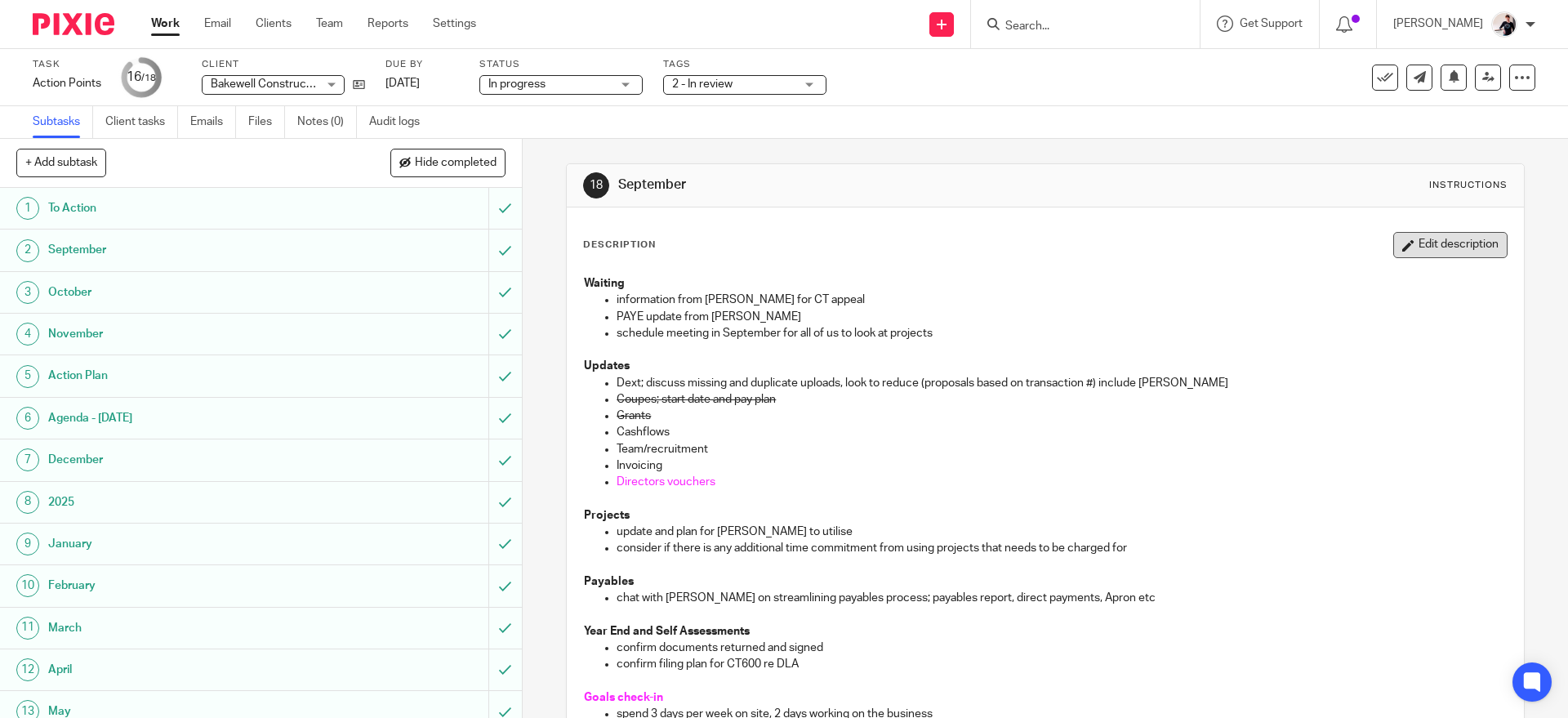
click at [1421, 243] on button "Edit description" at bounding box center [1450, 245] width 114 height 26
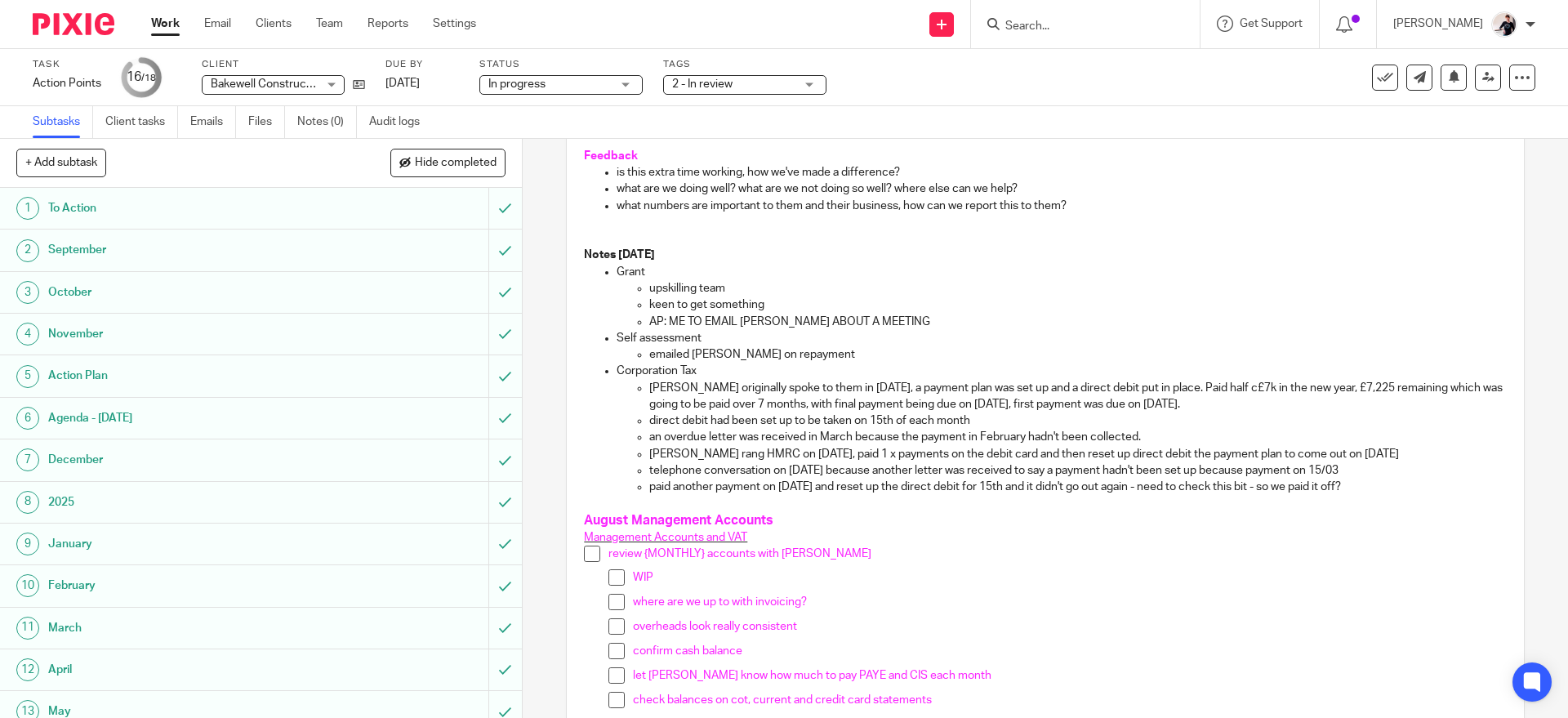
scroll to position [729, 0]
click at [1415, 488] on p "paid another payment on 01/04/2025 and reset up the direct debit for 15th and i…" at bounding box center [1077, 484] width 856 height 17
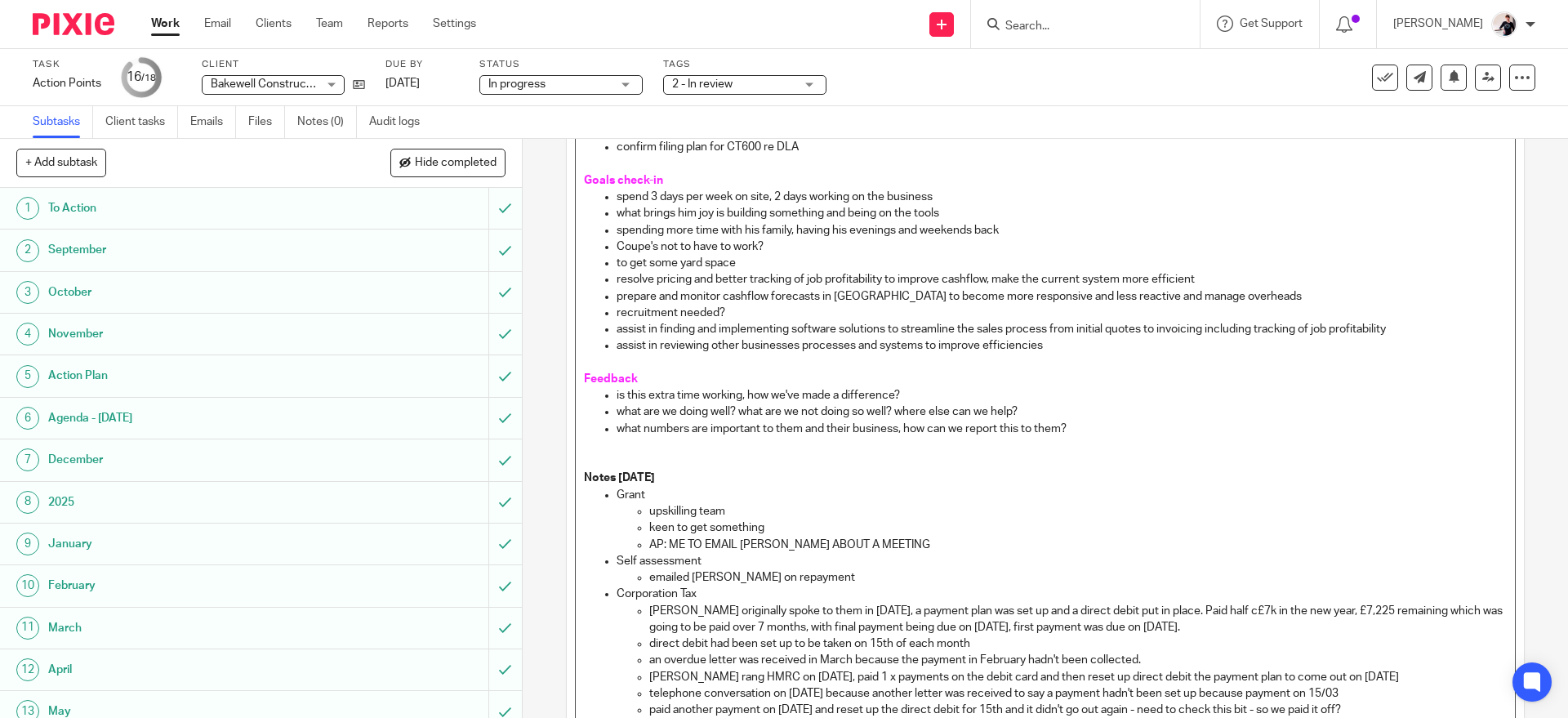
scroll to position [658, 0]
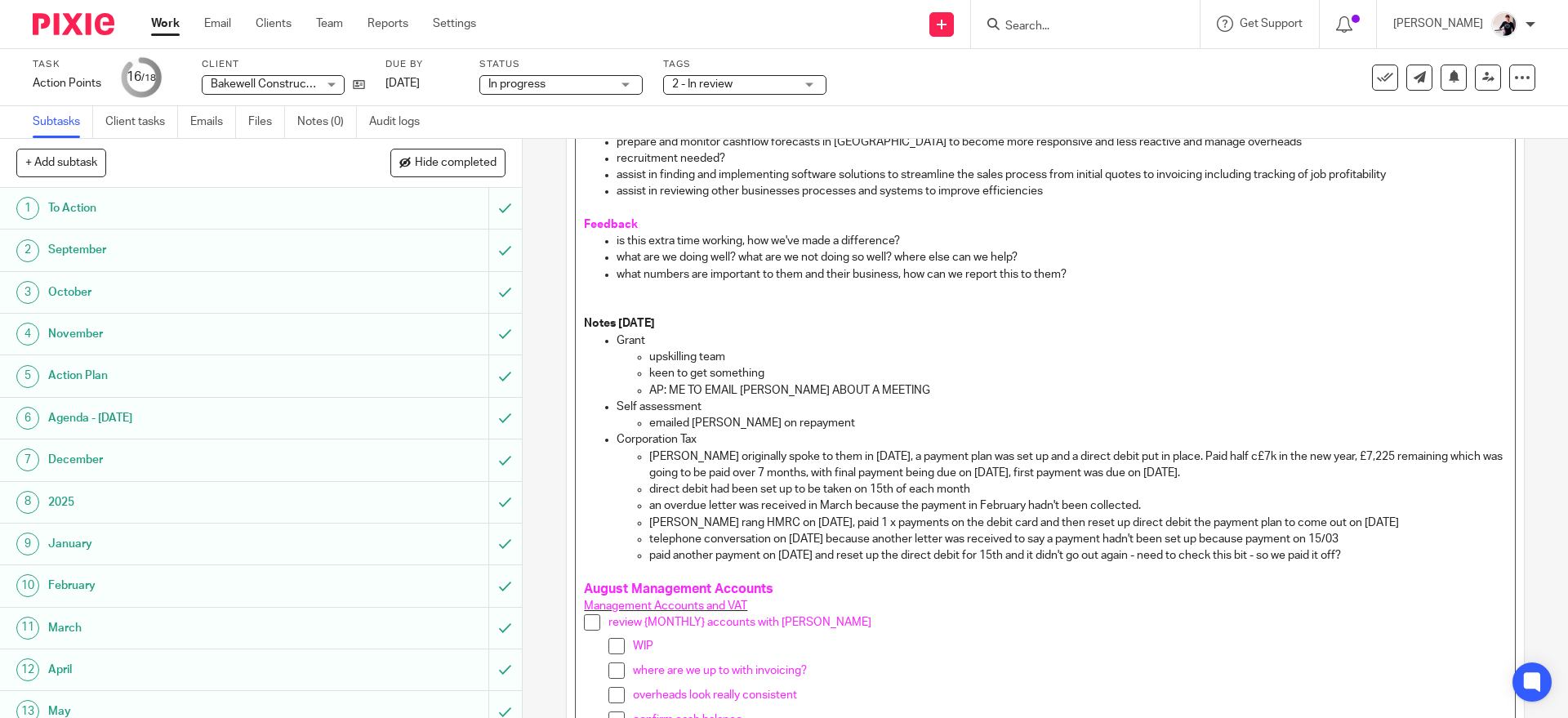
click at [1395, 571] on p at bounding box center [1045, 571] width 922 height 17
click at [1392, 558] on p "paid another payment on 01/04/2025 and reset up the direct debit for 15th and i…" at bounding box center [1077, 555] width 856 height 17
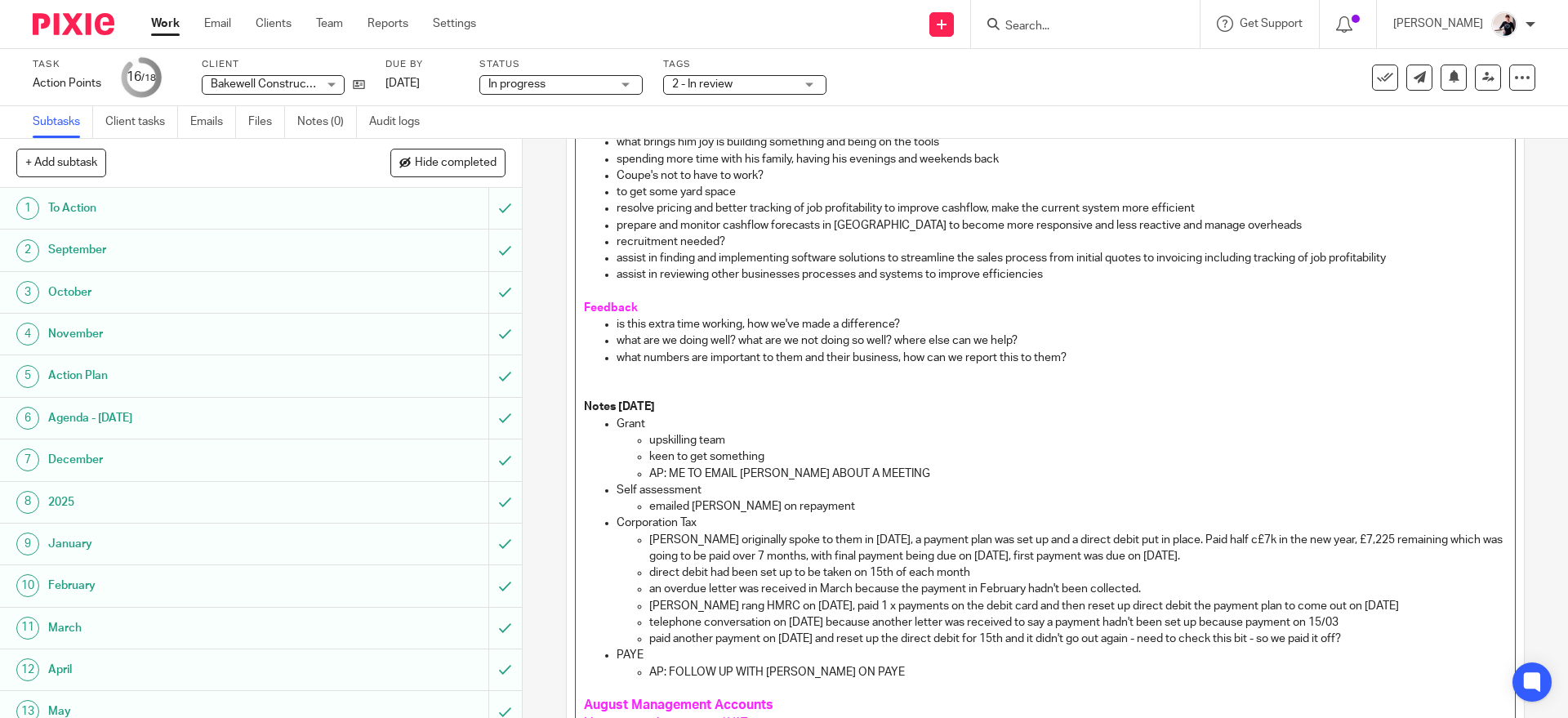
scroll to position [581, 0]
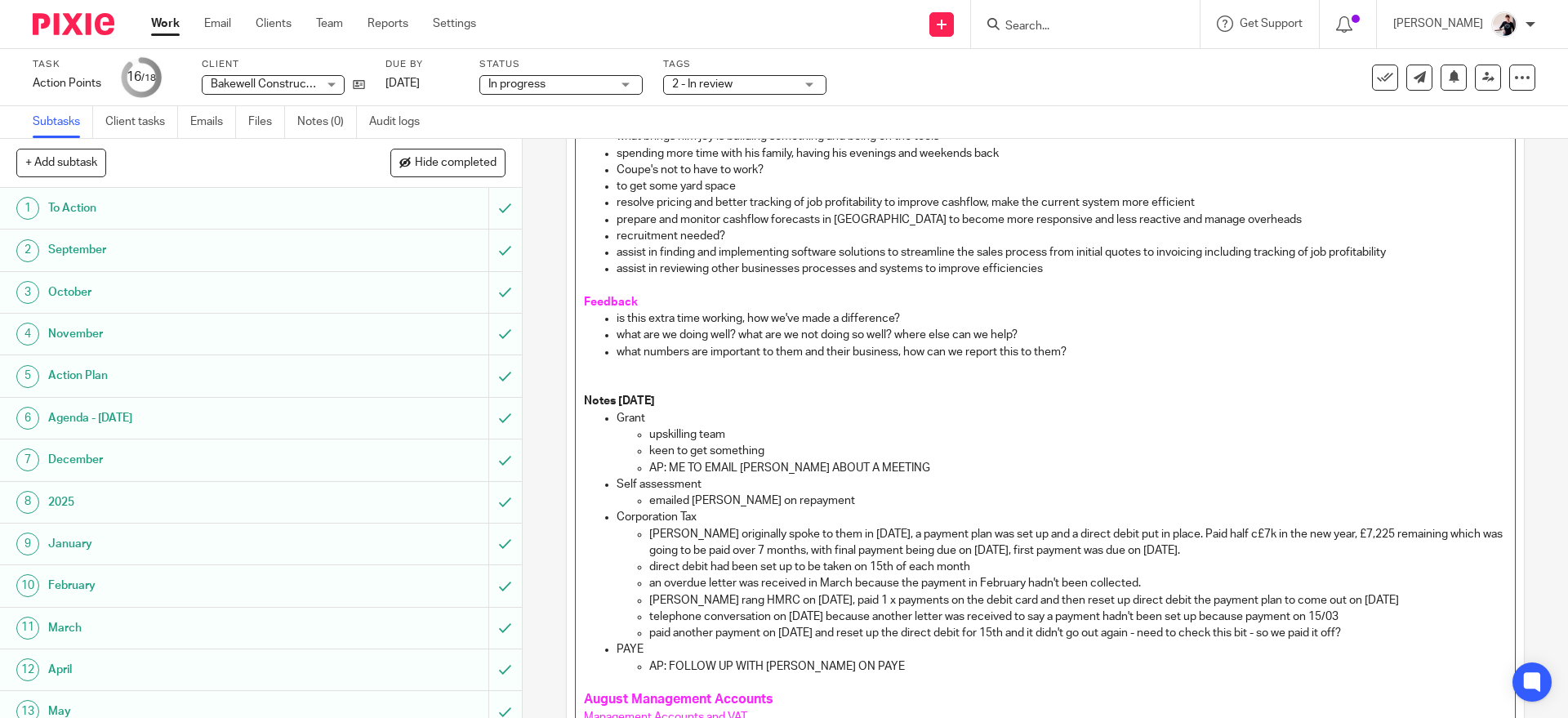
click at [1237, 504] on p "emailed Sharon on repayment" at bounding box center [1077, 501] width 856 height 17
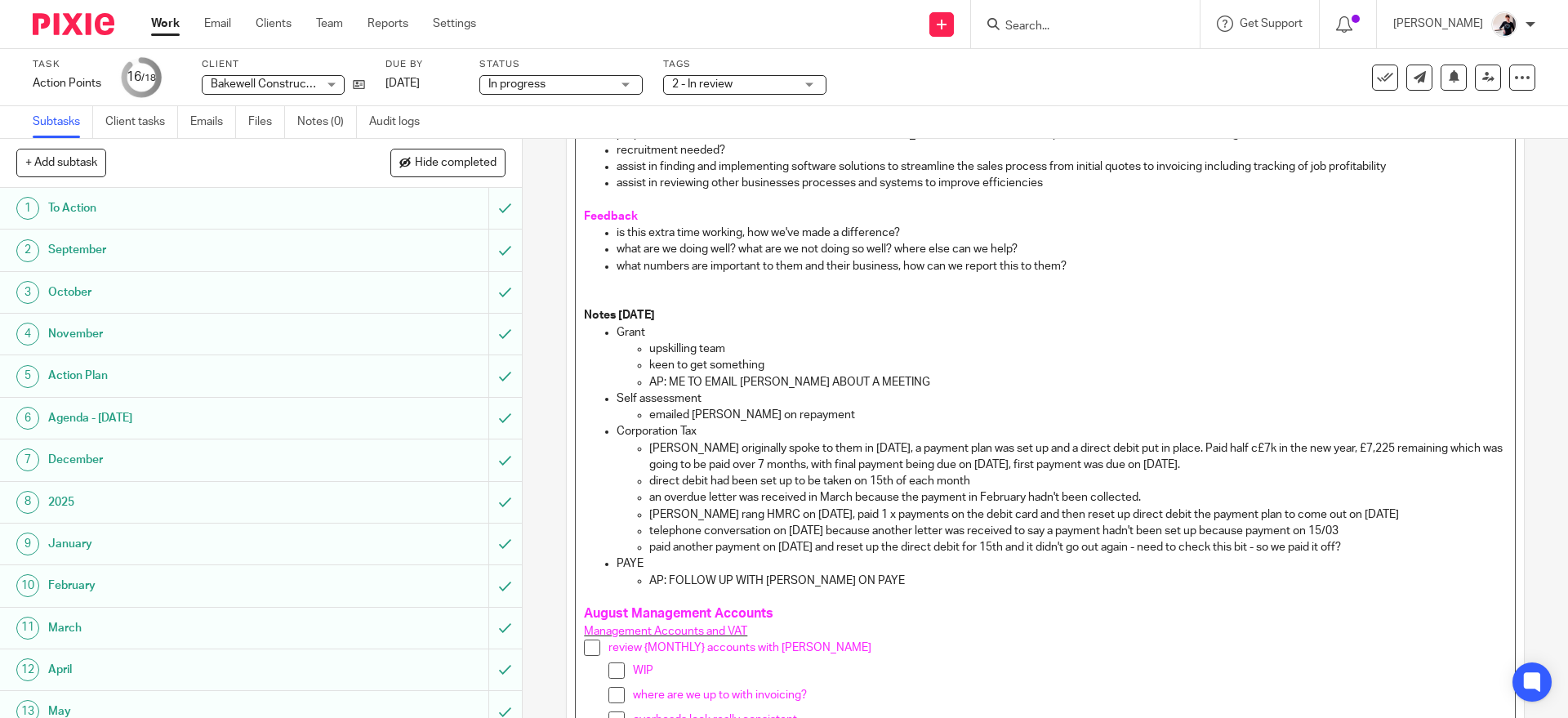
scroll to position [739, 0]
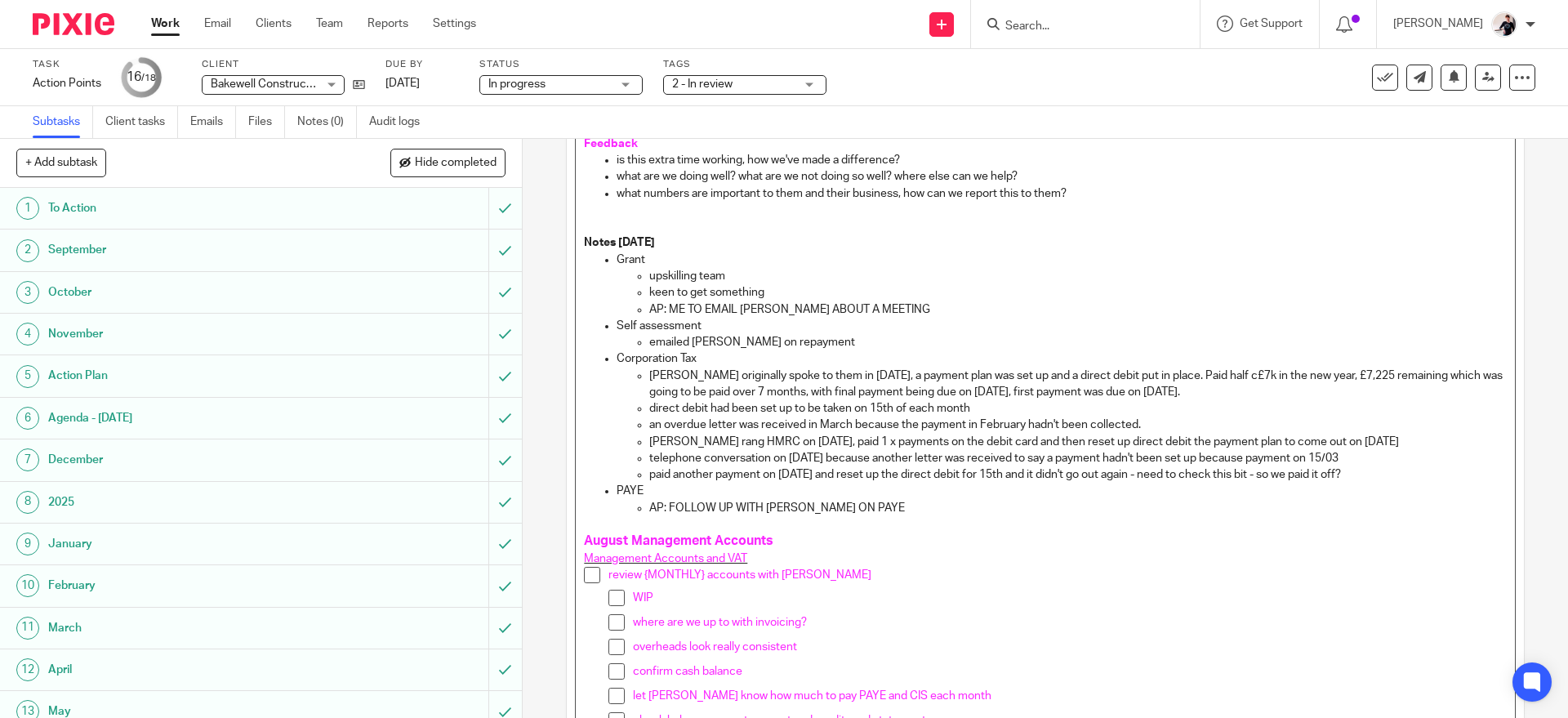
click at [927, 519] on p at bounding box center [1045, 525] width 922 height 17
click at [926, 511] on p "AP: FOLLOW UP WITH JAMES ON PAYE" at bounding box center [1077, 508] width 856 height 17
click at [891, 514] on p "AP: FOLLOW UP WITH JAMES ON PAYE" at bounding box center [1077, 508] width 856 height 17
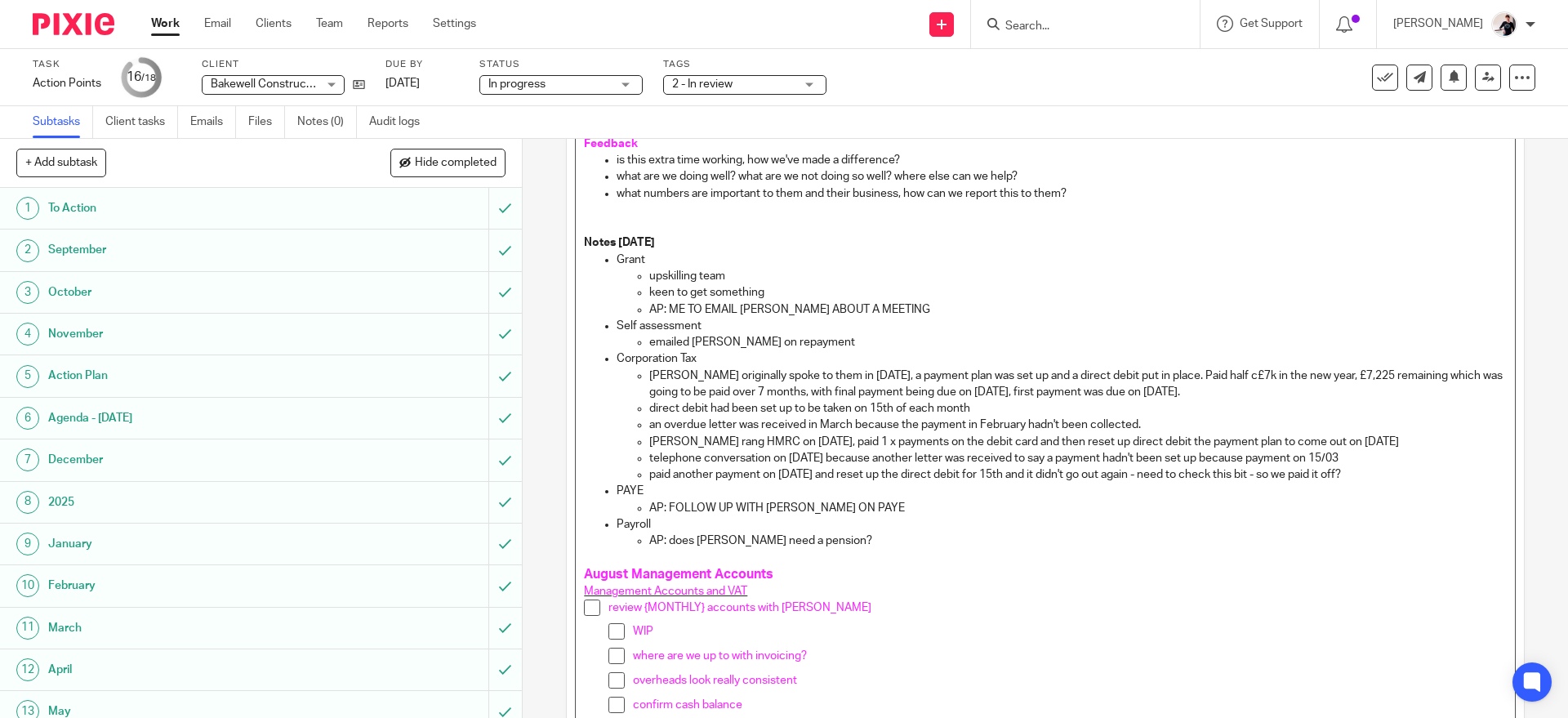
click at [879, 551] on p at bounding box center [1045, 558] width 922 height 17
click at [881, 533] on p "AP: does Martin need a pension?" at bounding box center [1077, 540] width 856 height 17
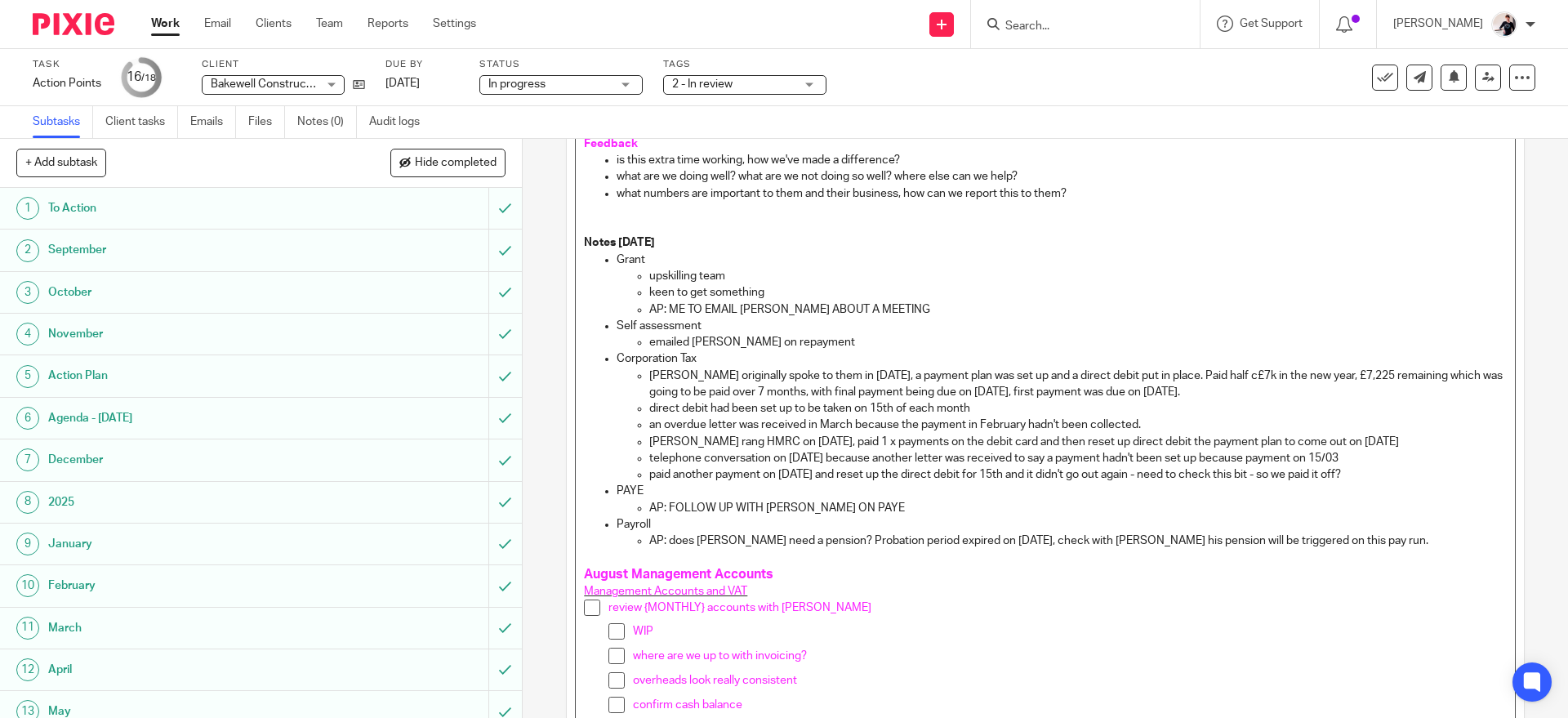
scroll to position [1014, 0]
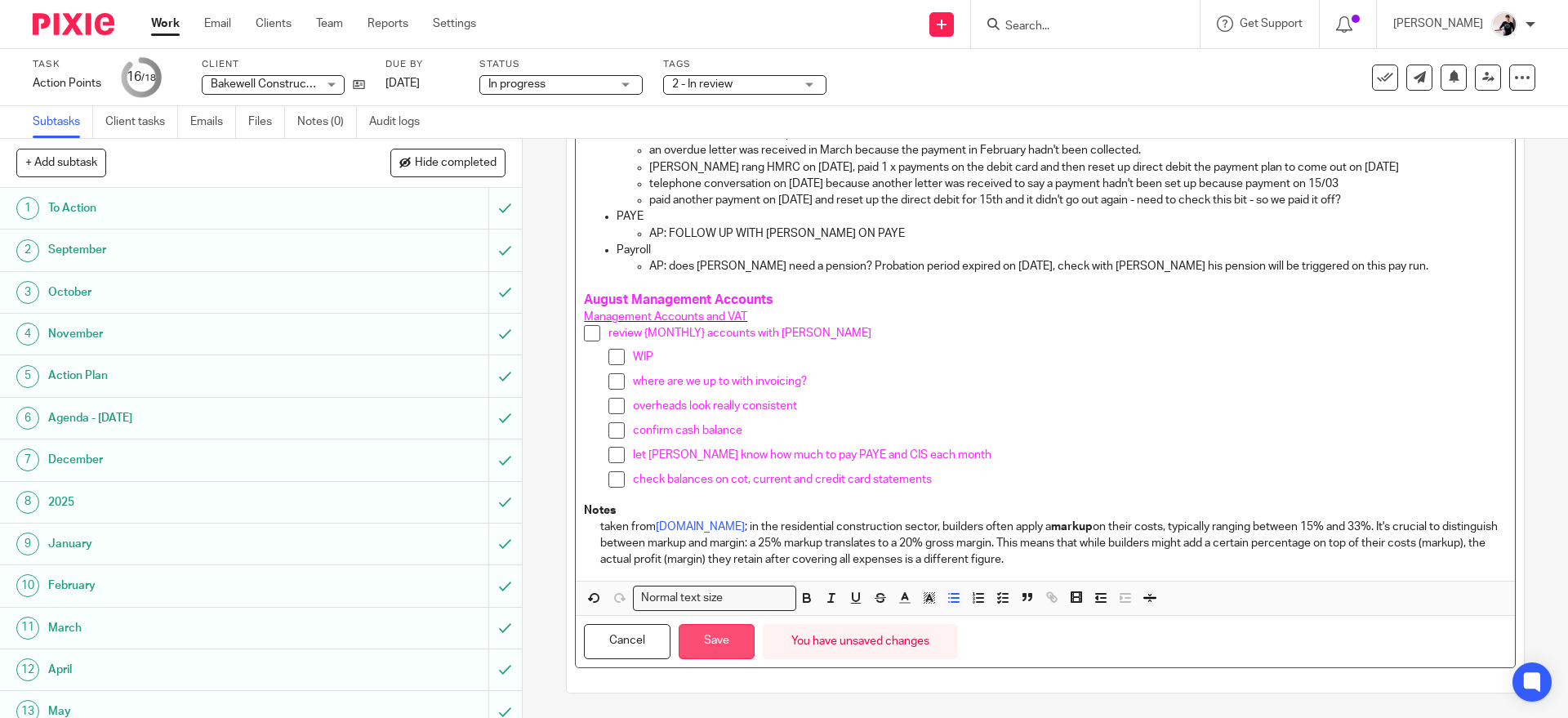
click at [724, 645] on button "Save" at bounding box center [717, 642] width 76 height 35
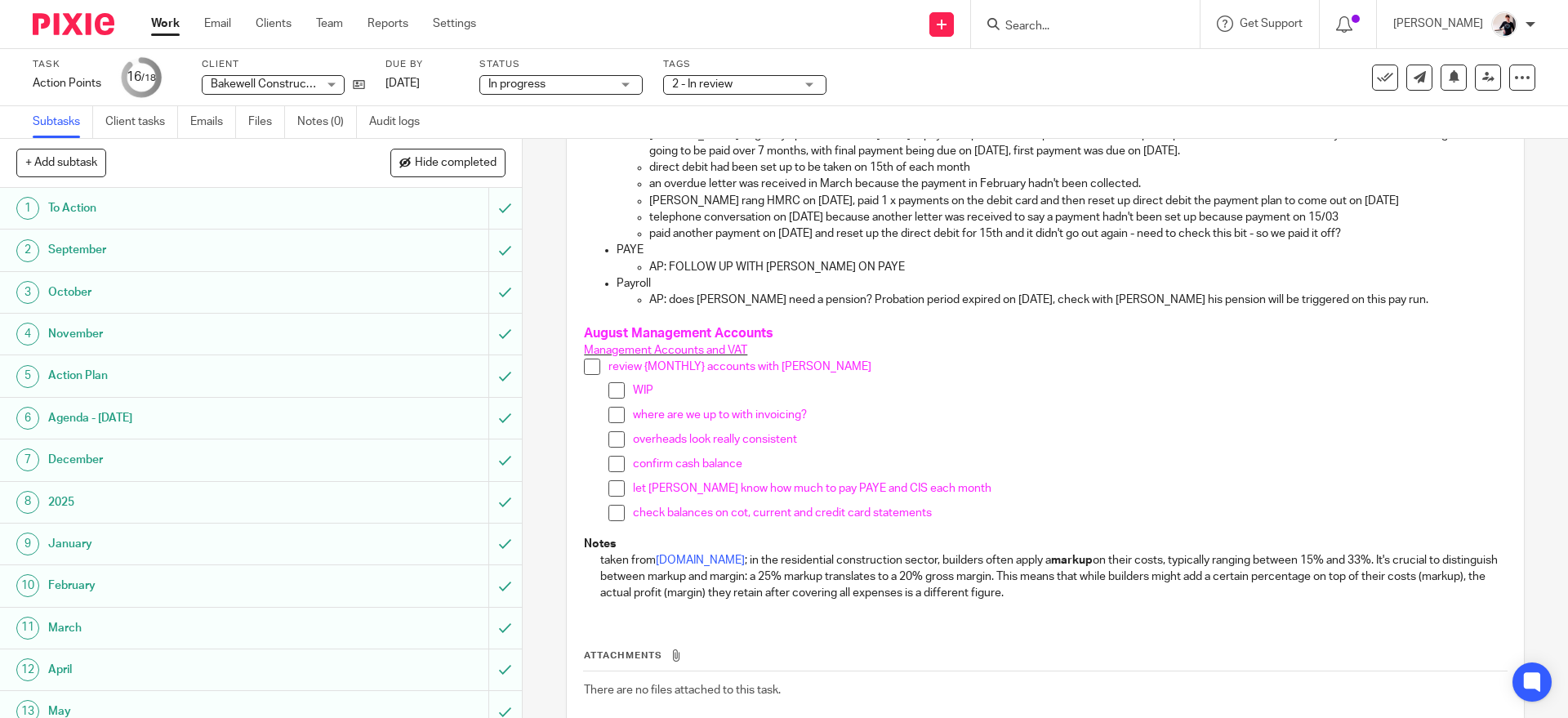
scroll to position [1088, 0]
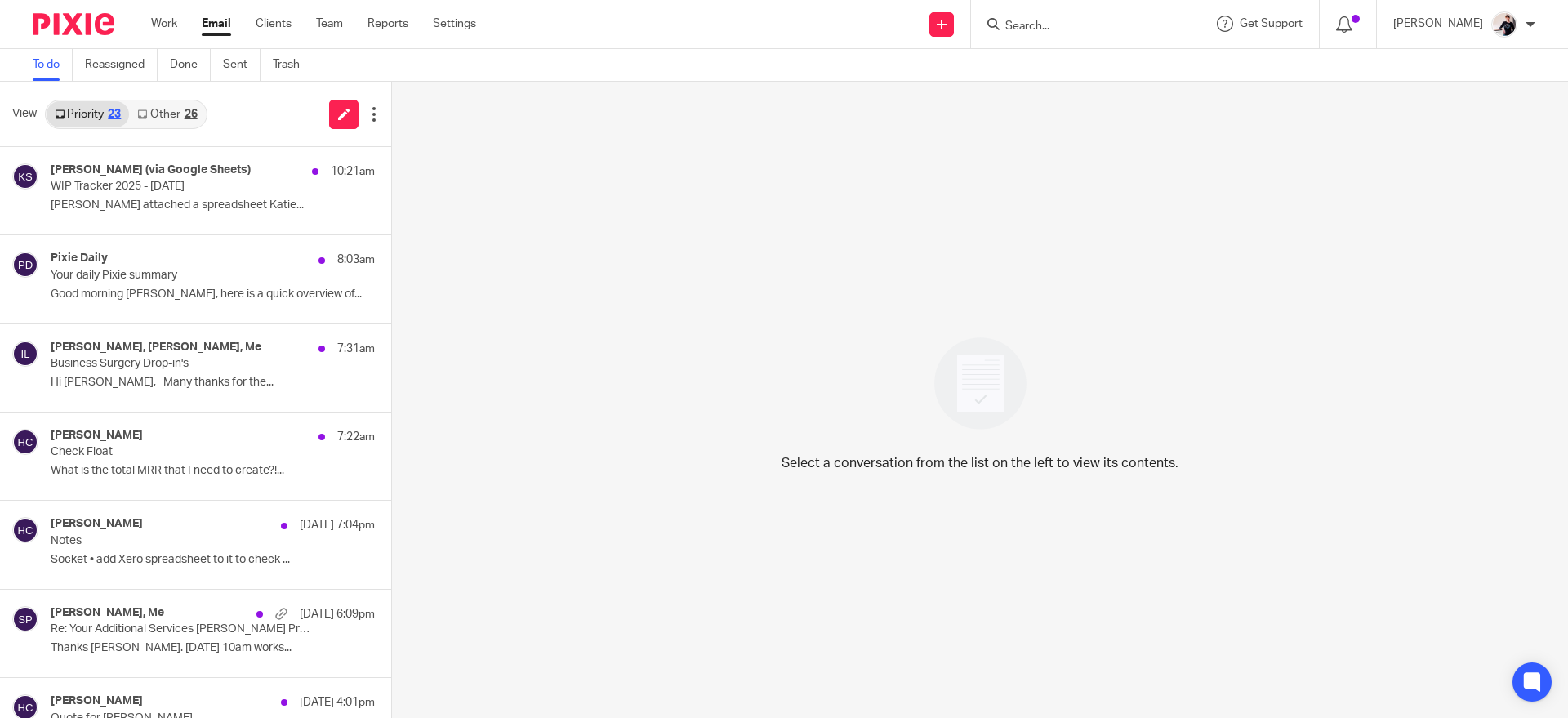
click at [150, 125] on link "Other 26" at bounding box center [167, 114] width 76 height 26
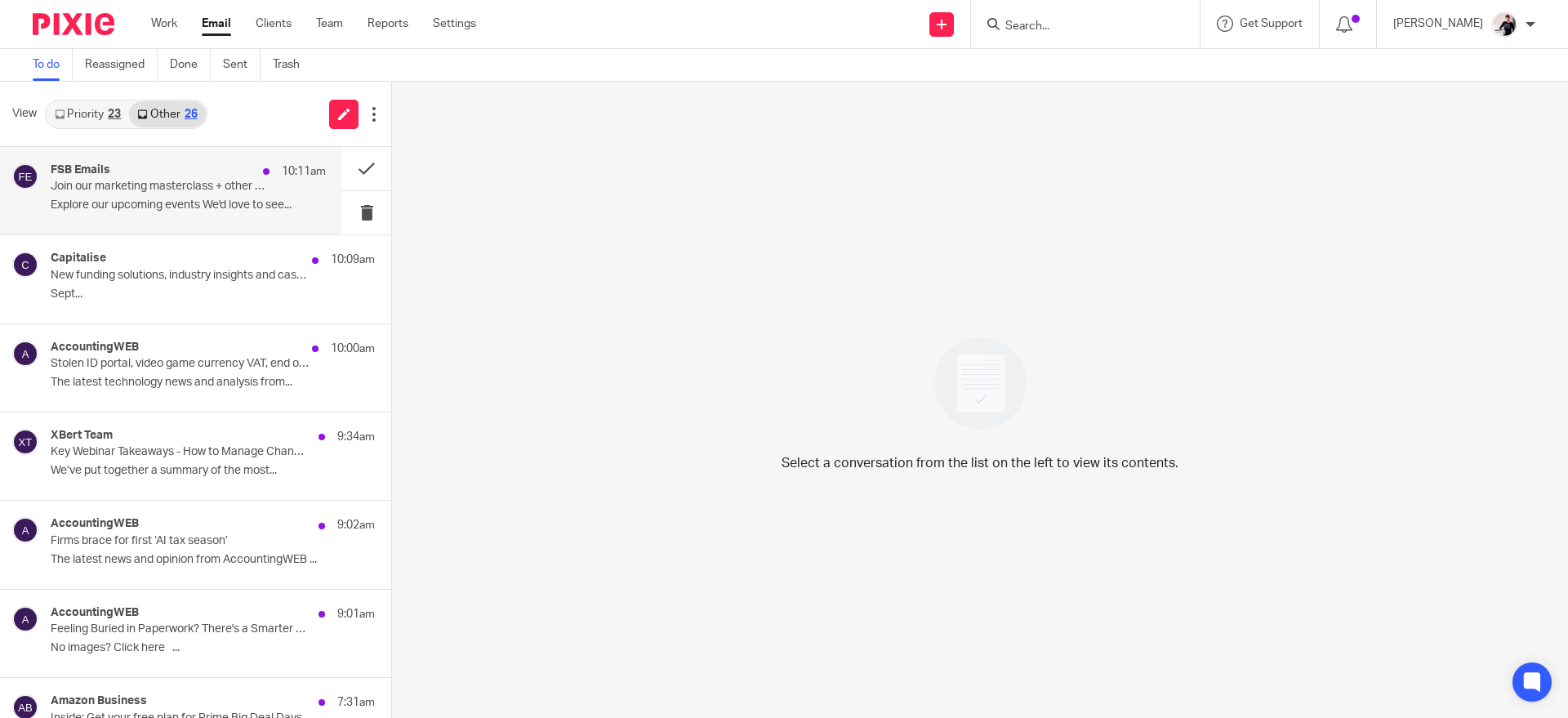
click at [169, 194] on div "FSB Emails 10:11am Join our marketing masterclass + other exciting events near …" at bounding box center [188, 191] width 275 height 54
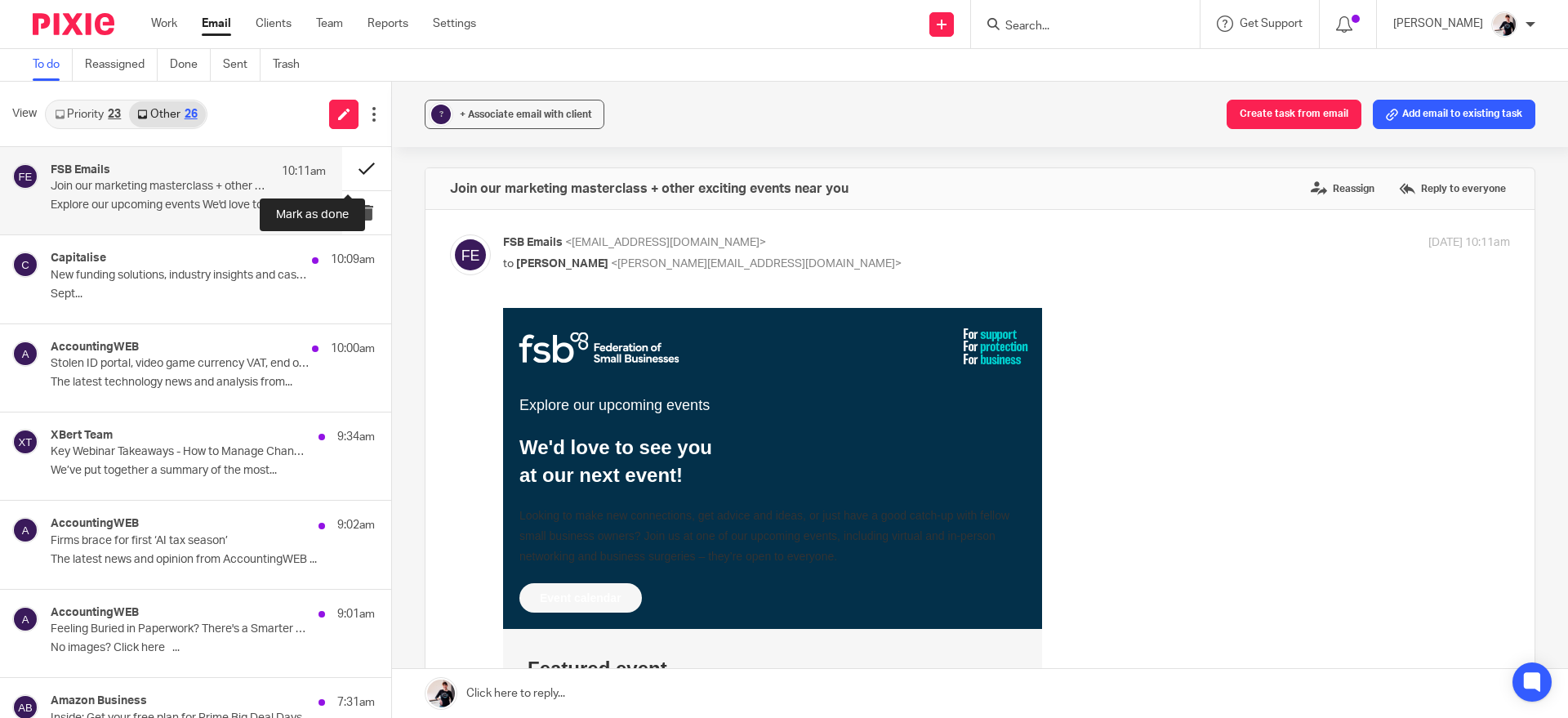
click at [345, 171] on button at bounding box center [367, 168] width 49 height 43
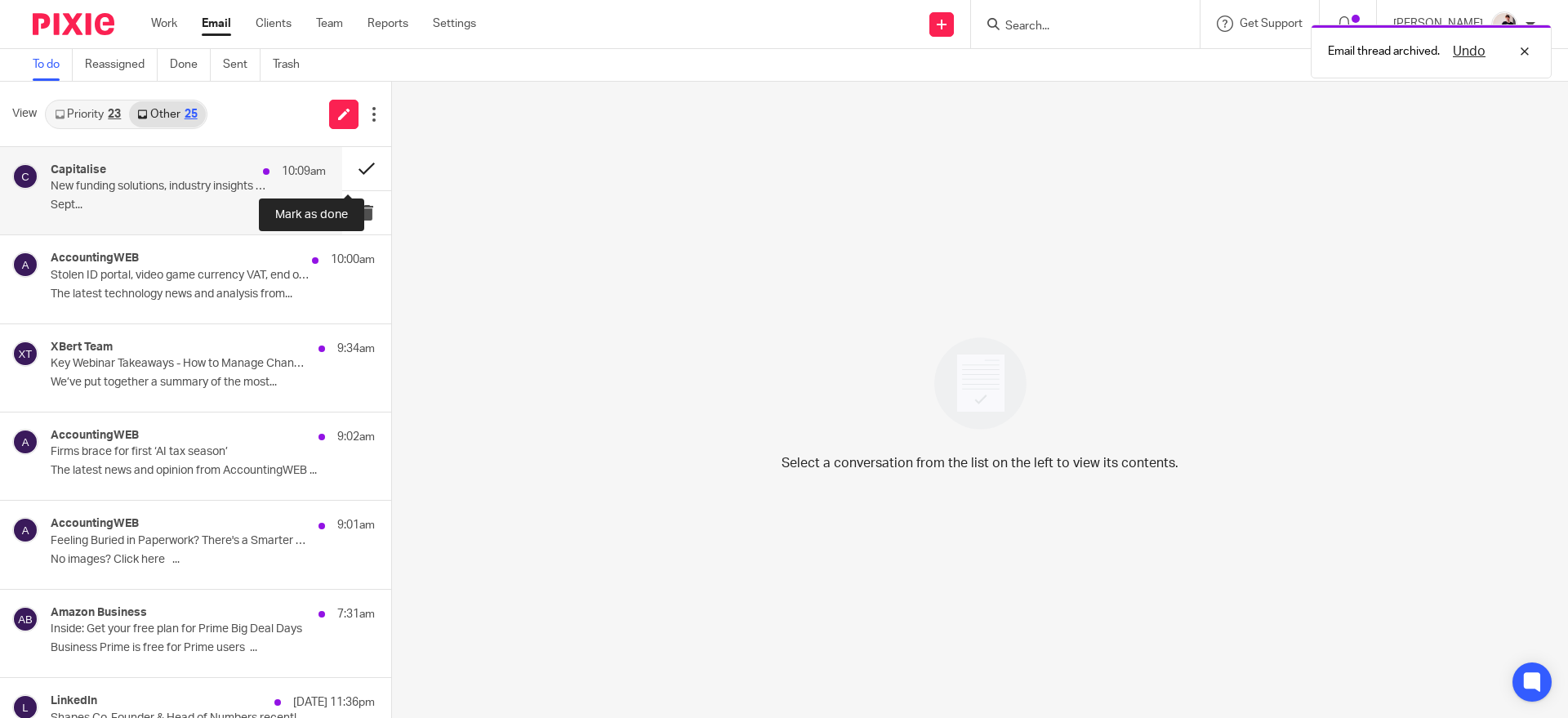
click at [343, 181] on button at bounding box center [367, 168] width 49 height 43
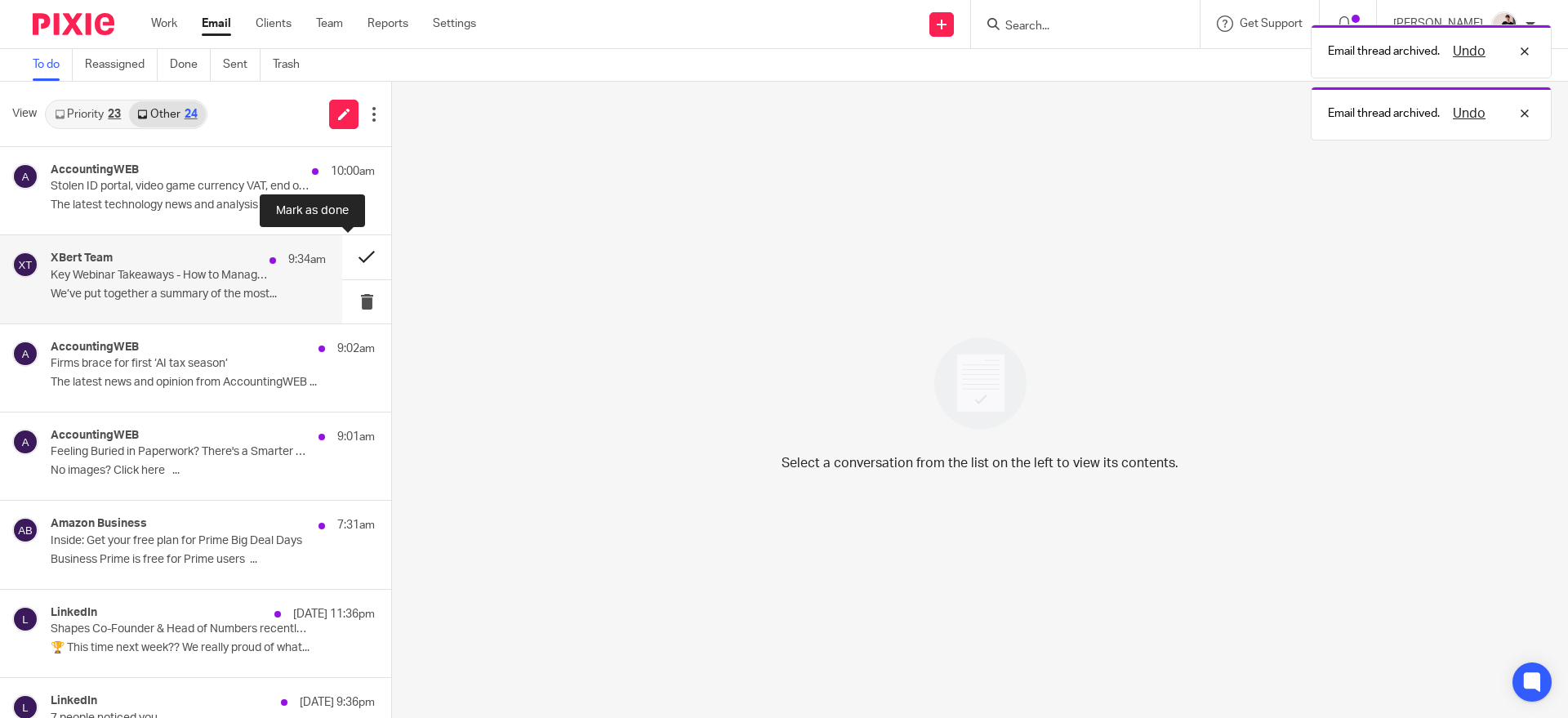
click at [346, 254] on button at bounding box center [367, 257] width 49 height 43
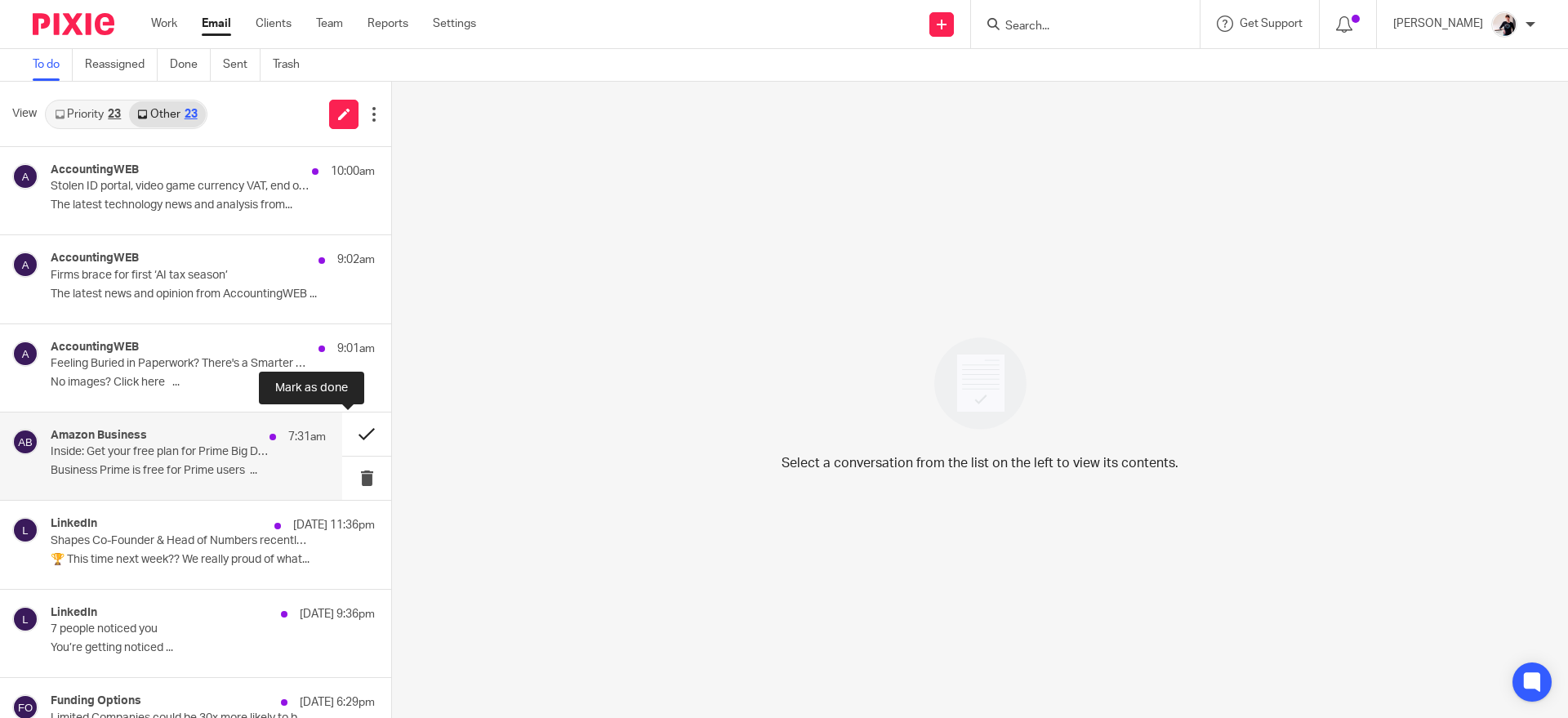
click at [343, 437] on button at bounding box center [367, 433] width 49 height 43
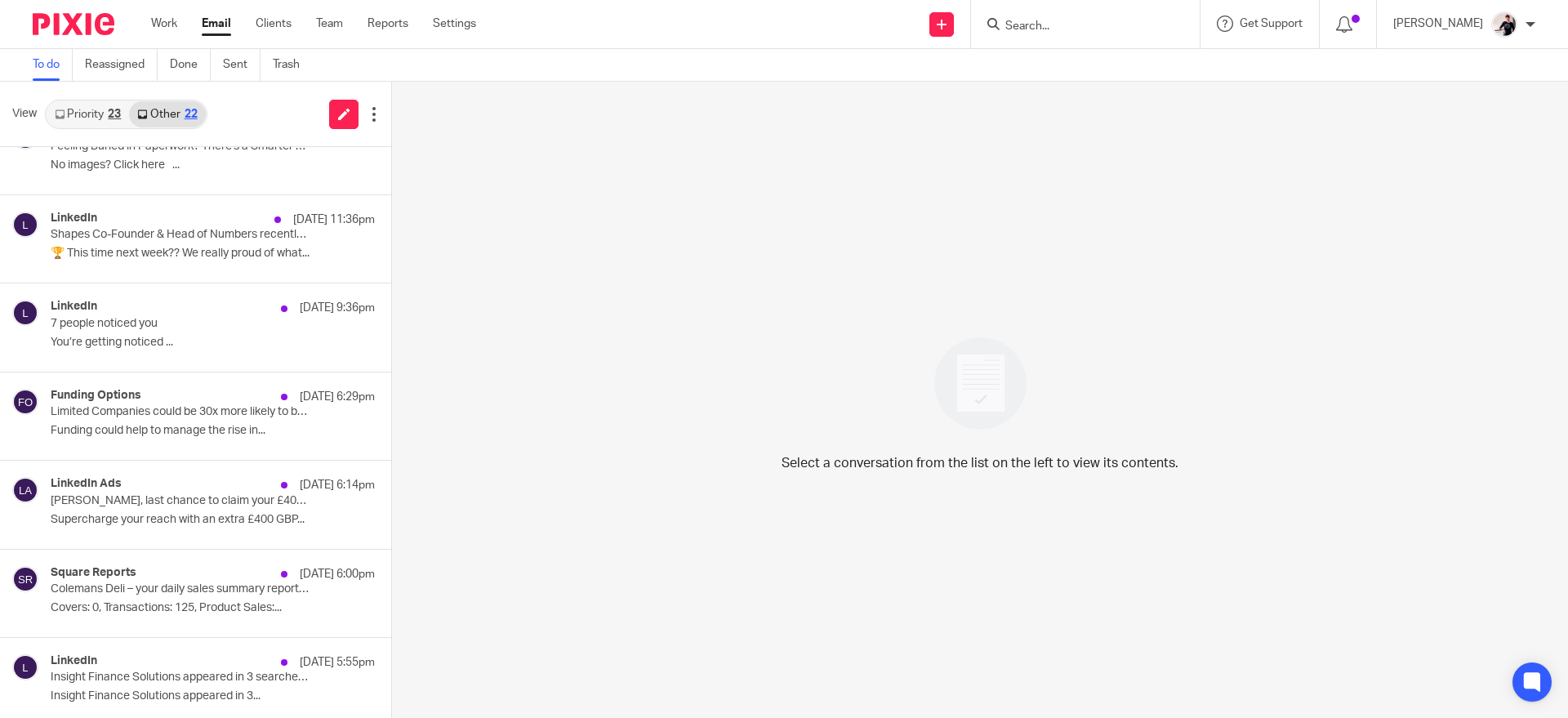
scroll to position [220, 0]
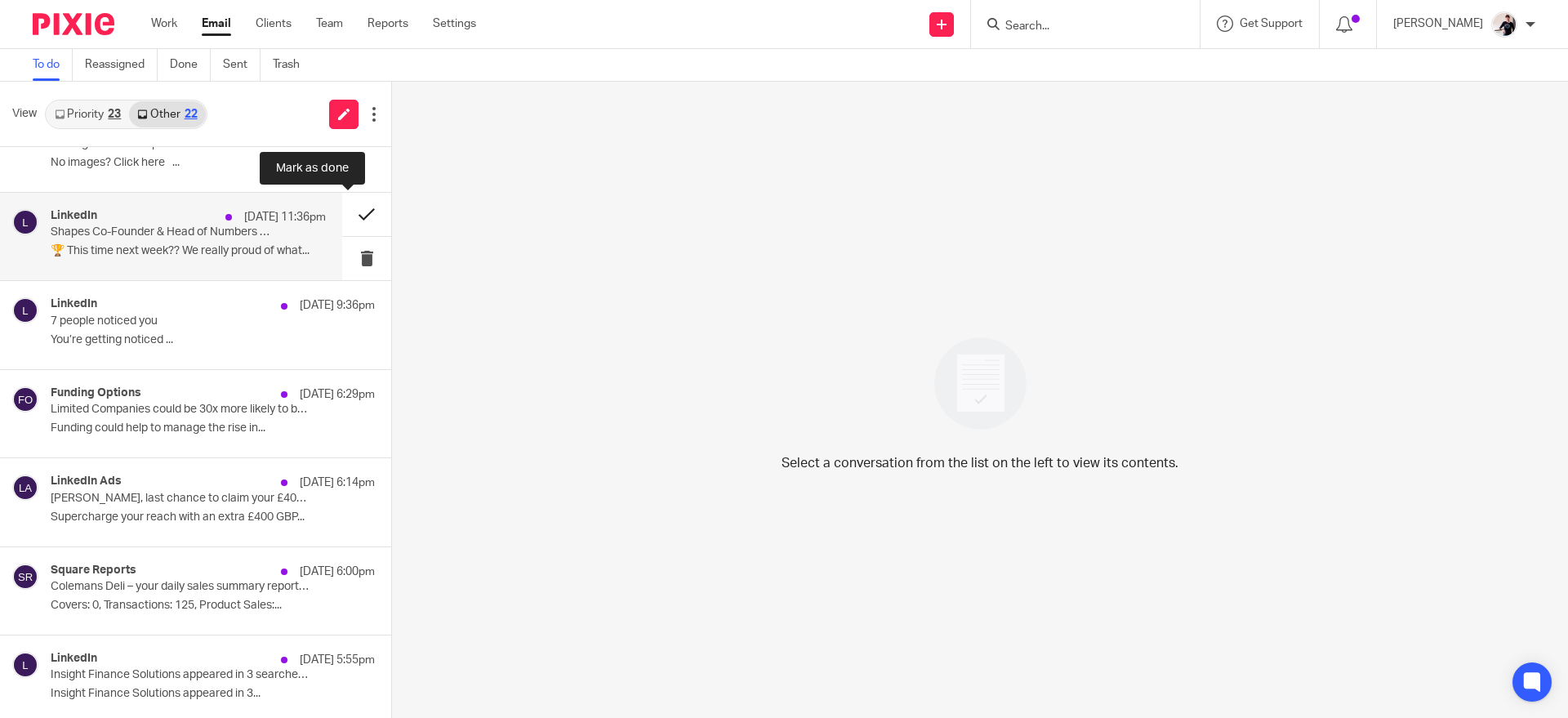
click at [343, 214] on button at bounding box center [367, 214] width 49 height 43
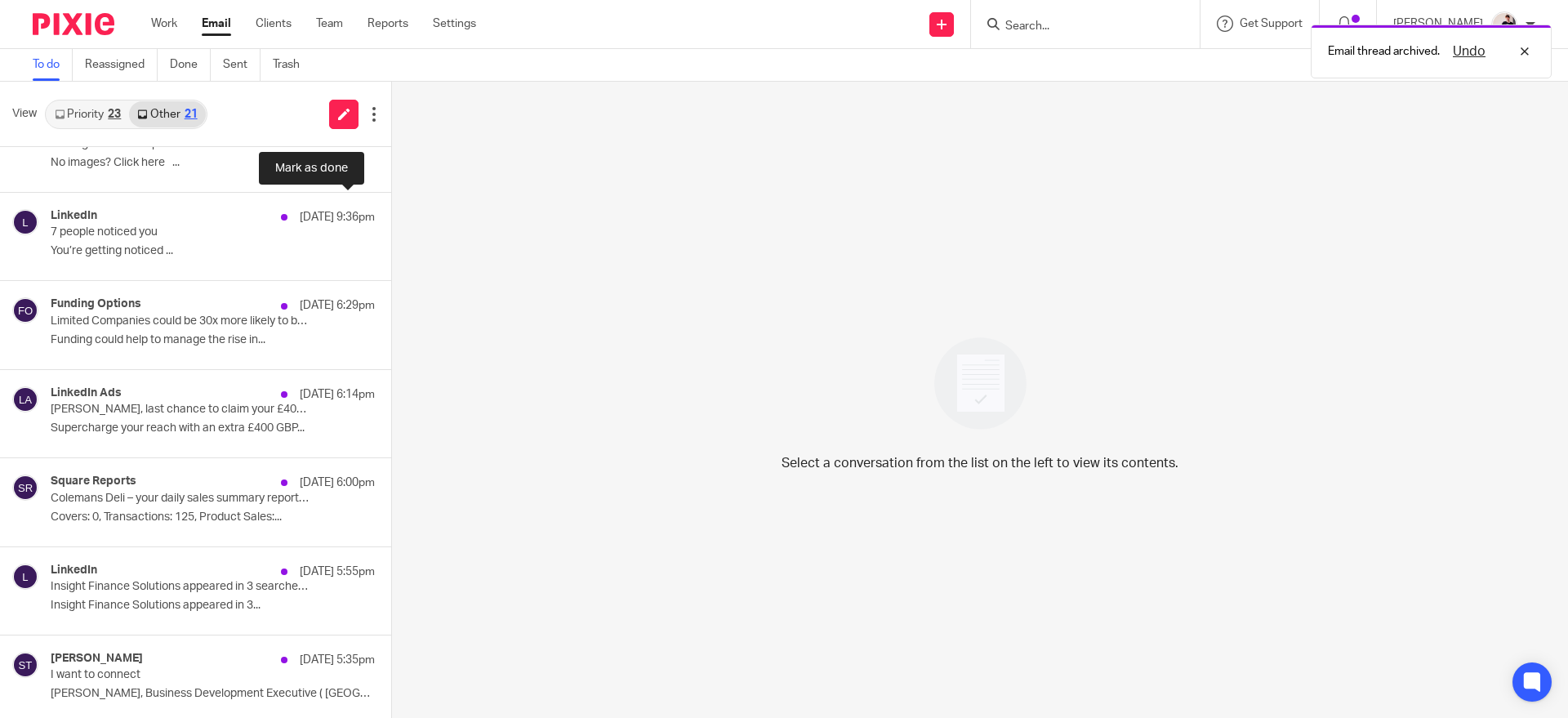
click at [391, 214] on button at bounding box center [397, 214] width 13 height 43
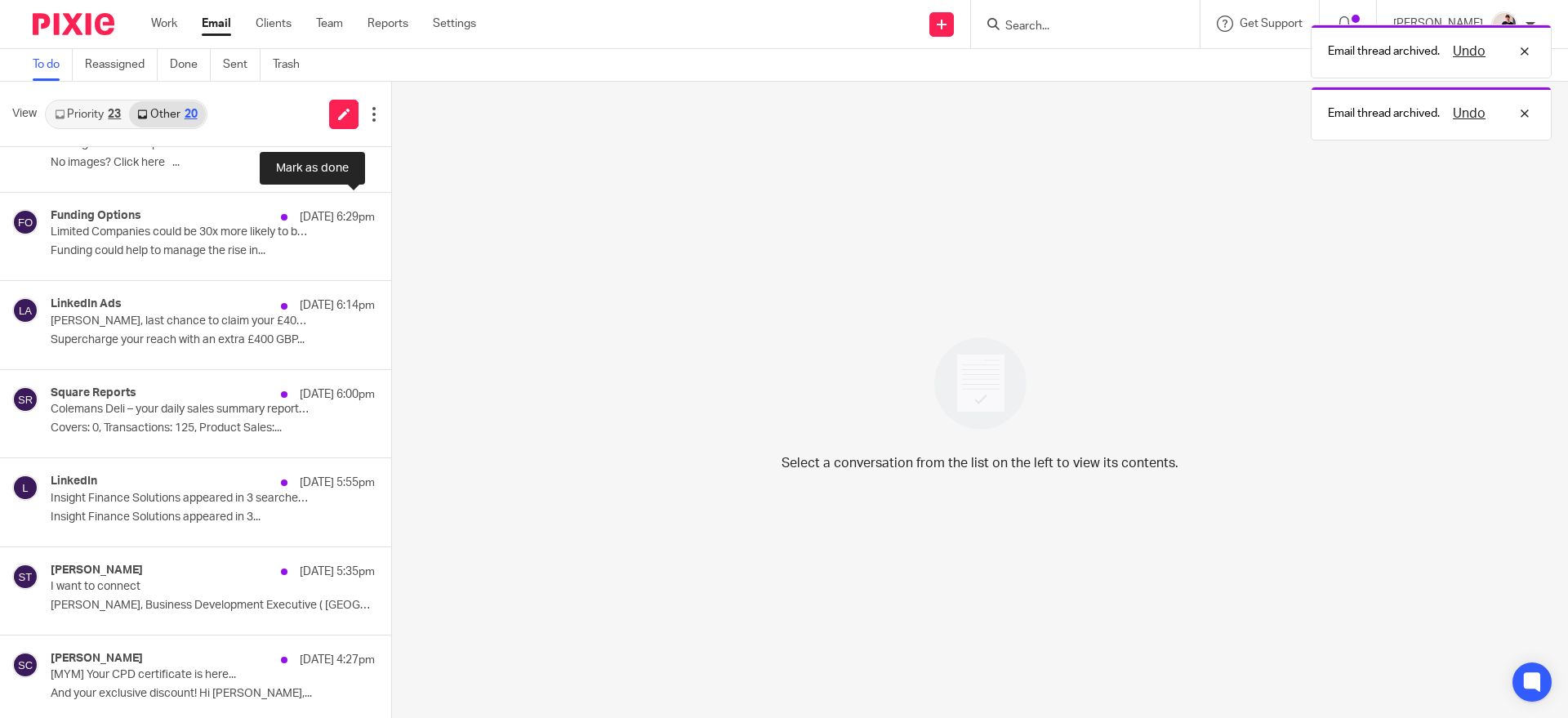
click at [391, 214] on button at bounding box center [397, 214] width 13 height 43
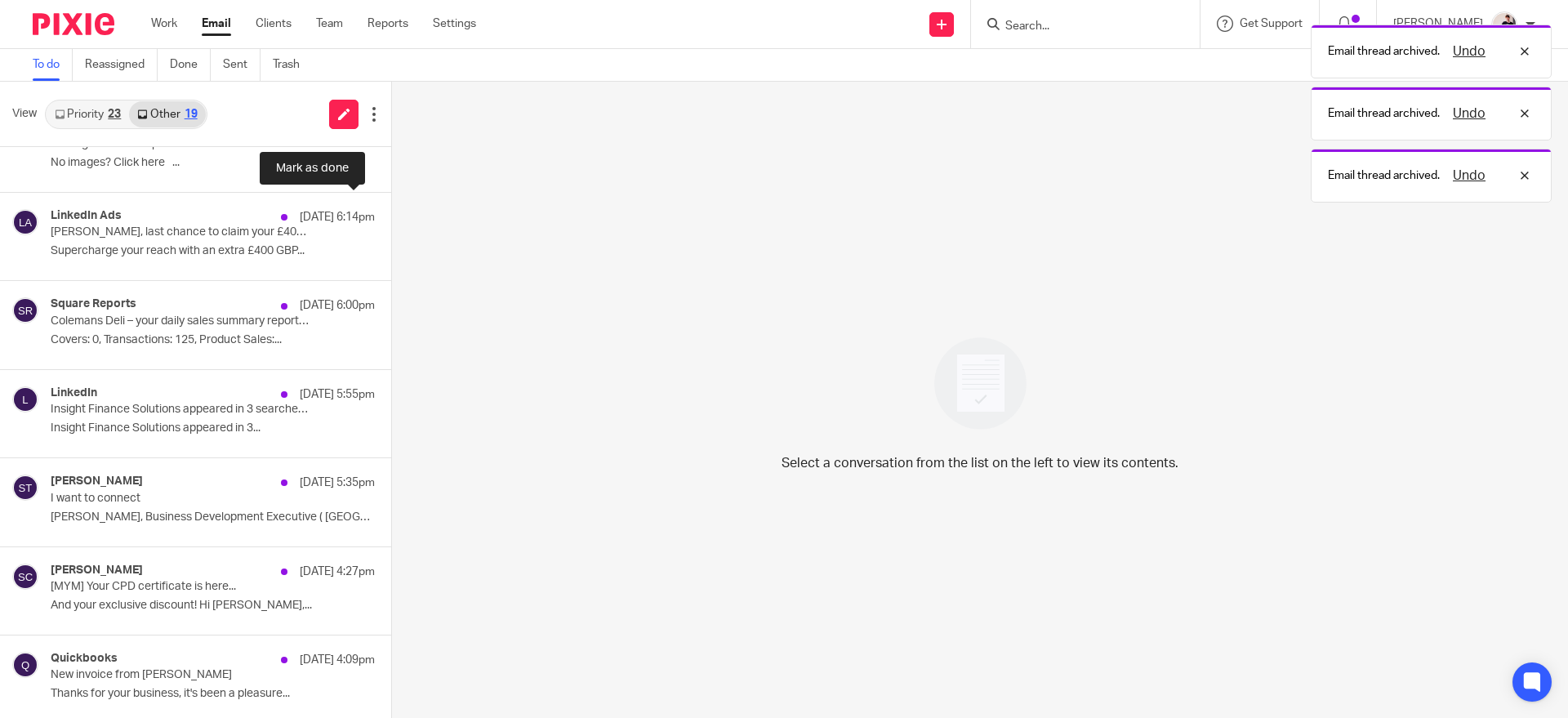
click at [391, 214] on button at bounding box center [397, 214] width 13 height 43
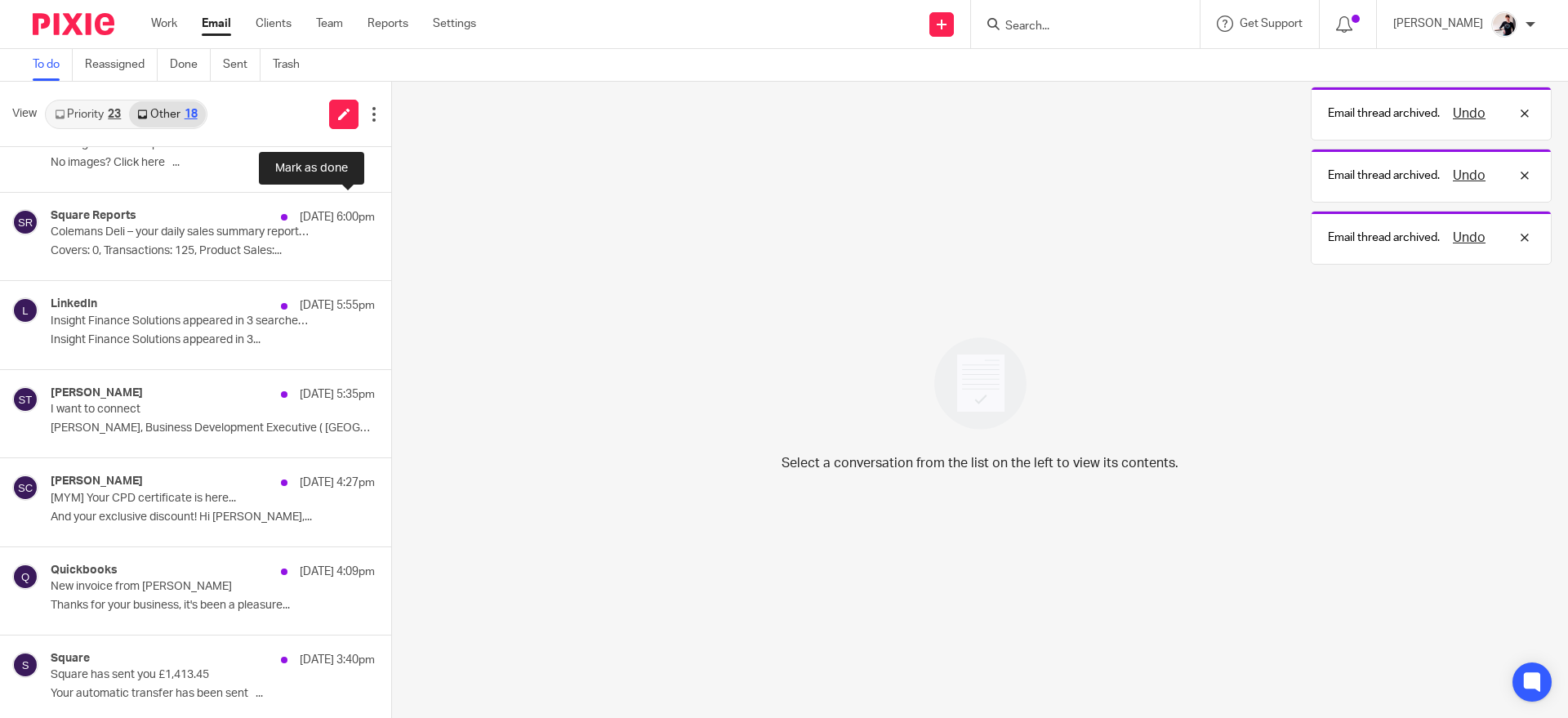
click at [391, 214] on button at bounding box center [397, 214] width 13 height 43
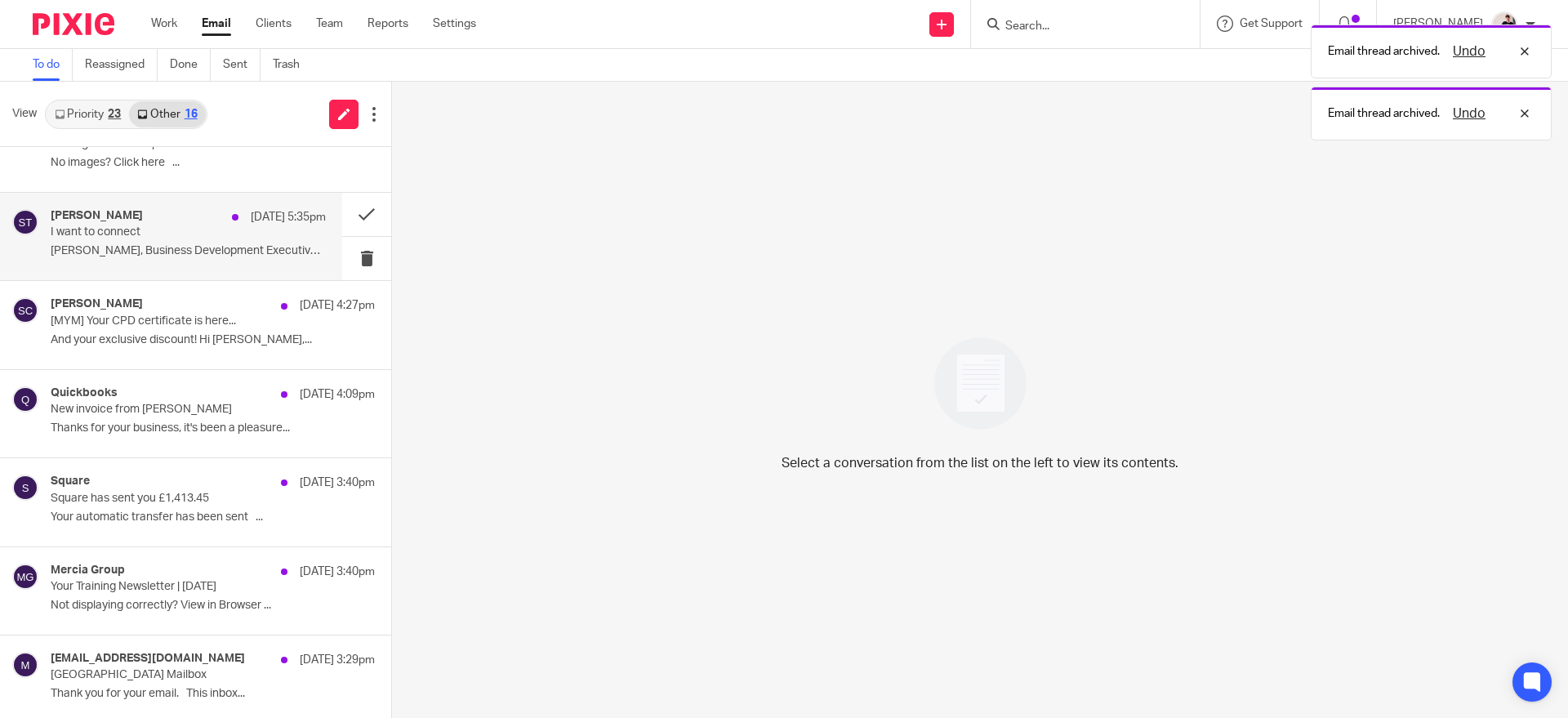
click at [260, 209] on p "17 Sep 5:35pm" at bounding box center [288, 217] width 76 height 17
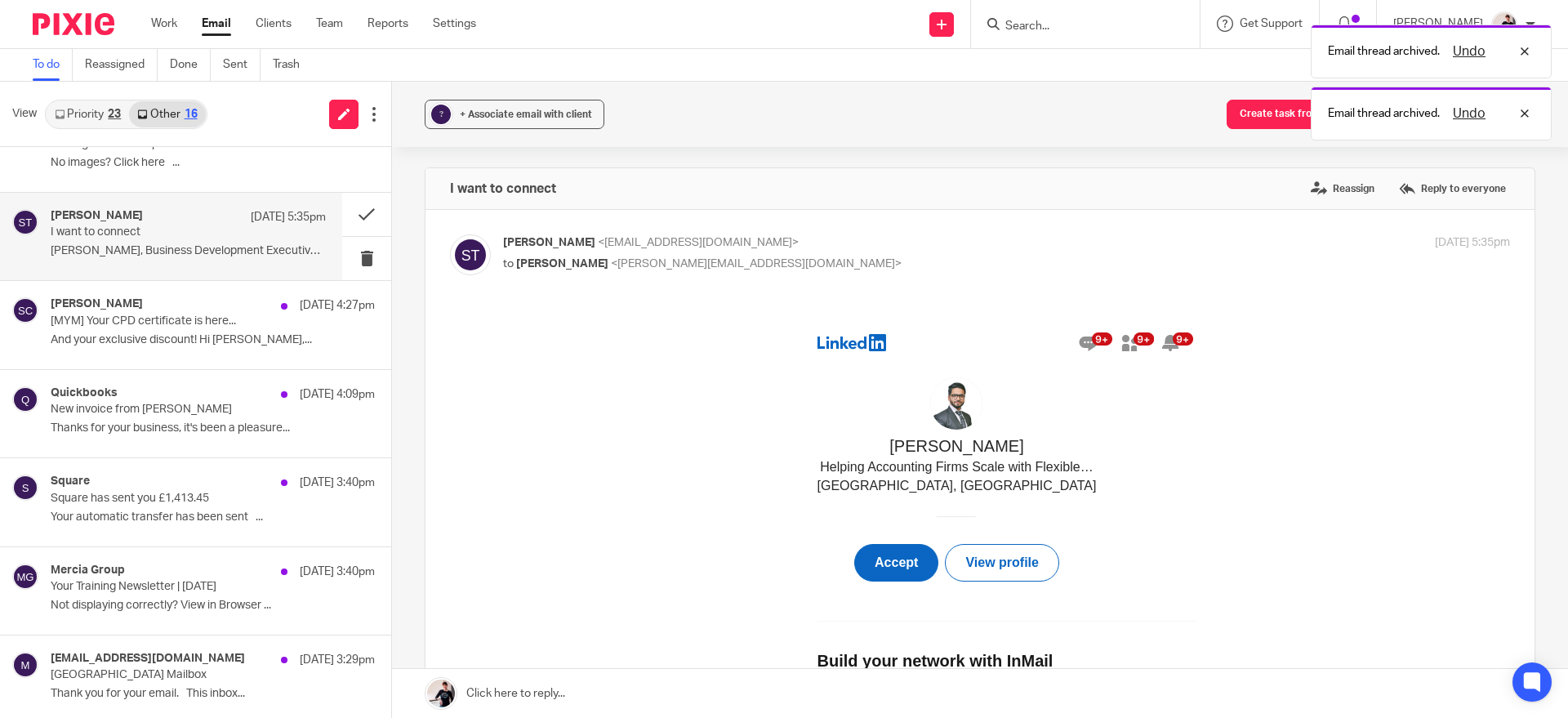
scroll to position [0, 0]
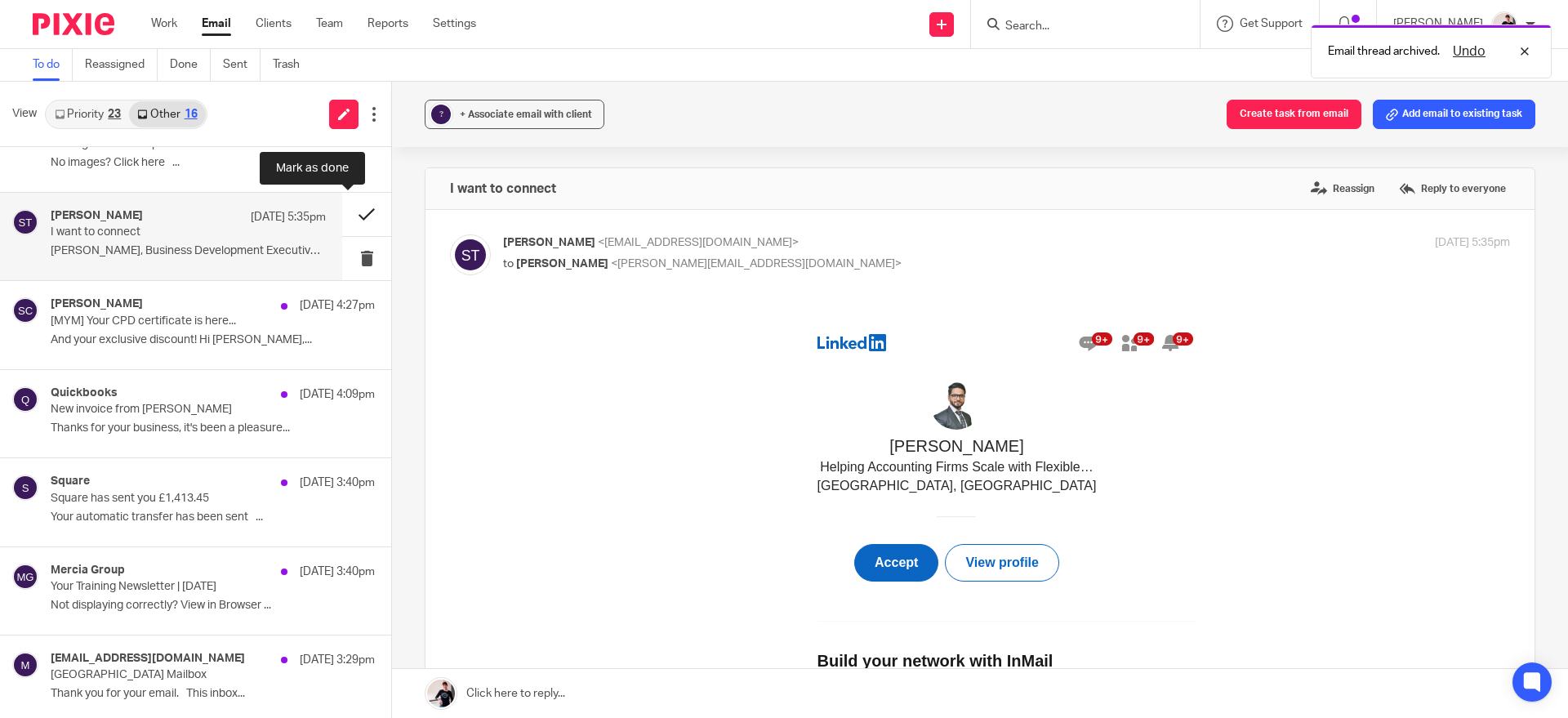
click at [350, 215] on button at bounding box center [367, 214] width 49 height 43
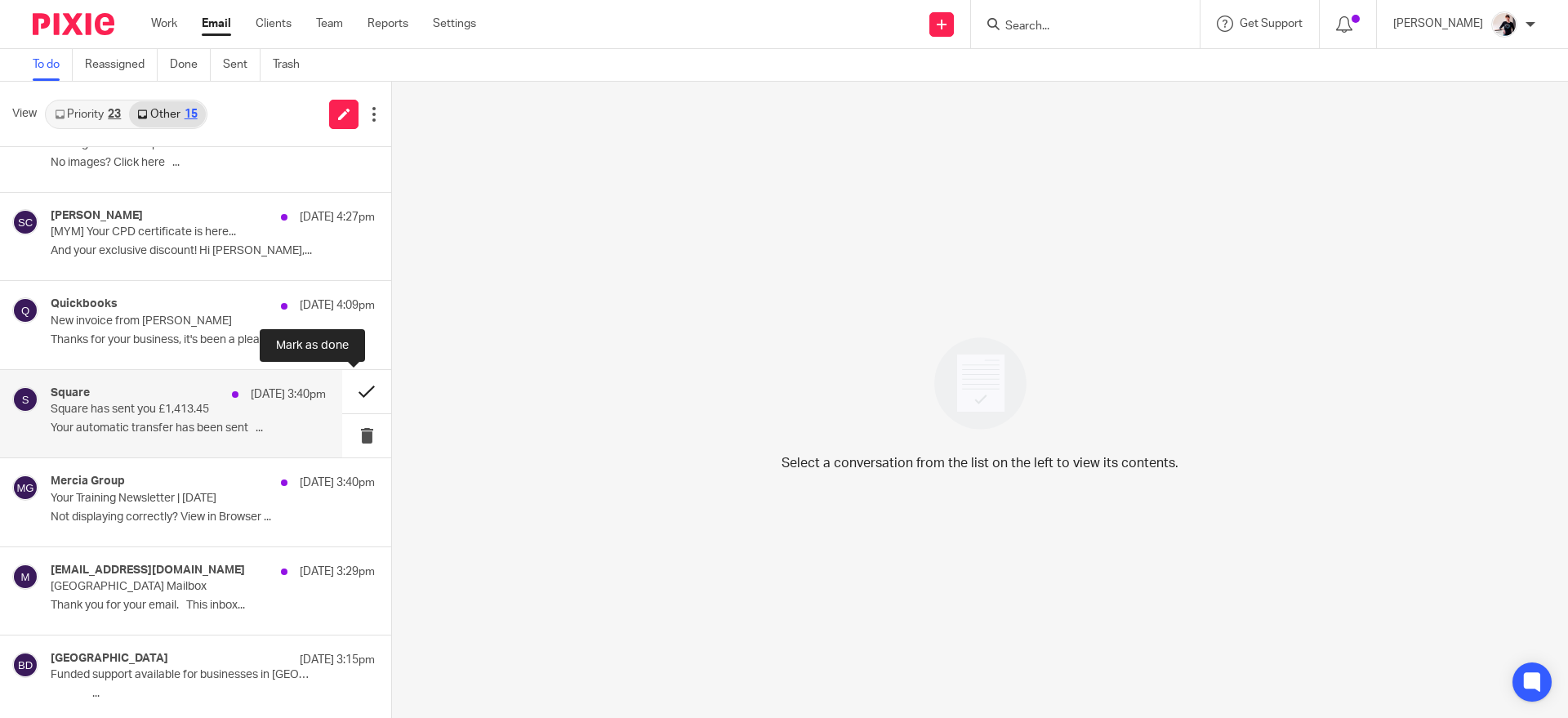
click at [349, 403] on button at bounding box center [367, 391] width 49 height 43
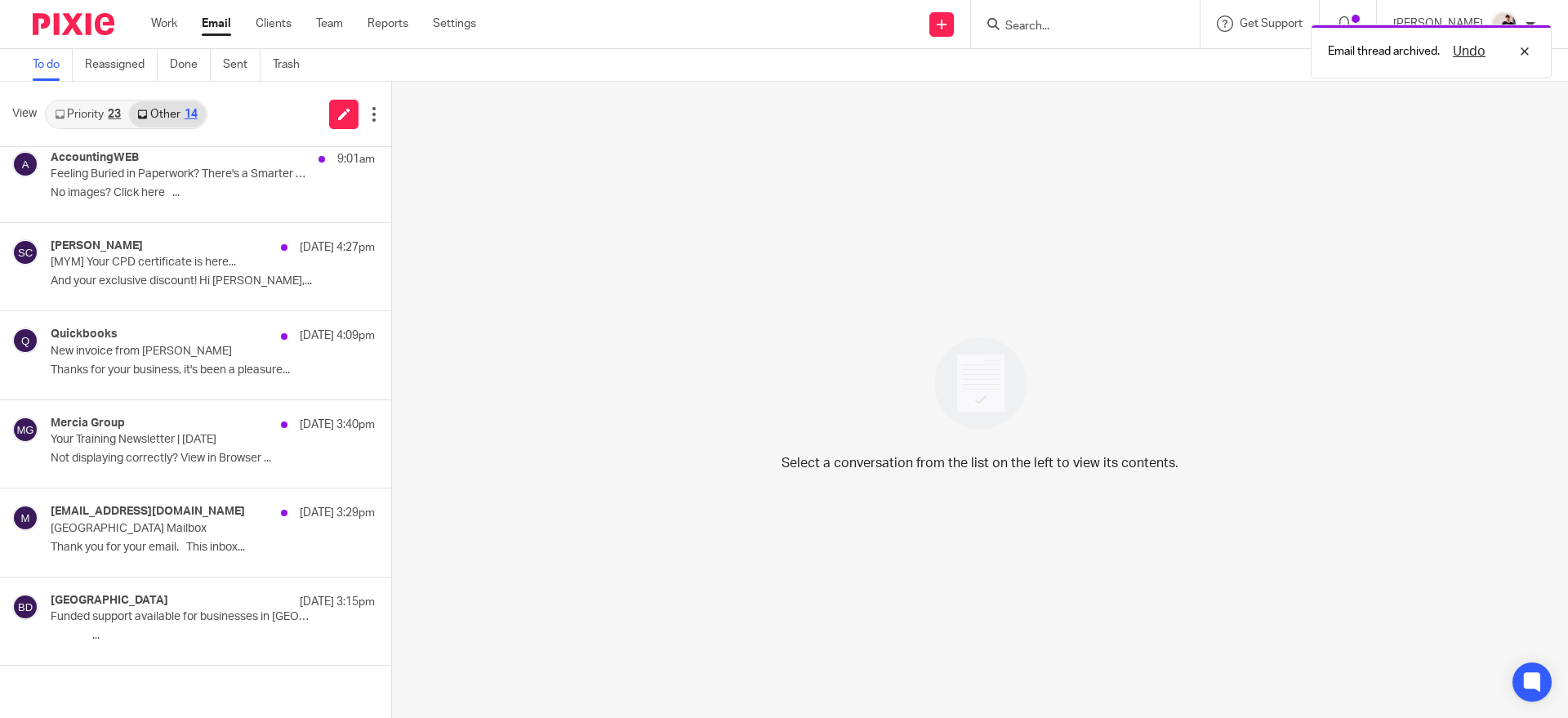
scroll to position [137, 0]
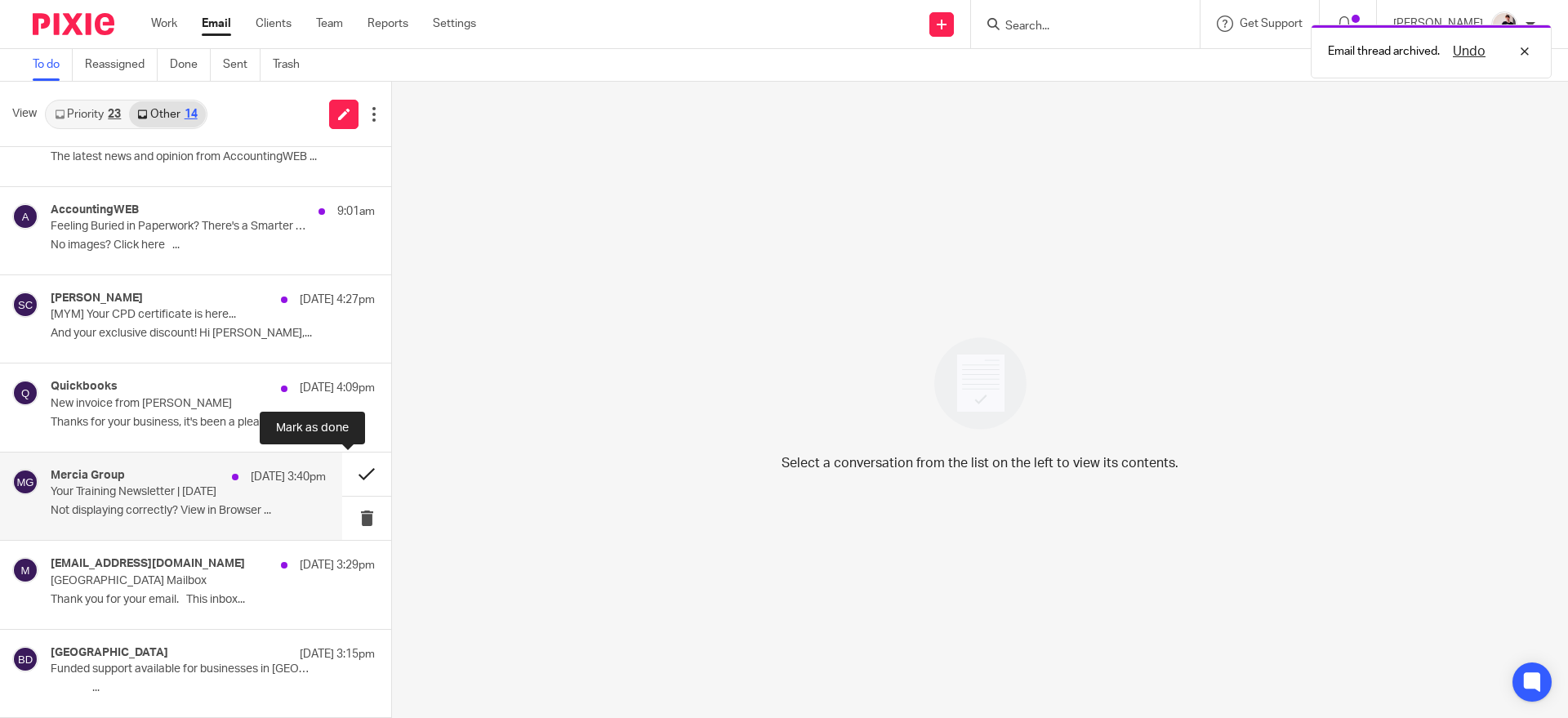
click at [343, 474] on button at bounding box center [367, 474] width 49 height 43
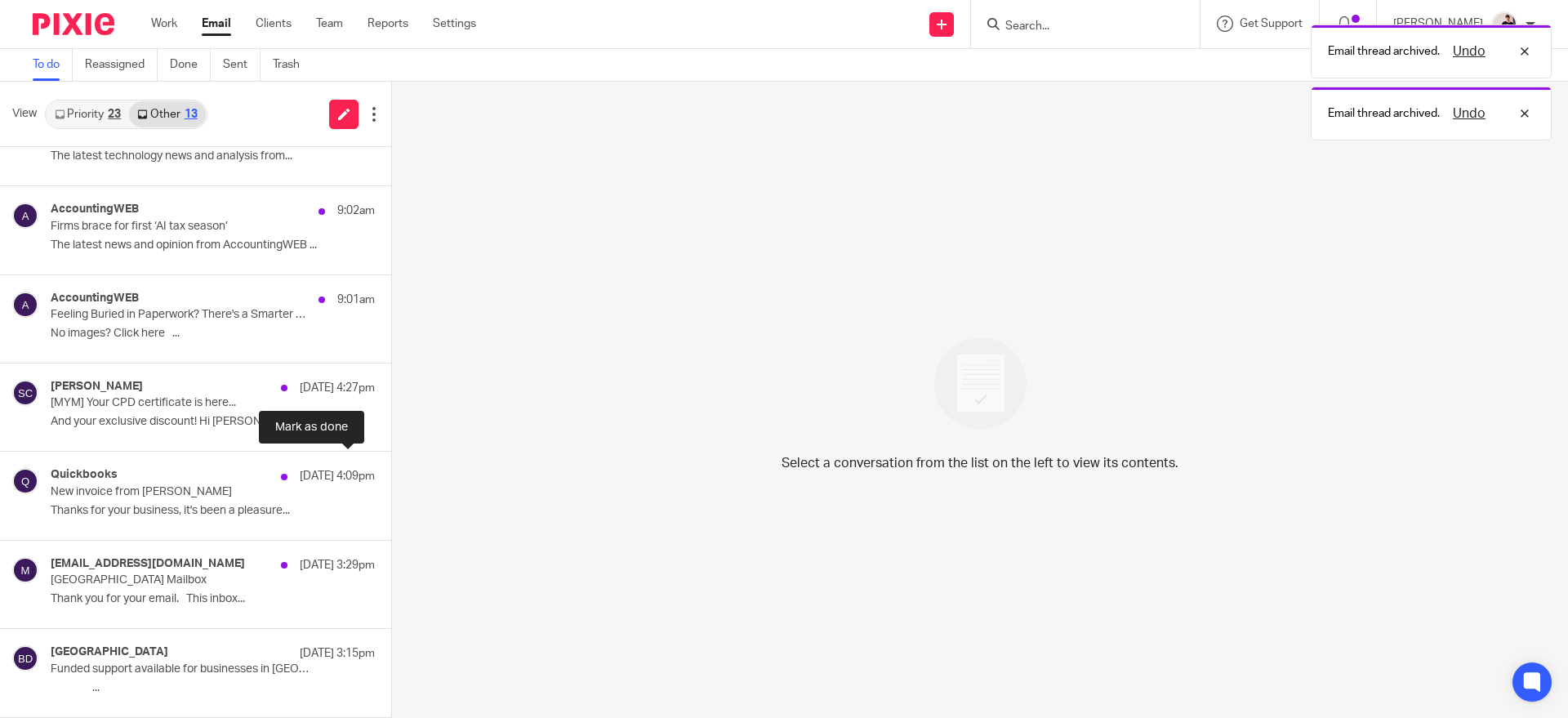
scroll to position [49, 0]
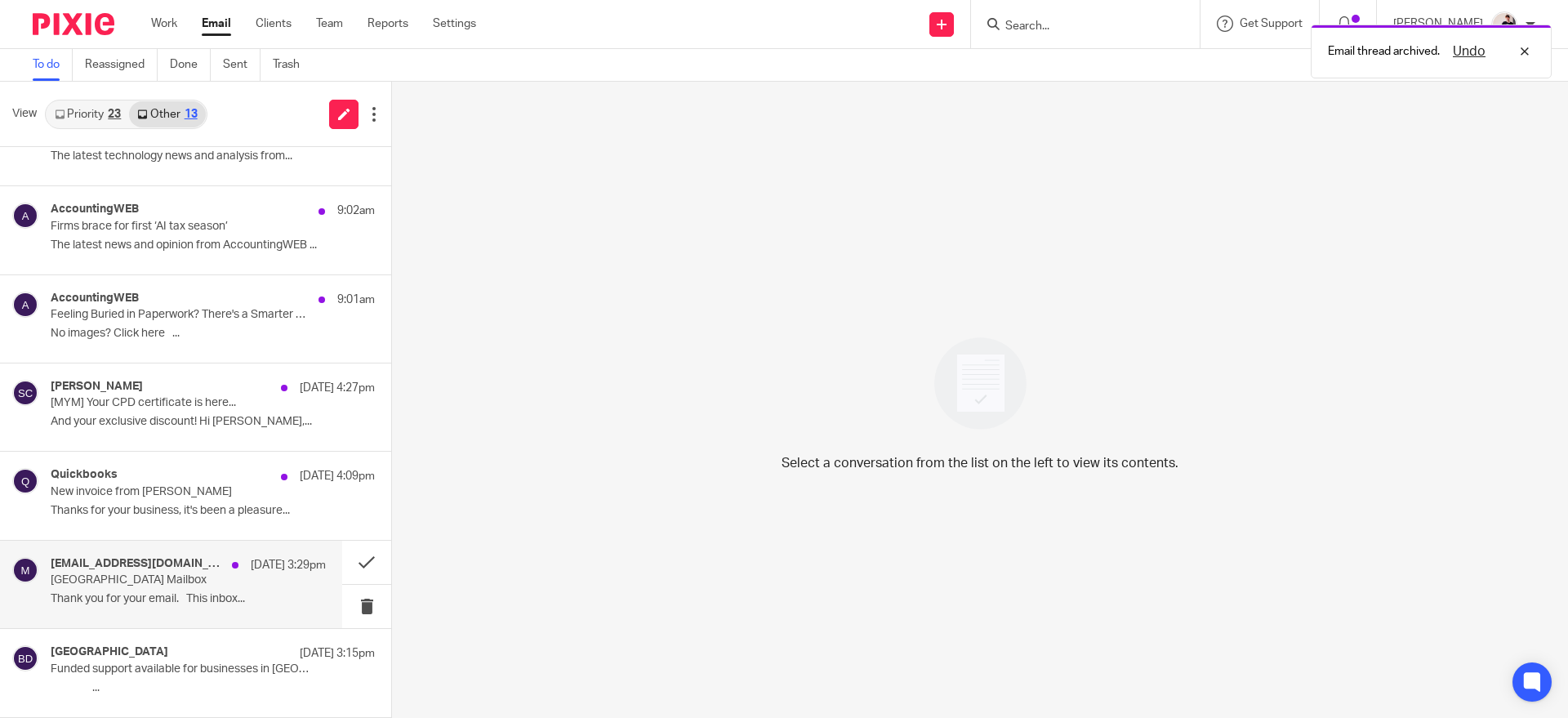
click at [234, 578] on p "[GEOGRAPHIC_DATA] Mailbox" at bounding box center [161, 581] width 220 height 14
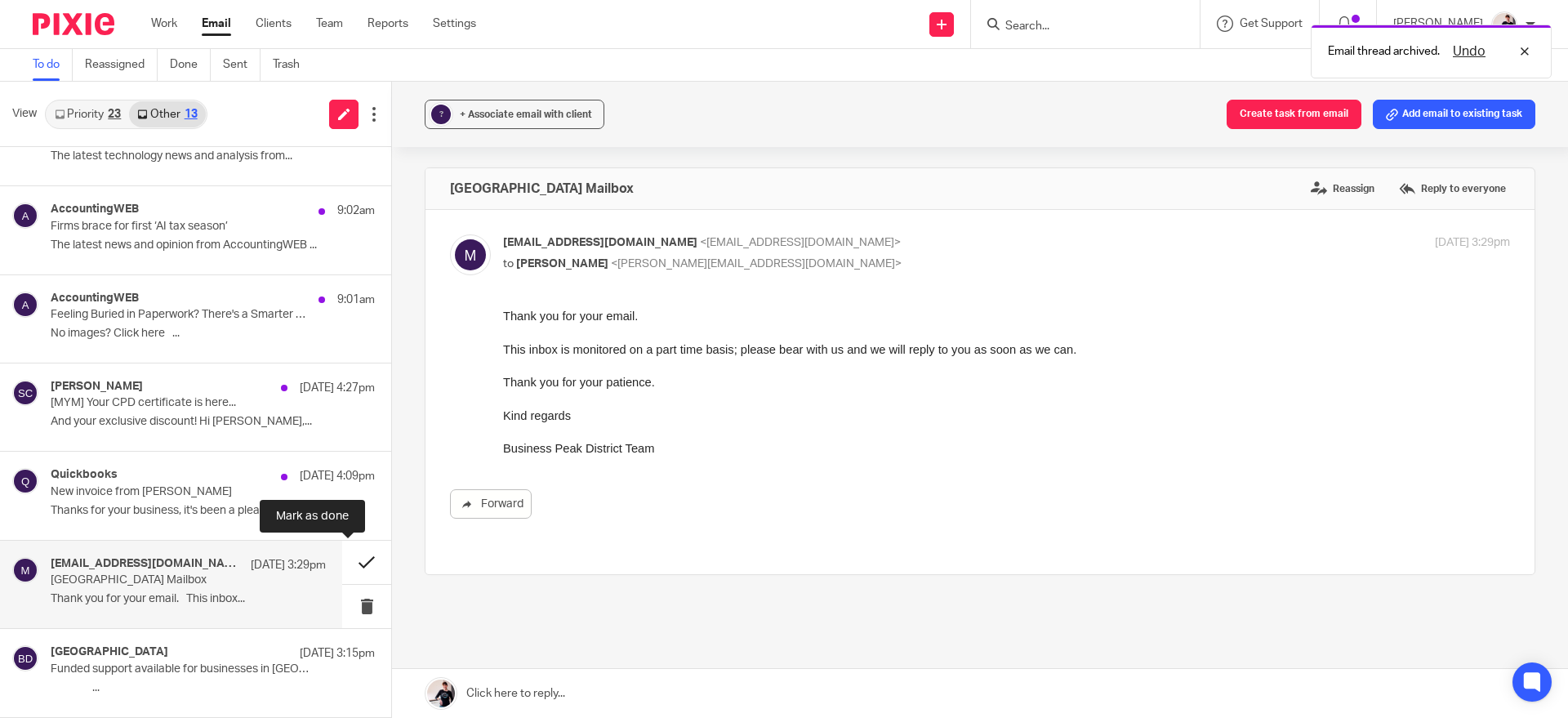
scroll to position [0, 0]
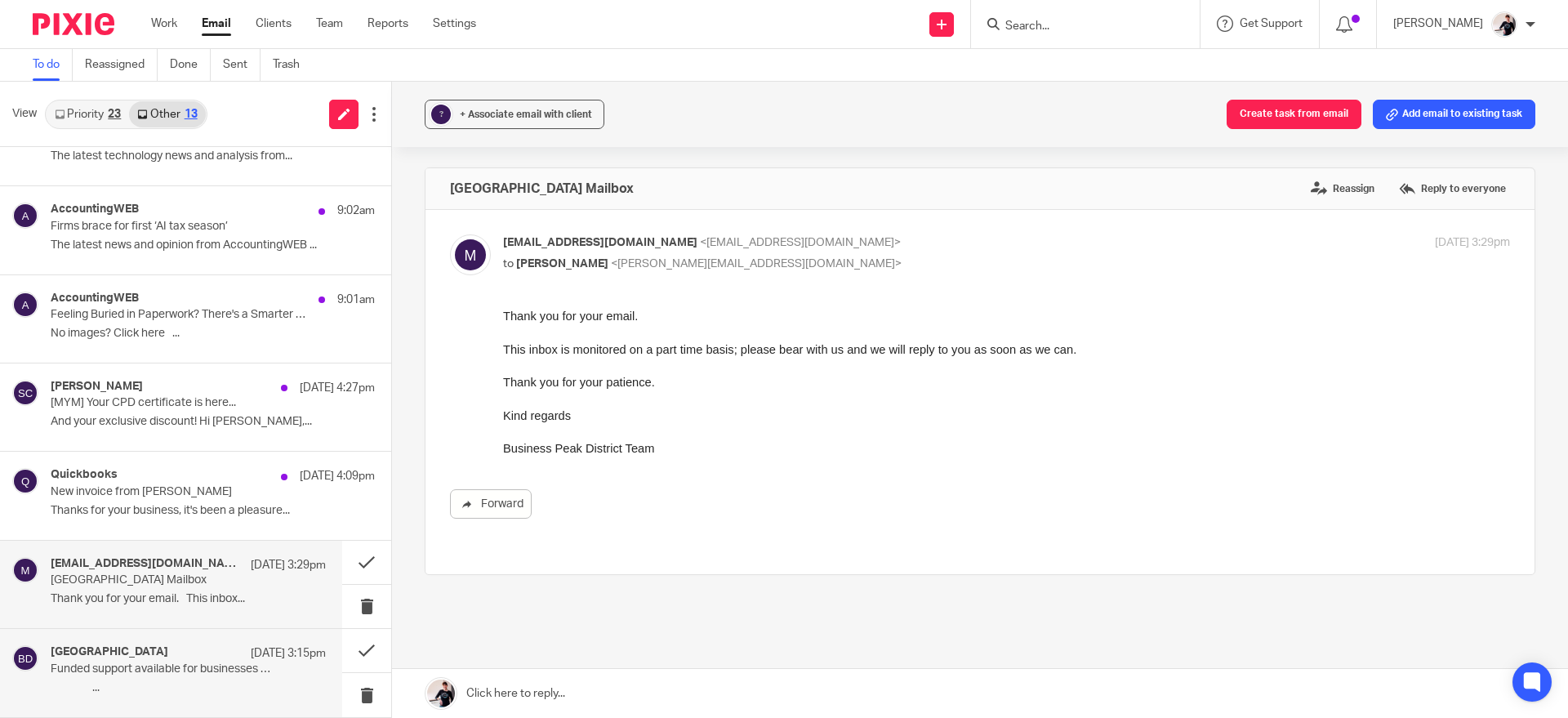
click at [222, 663] on p "Funded support available for businesses in [GEOGRAPHIC_DATA] and [GEOGRAPHIC_DA…" at bounding box center [161, 670] width 220 height 14
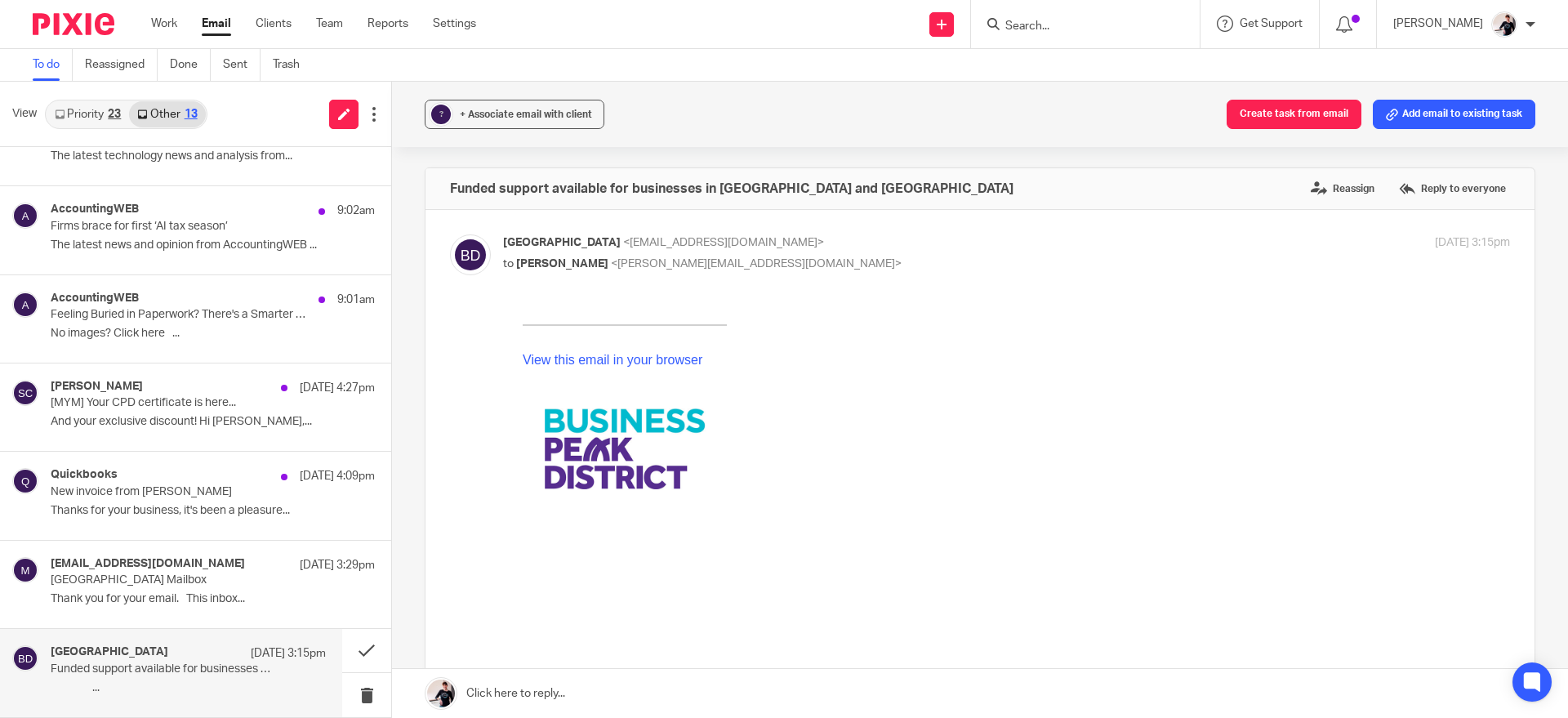
click at [104, 111] on link "Priority 23" at bounding box center [88, 114] width 83 height 26
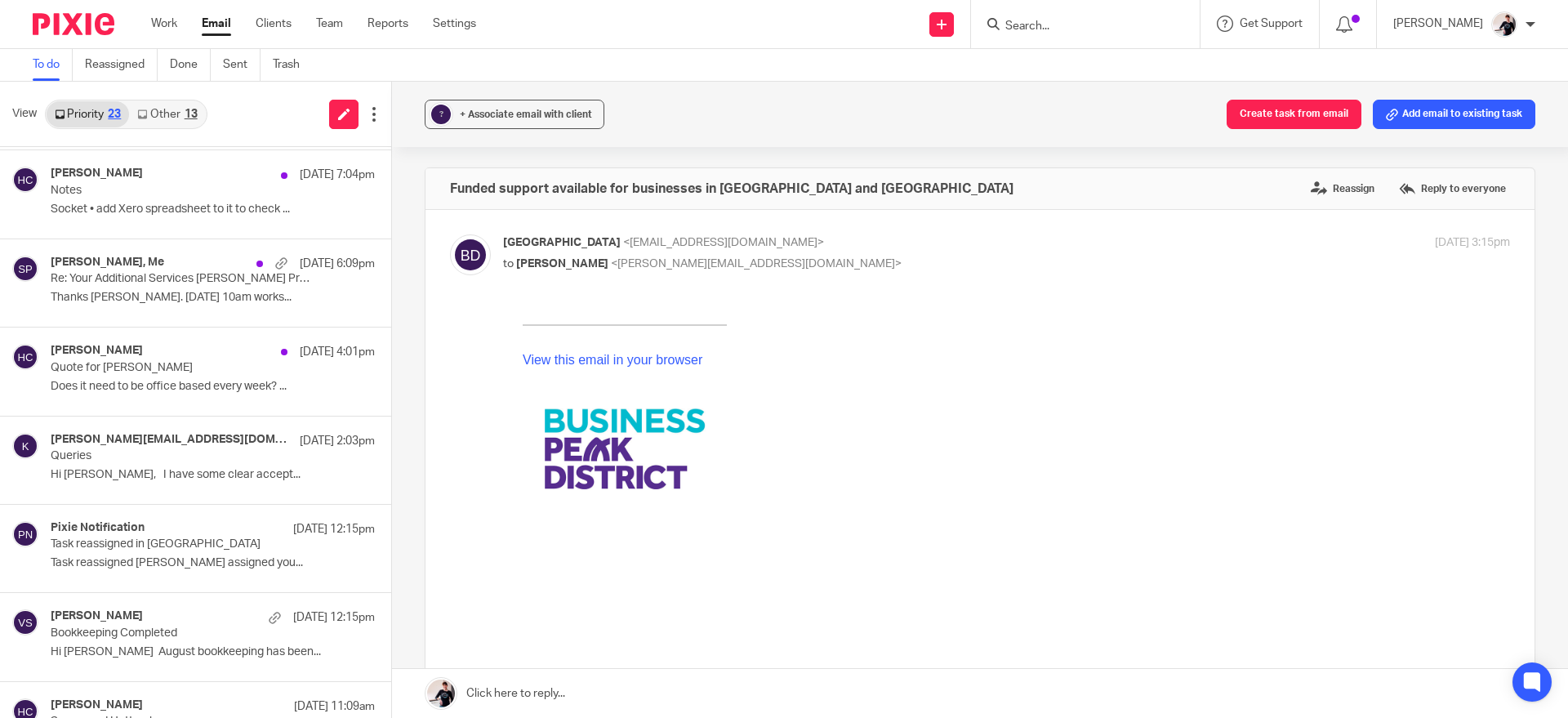
scroll to position [386, 0]
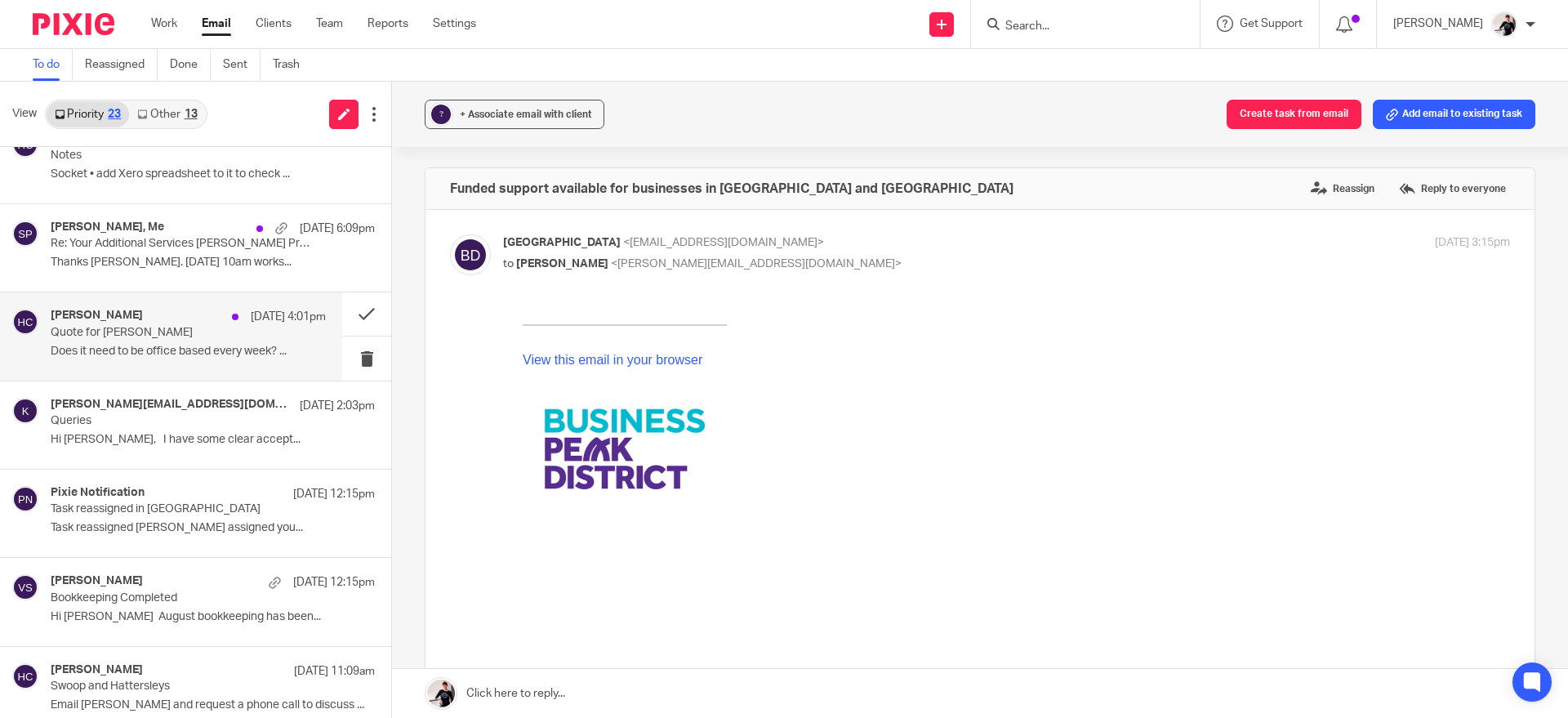
click at [210, 326] on p "Quote for [PERSON_NAME]" at bounding box center [161, 333] width 220 height 14
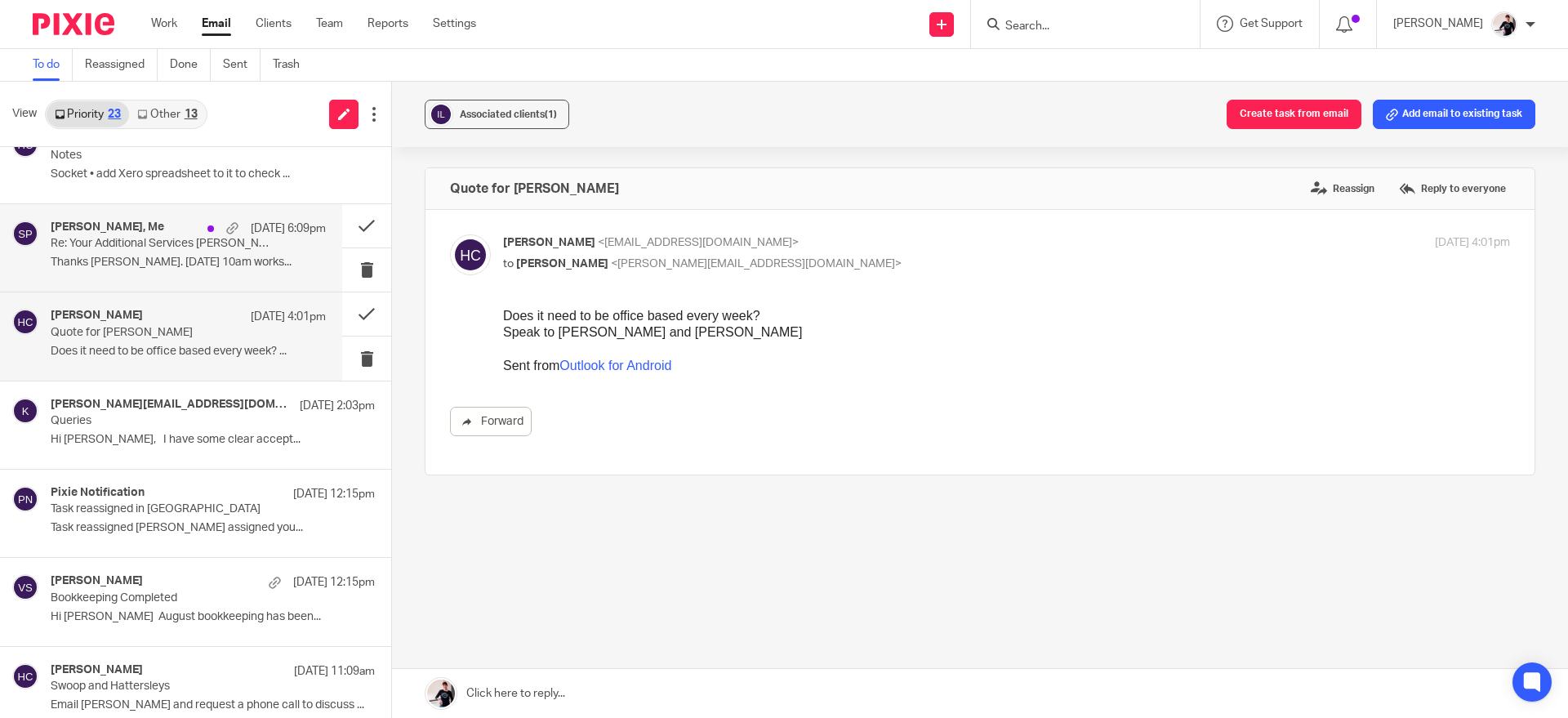
scroll to position [0, 0]
click at [200, 268] on p "Thanks [PERSON_NAME]. [DATE] 10am works..." at bounding box center [188, 263] width 275 height 14
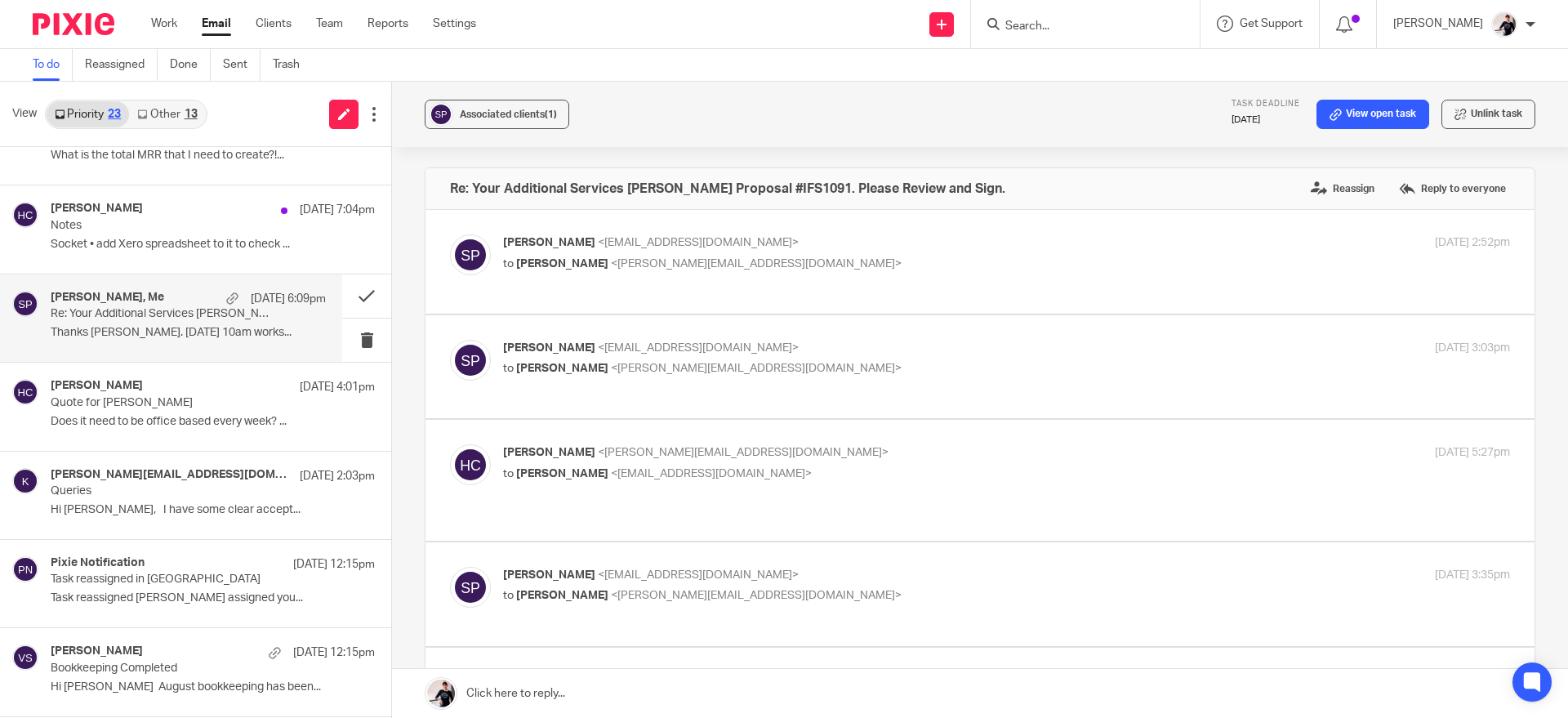
scroll to position [304, 0]
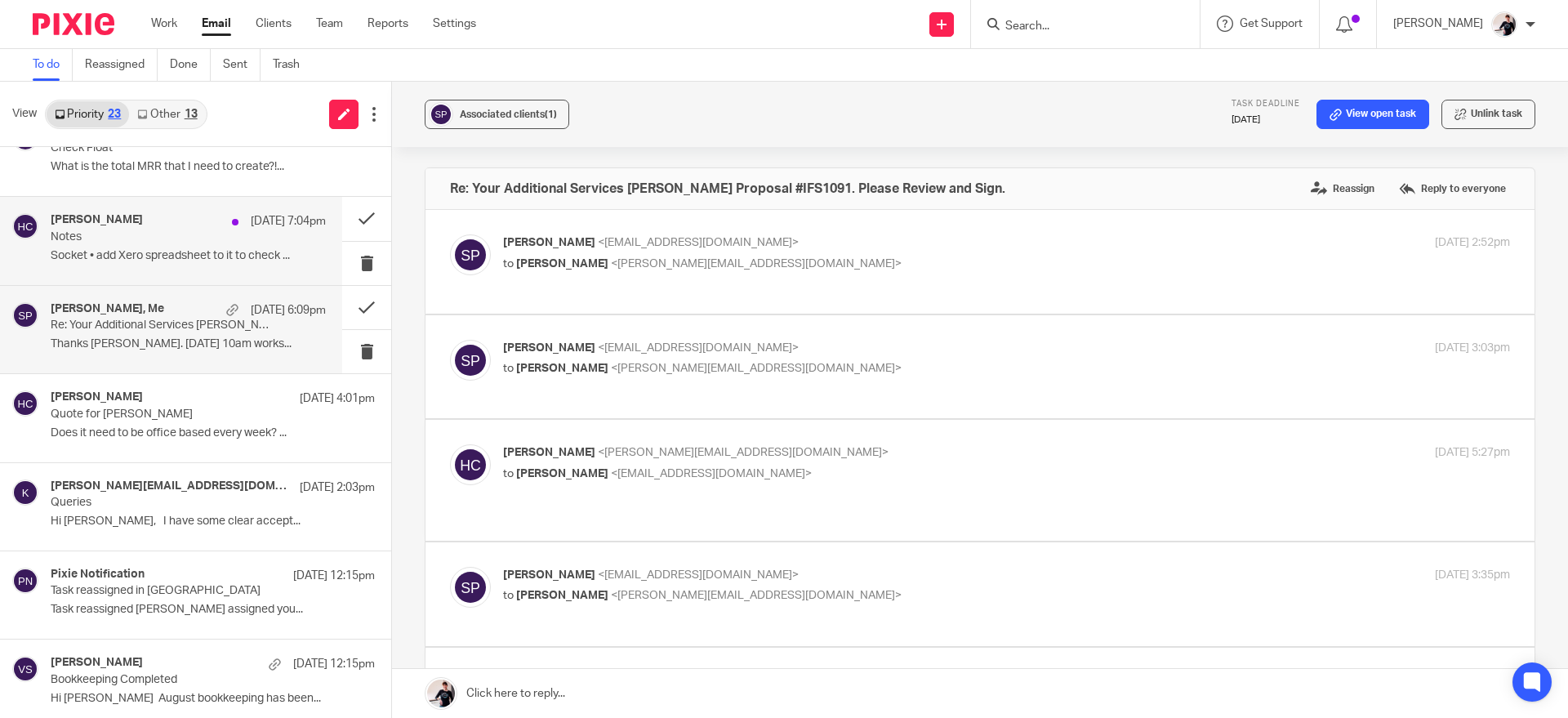
click at [224, 227] on div "[DATE] 7:04pm" at bounding box center [275, 221] width 102 height 17
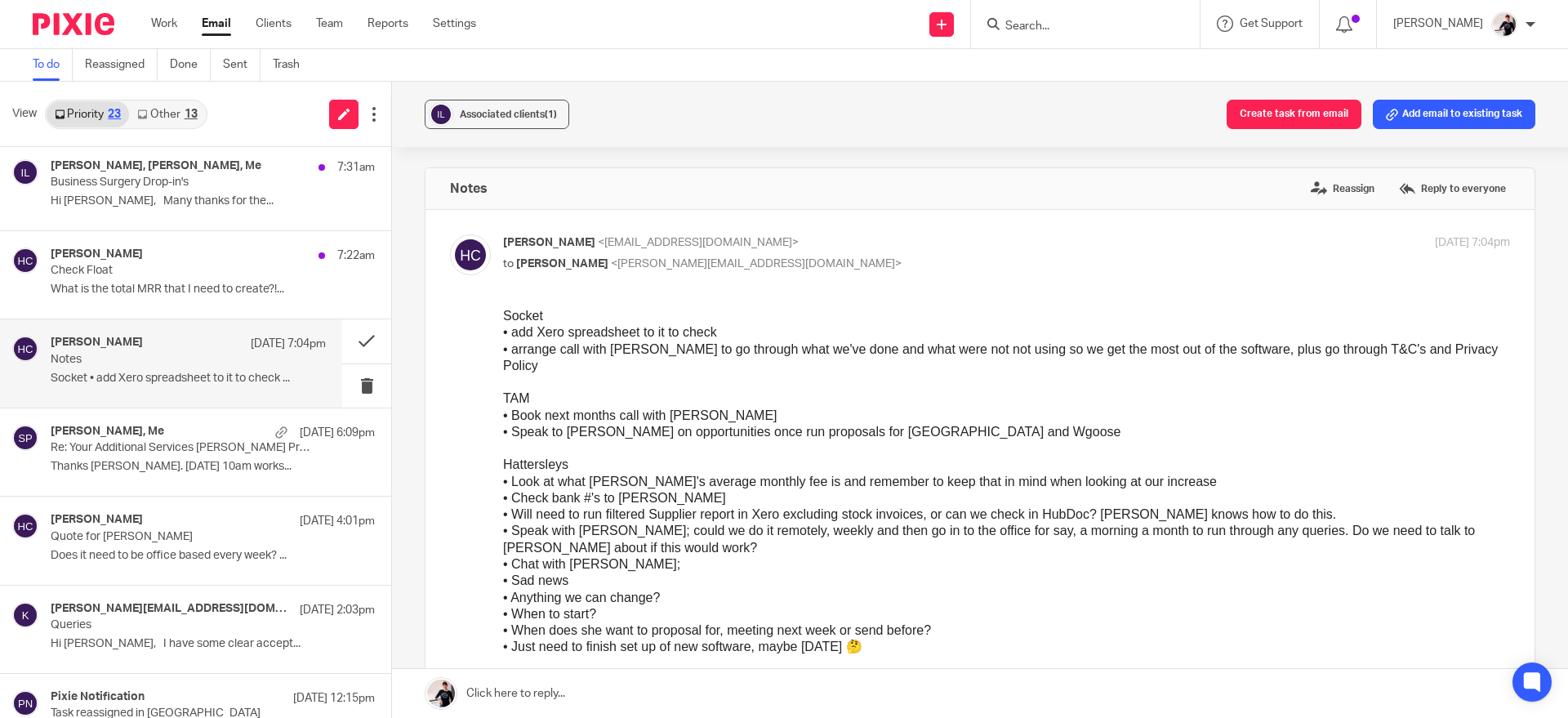
scroll to position [141, 0]
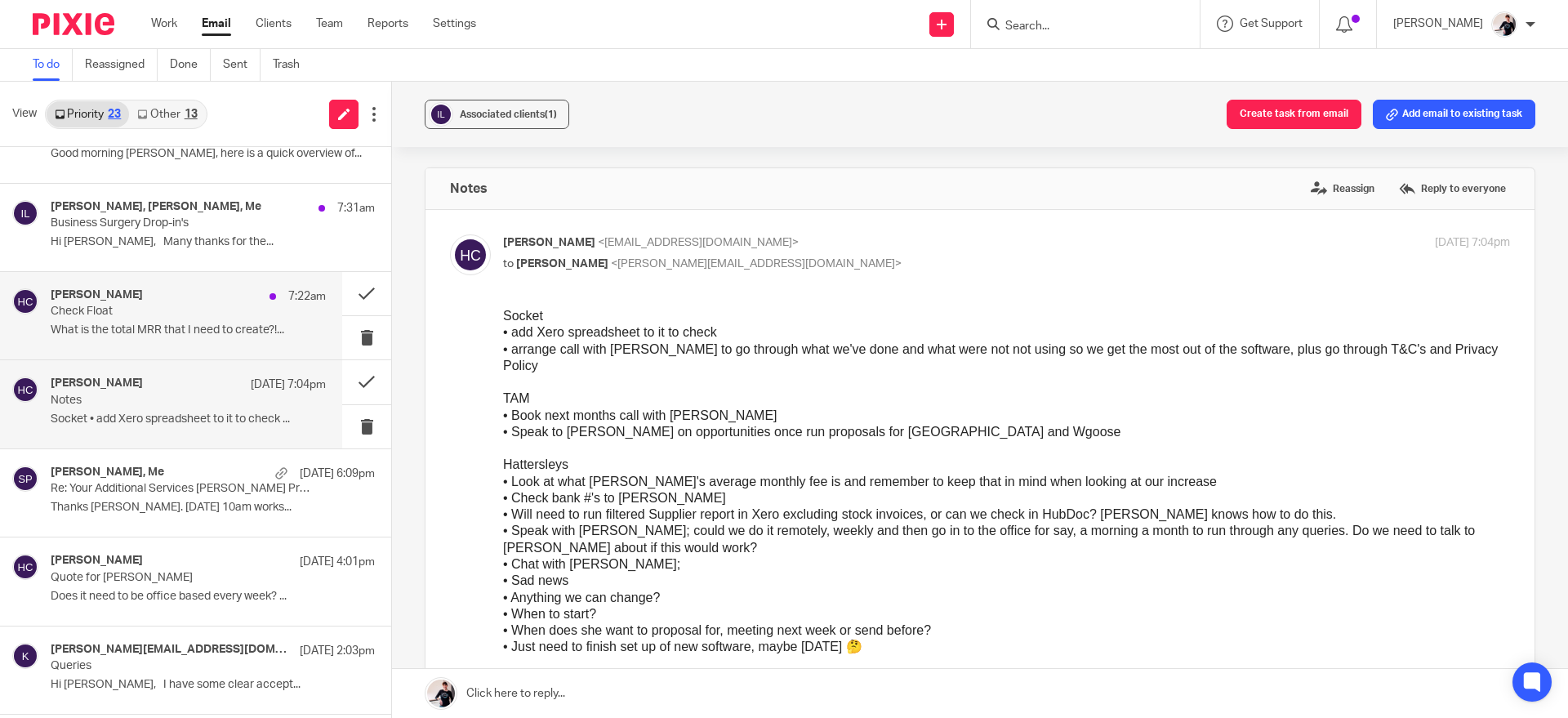
click at [183, 303] on div "Helen Crapper 7:22am" at bounding box center [188, 296] width 275 height 17
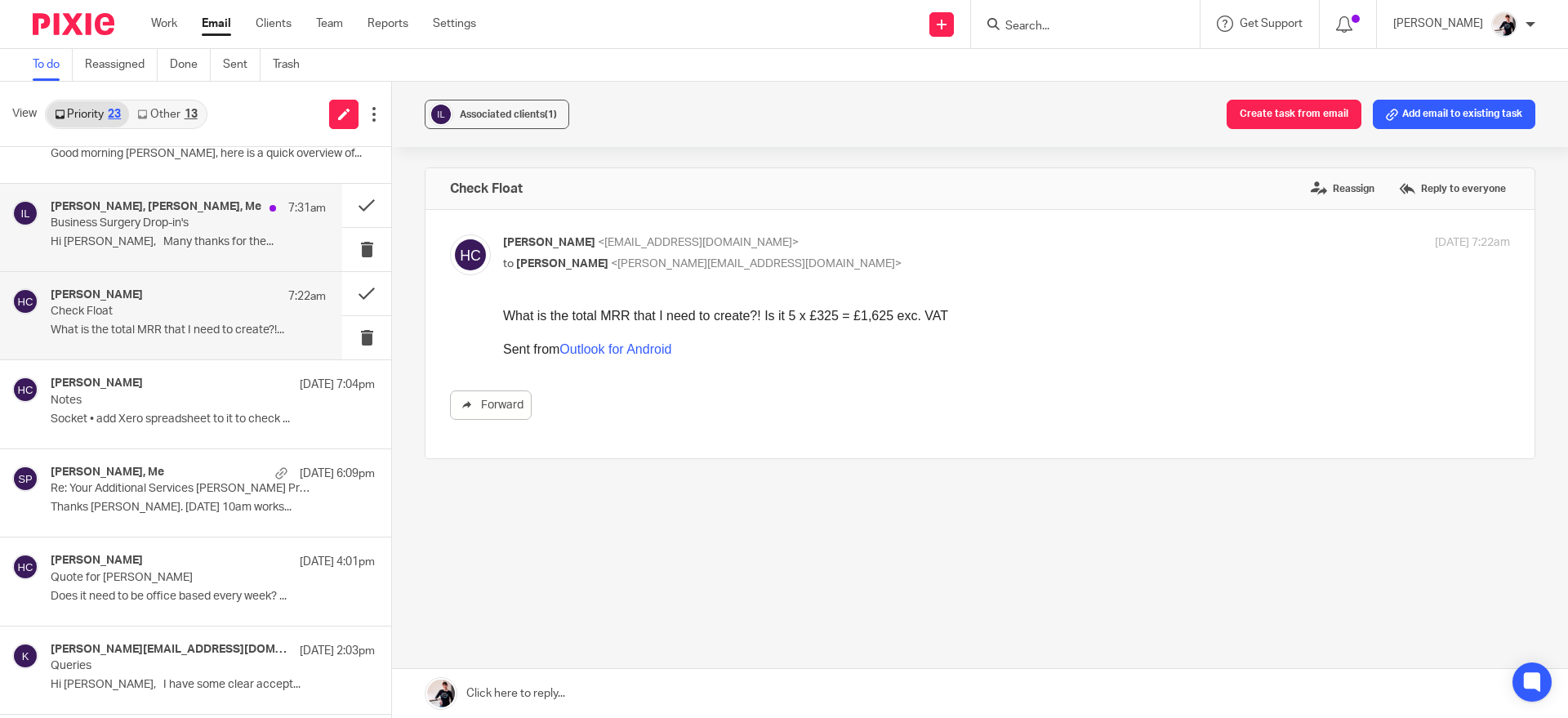
scroll to position [0, 0]
click at [208, 239] on p "Hi [PERSON_NAME], Many thanks for the..." at bounding box center [188, 243] width 275 height 14
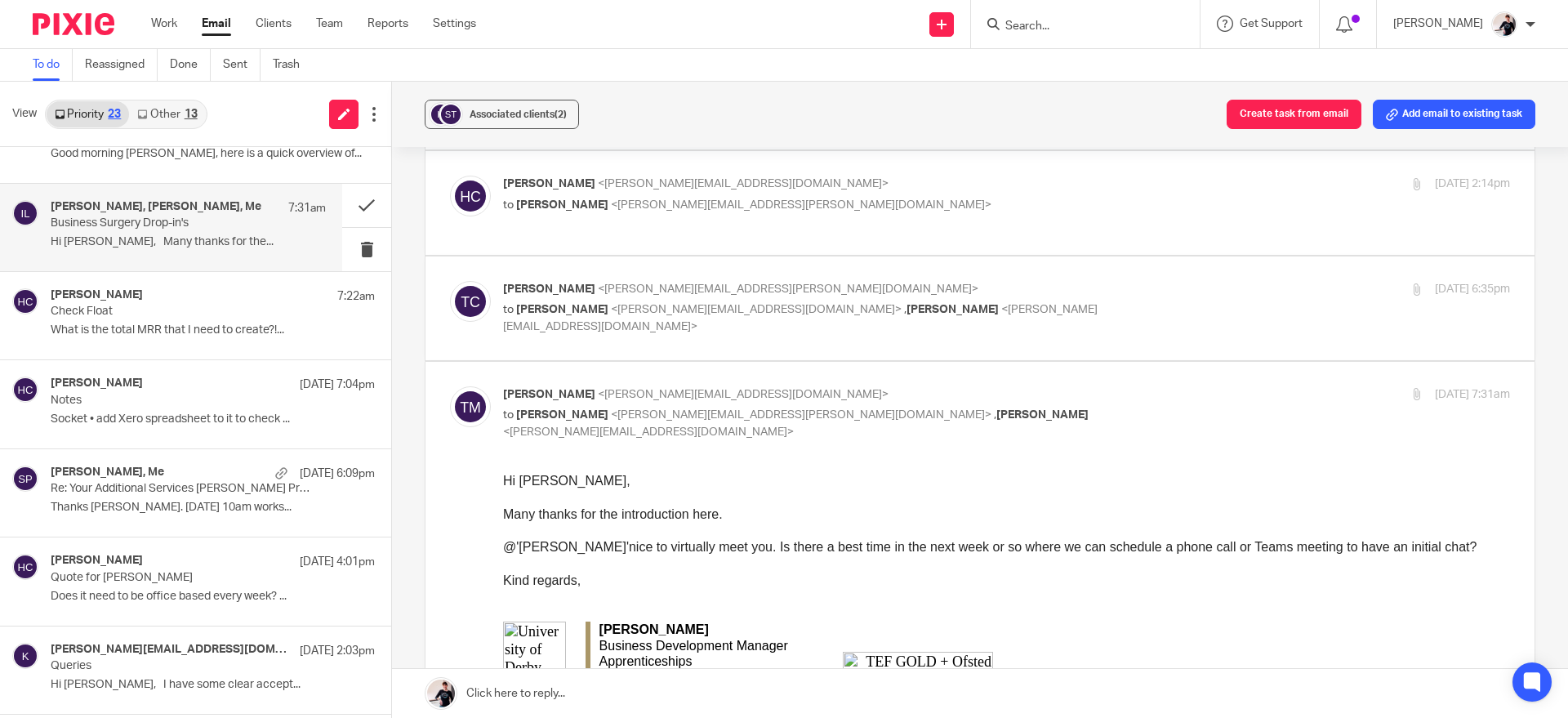
scroll to position [514, 0]
click at [1147, 301] on p "to Helen Crapper <helen@insightfinance.uk> , Tom Malpass <t.malpass@blc.ac.uk>" at bounding box center [839, 317] width 671 height 33
checkbox input "true"
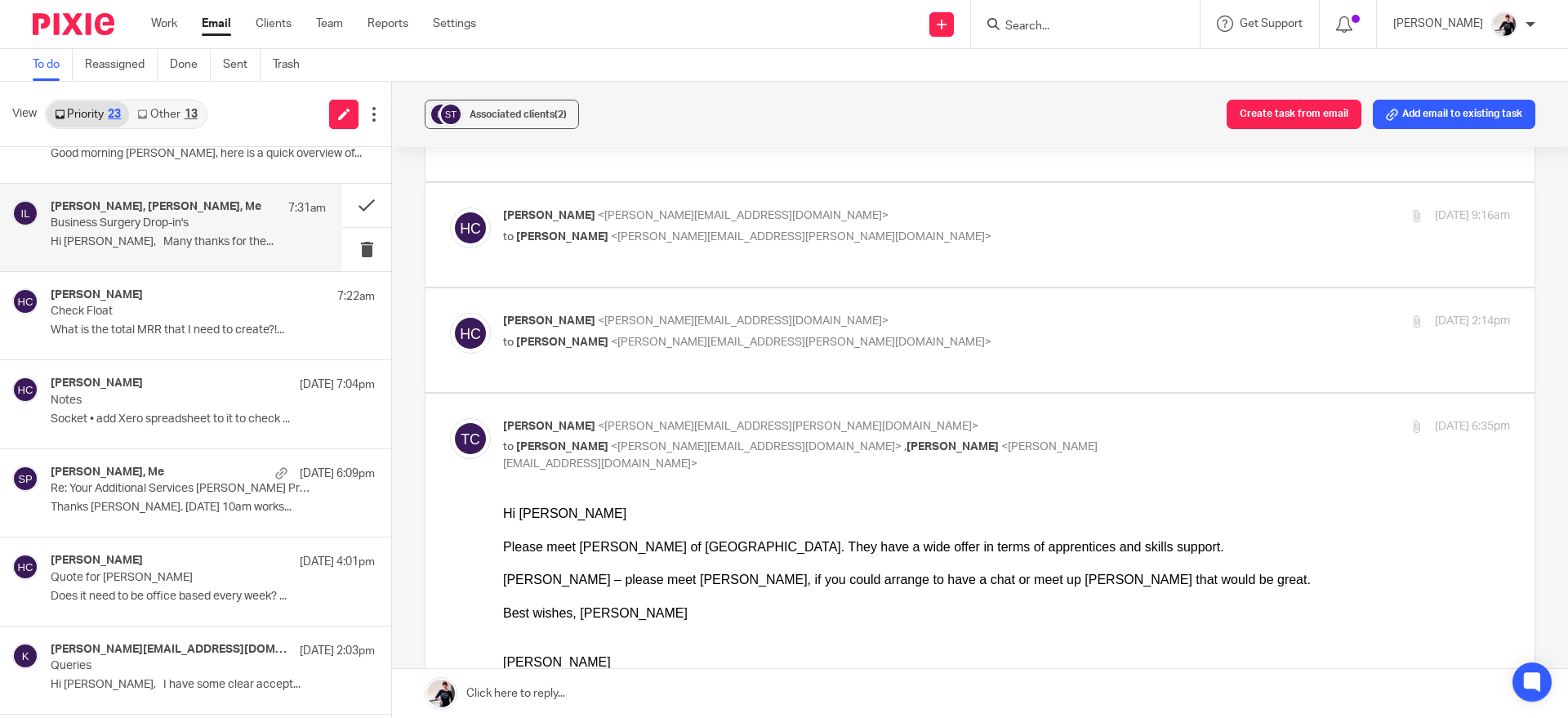
scroll to position [365, 0]
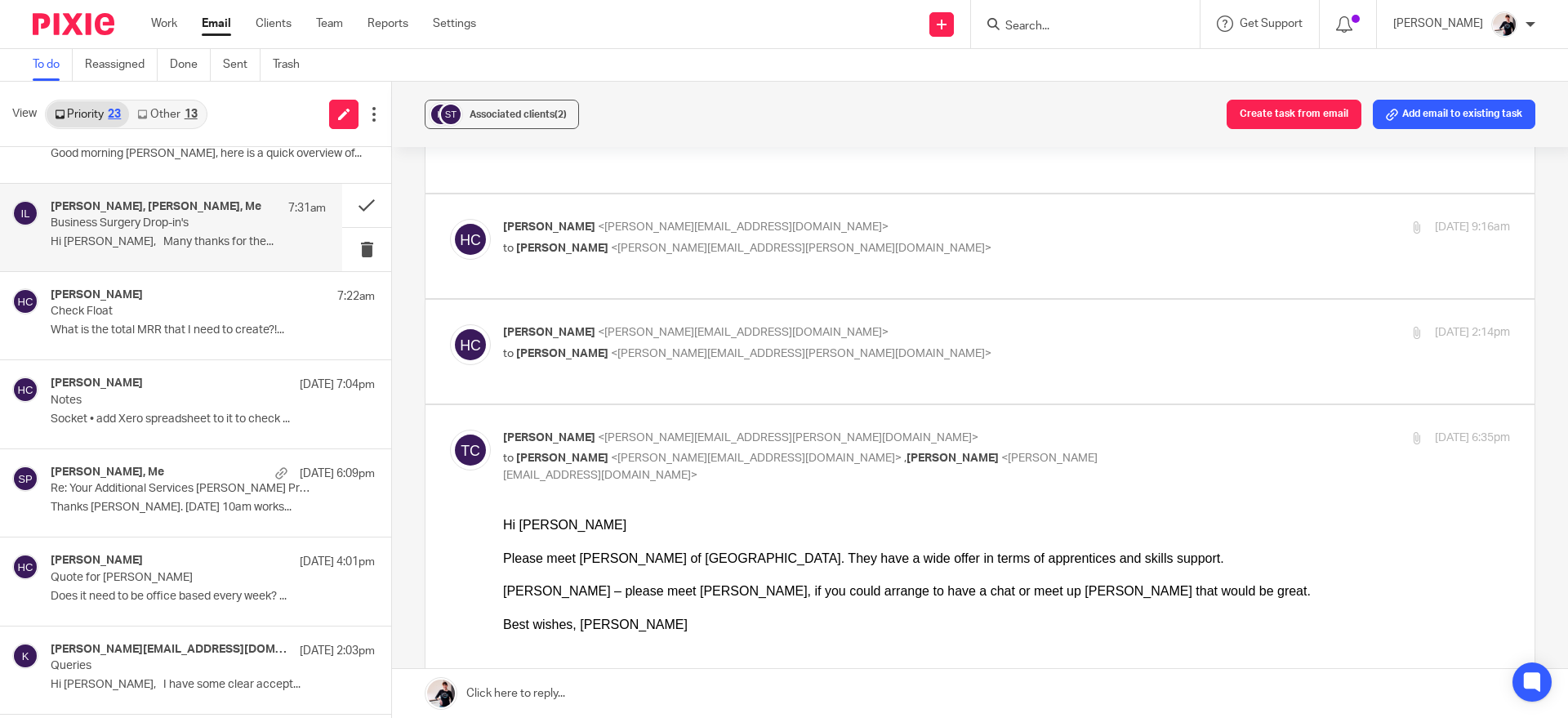
click at [1063, 324] on p "Helen Crapper <helen@insightfinance.uk>" at bounding box center [839, 333] width 671 height 18
checkbox input "true"
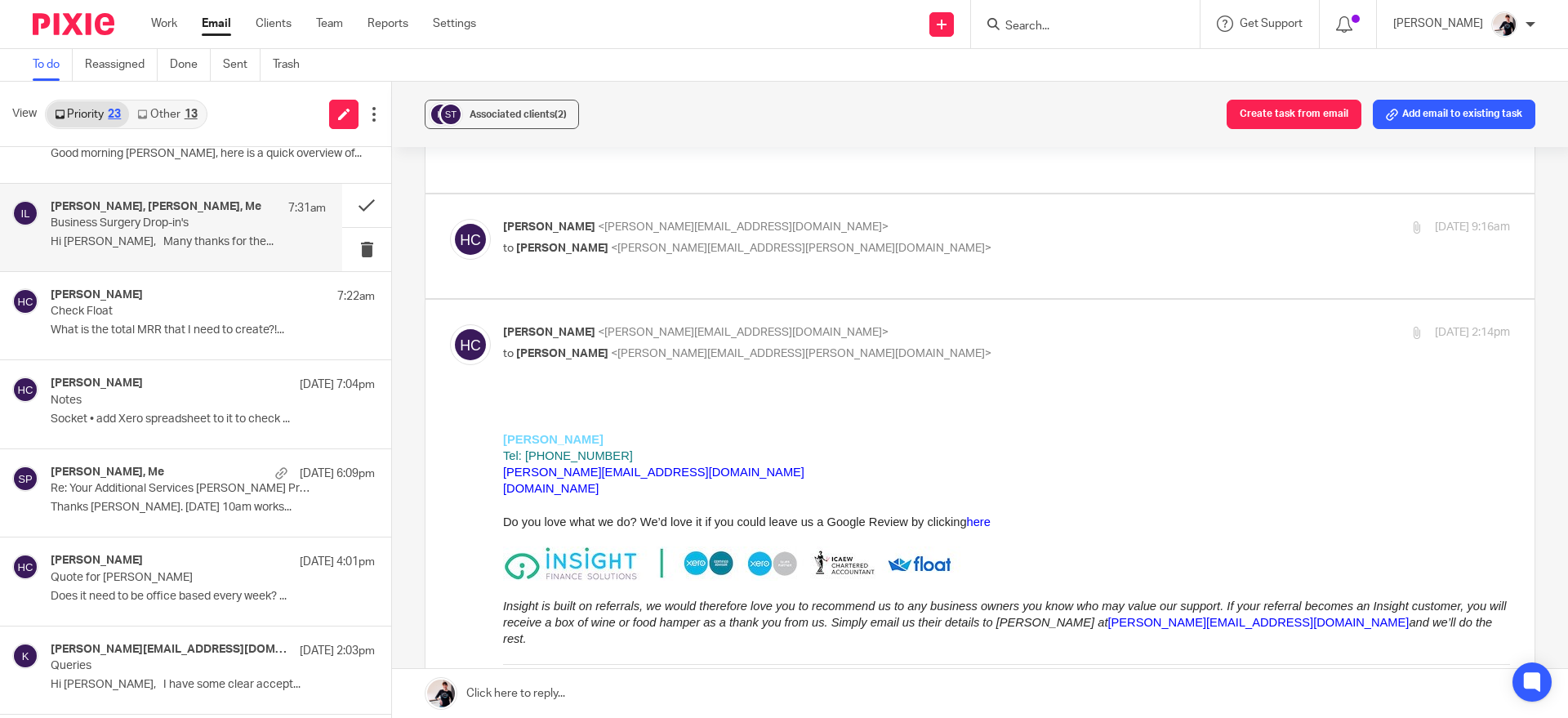
scroll to position [0, 0]
click at [1089, 219] on p "Helen Crapper <helen@insightfinance.uk>" at bounding box center [839, 228] width 671 height 18
checkbox input "true"
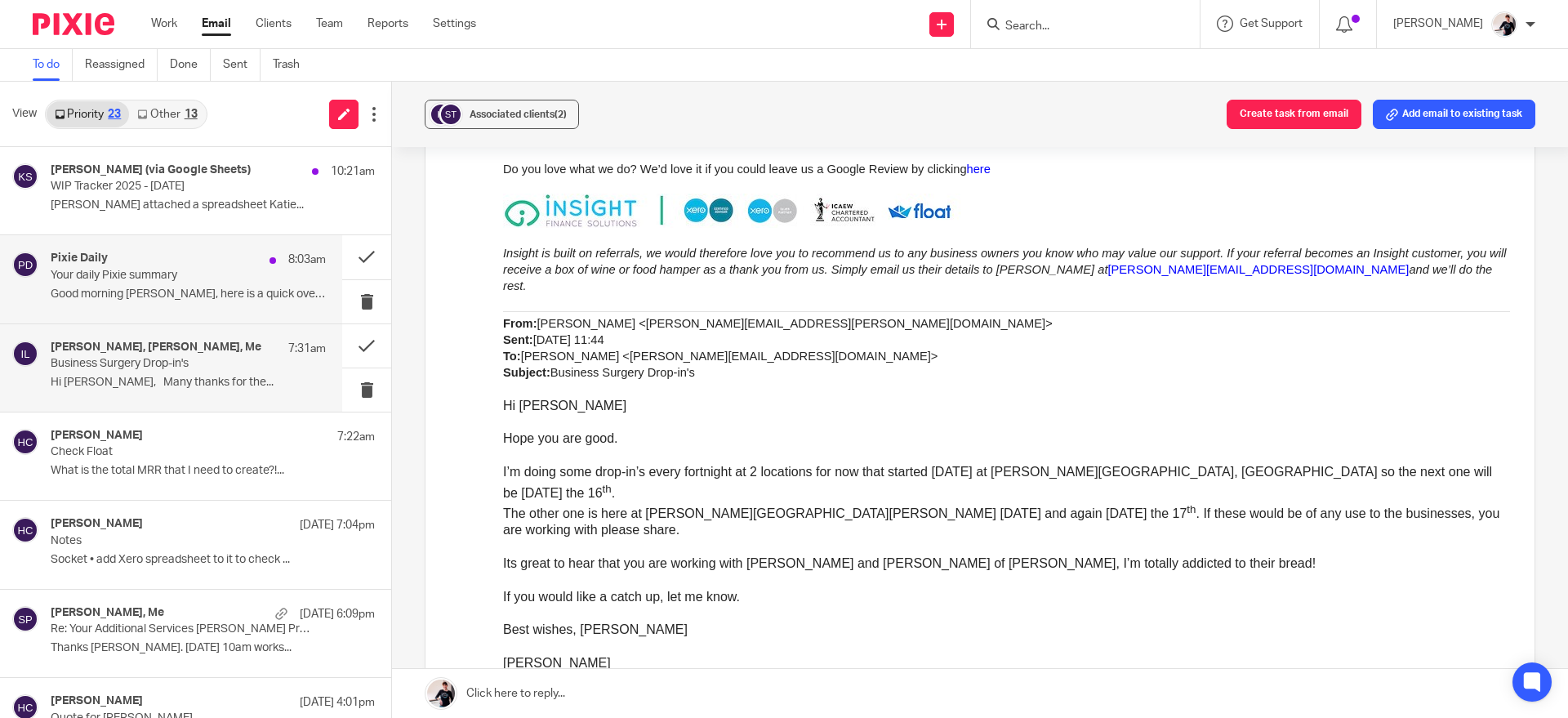
click at [224, 267] on div "Pixie Daily 8:03am" at bounding box center [188, 259] width 275 height 17
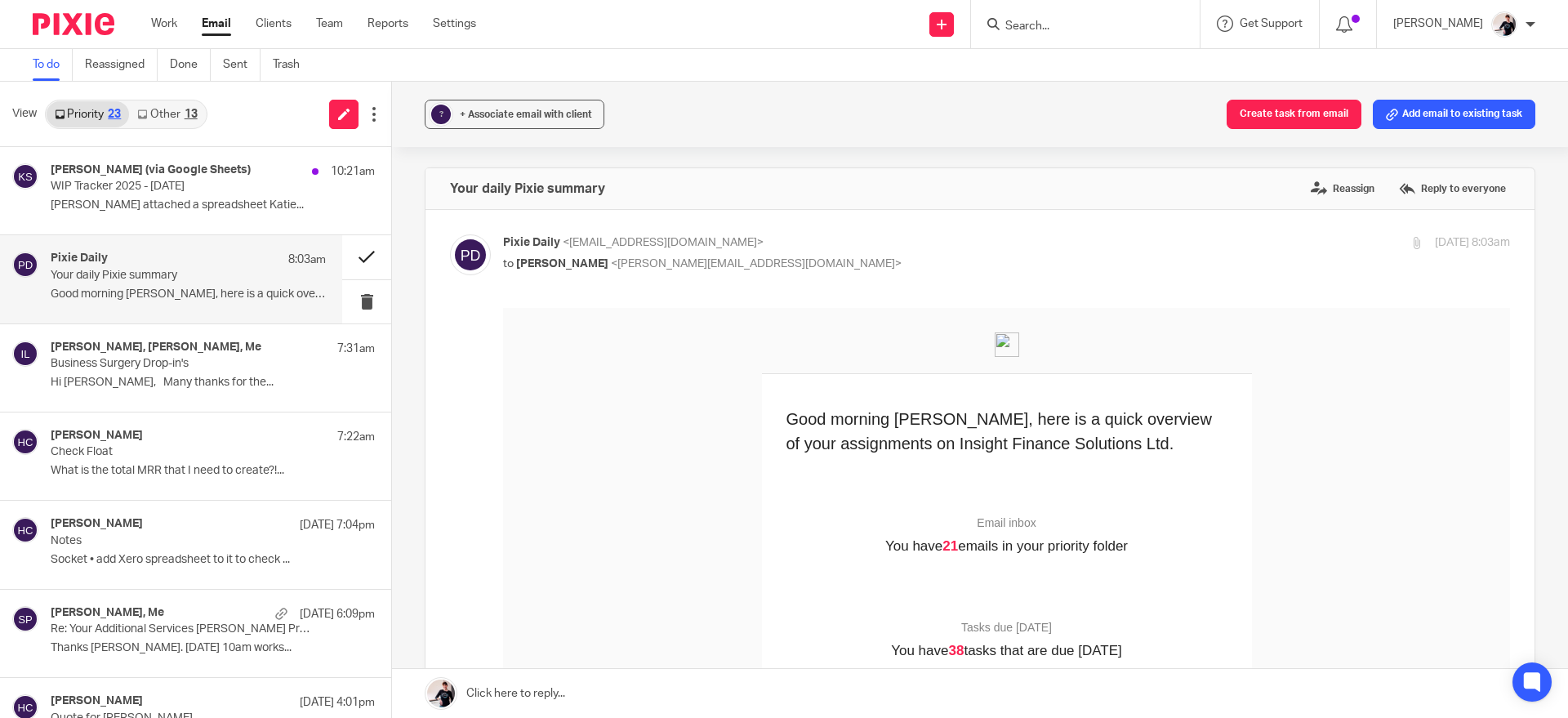
click at [358, 253] on button at bounding box center [367, 257] width 49 height 43
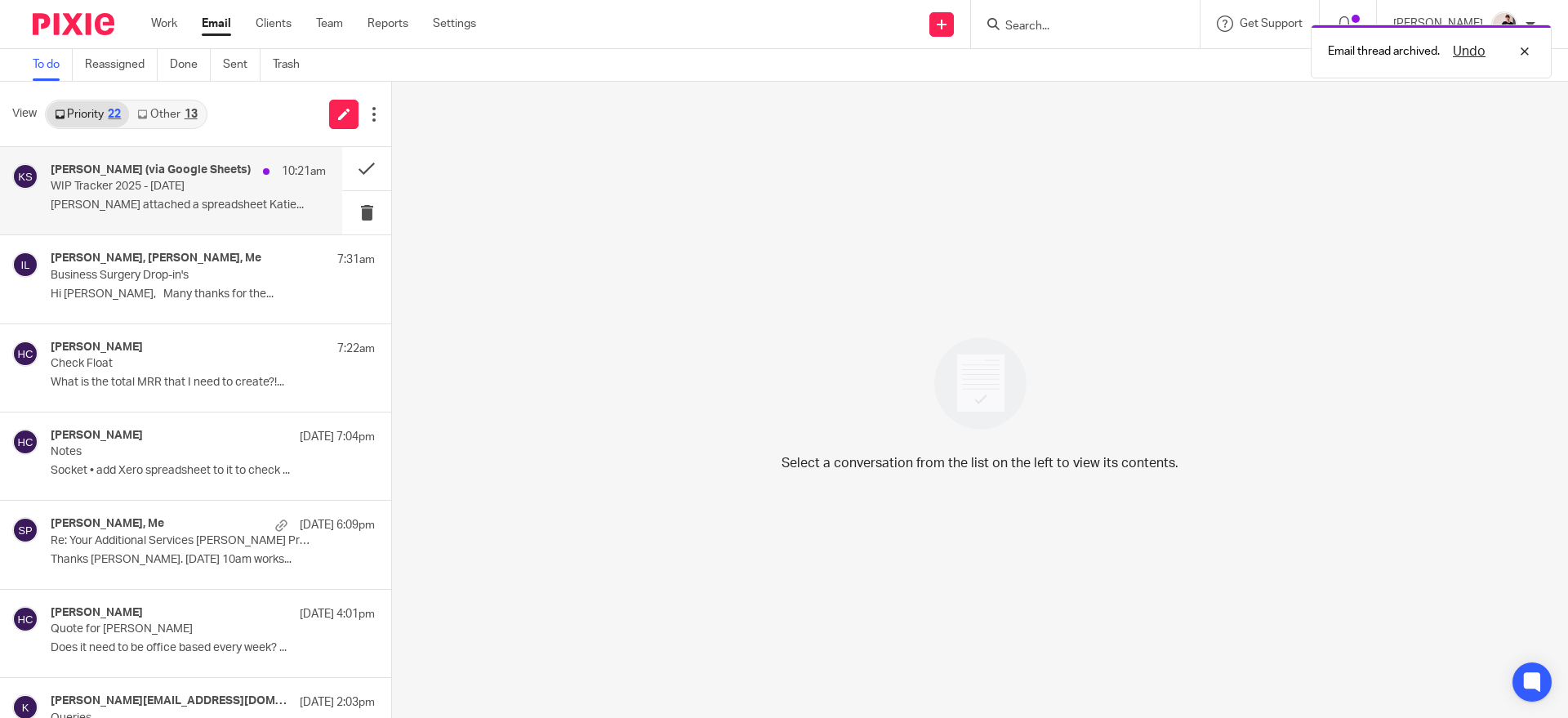
click at [242, 179] on div "Katie Burton (via Google Sheets) 10:21am" at bounding box center [188, 171] width 275 height 17
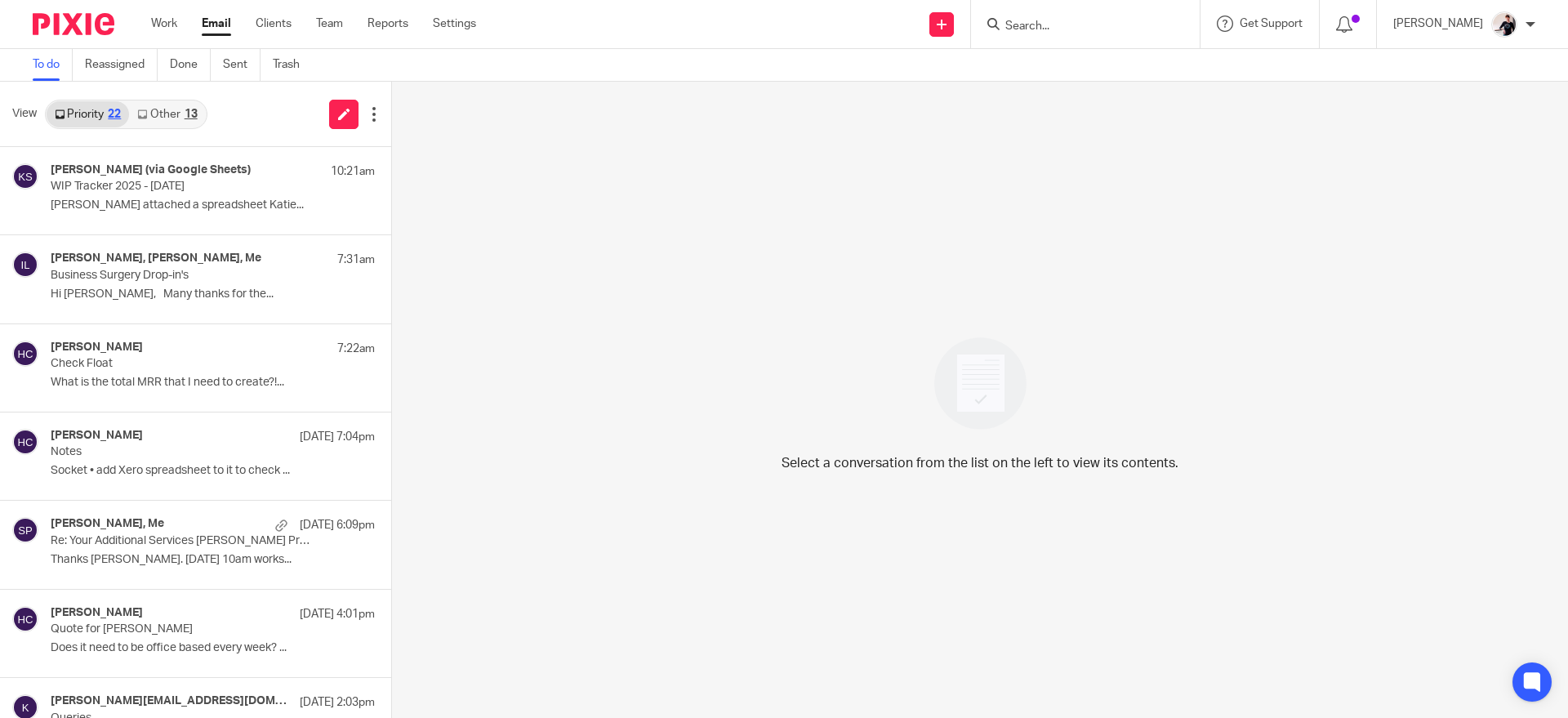
click at [167, 104] on link "Other 13" at bounding box center [167, 114] width 76 height 26
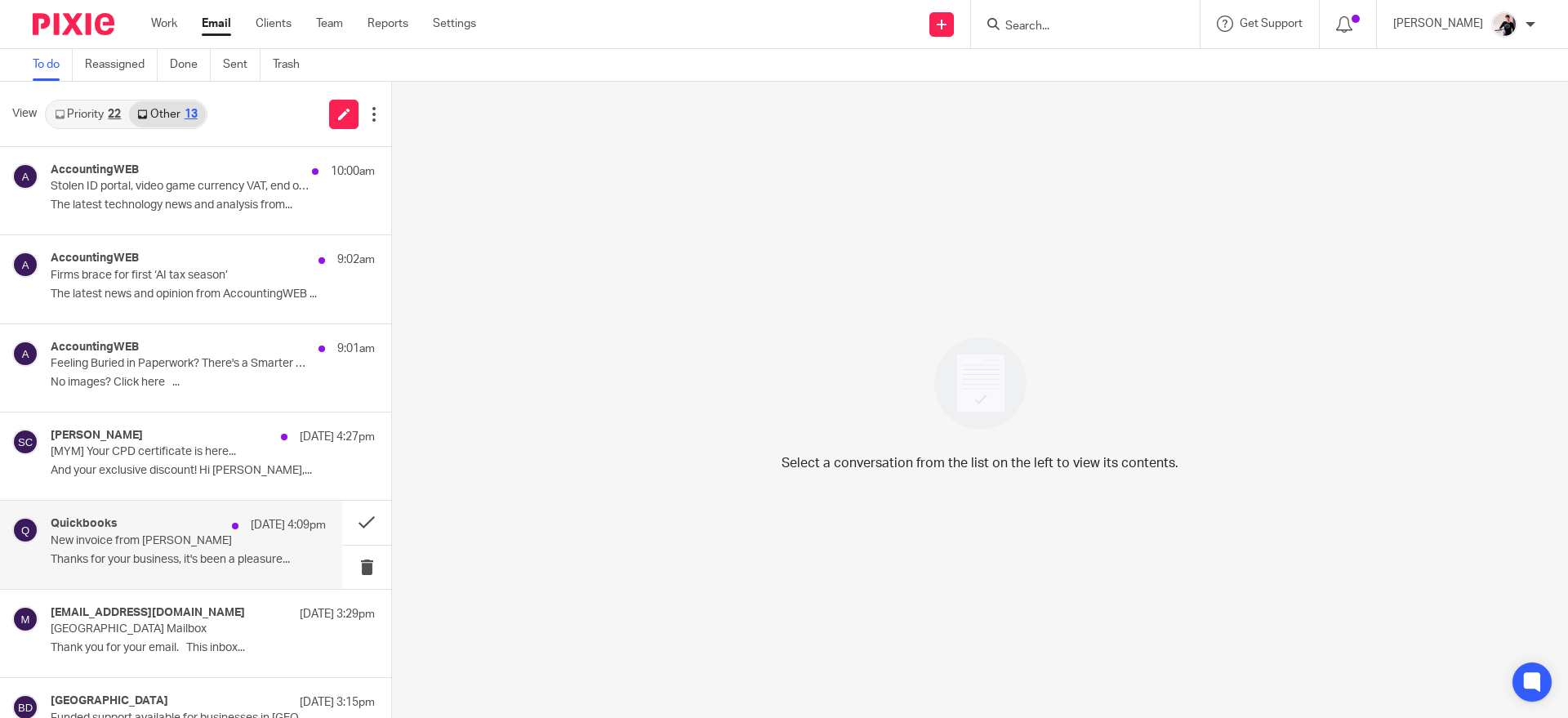
click at [123, 558] on p "Thanks for your business, it's been a pleasure..." at bounding box center [188, 560] width 275 height 14
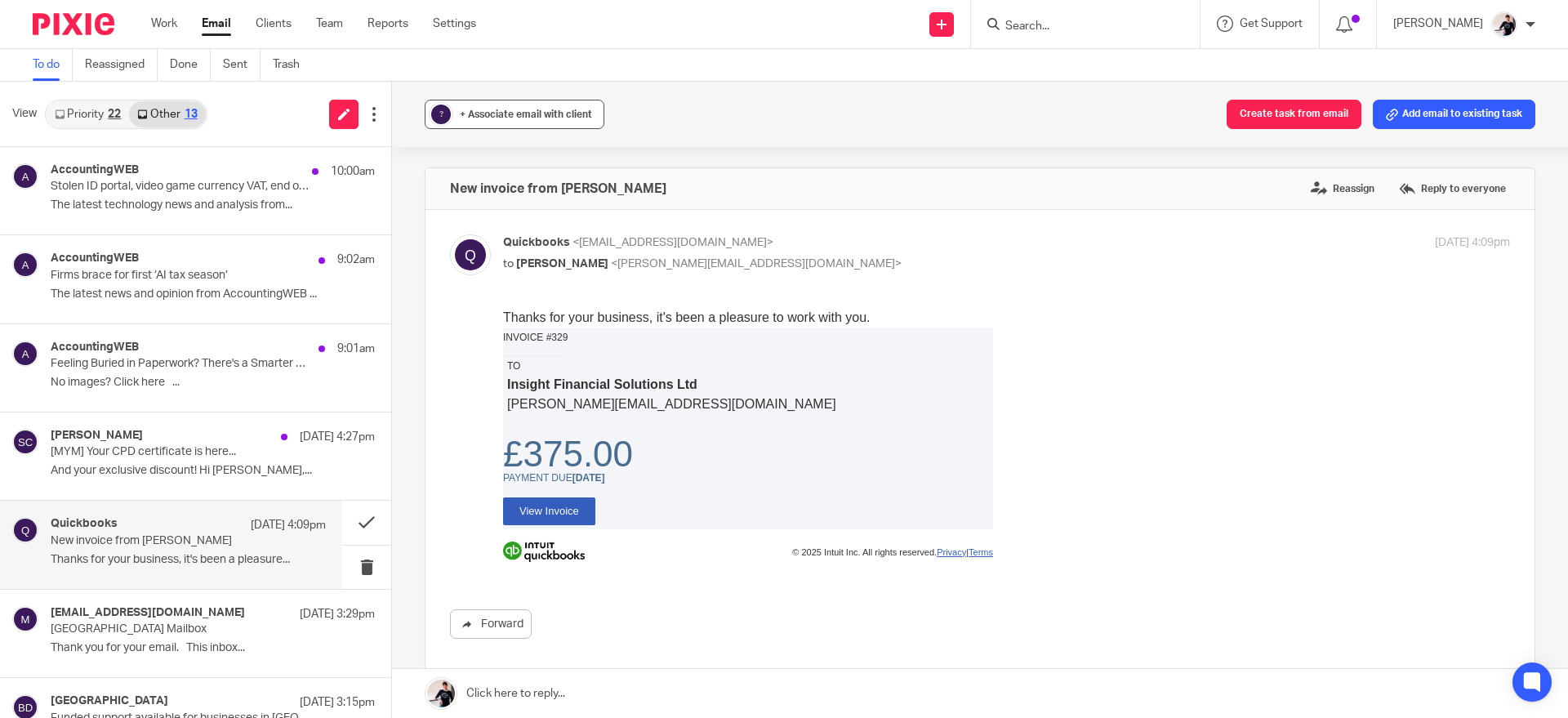
click at [561, 113] on span "+ Associate email with client" at bounding box center [525, 114] width 133 height 10
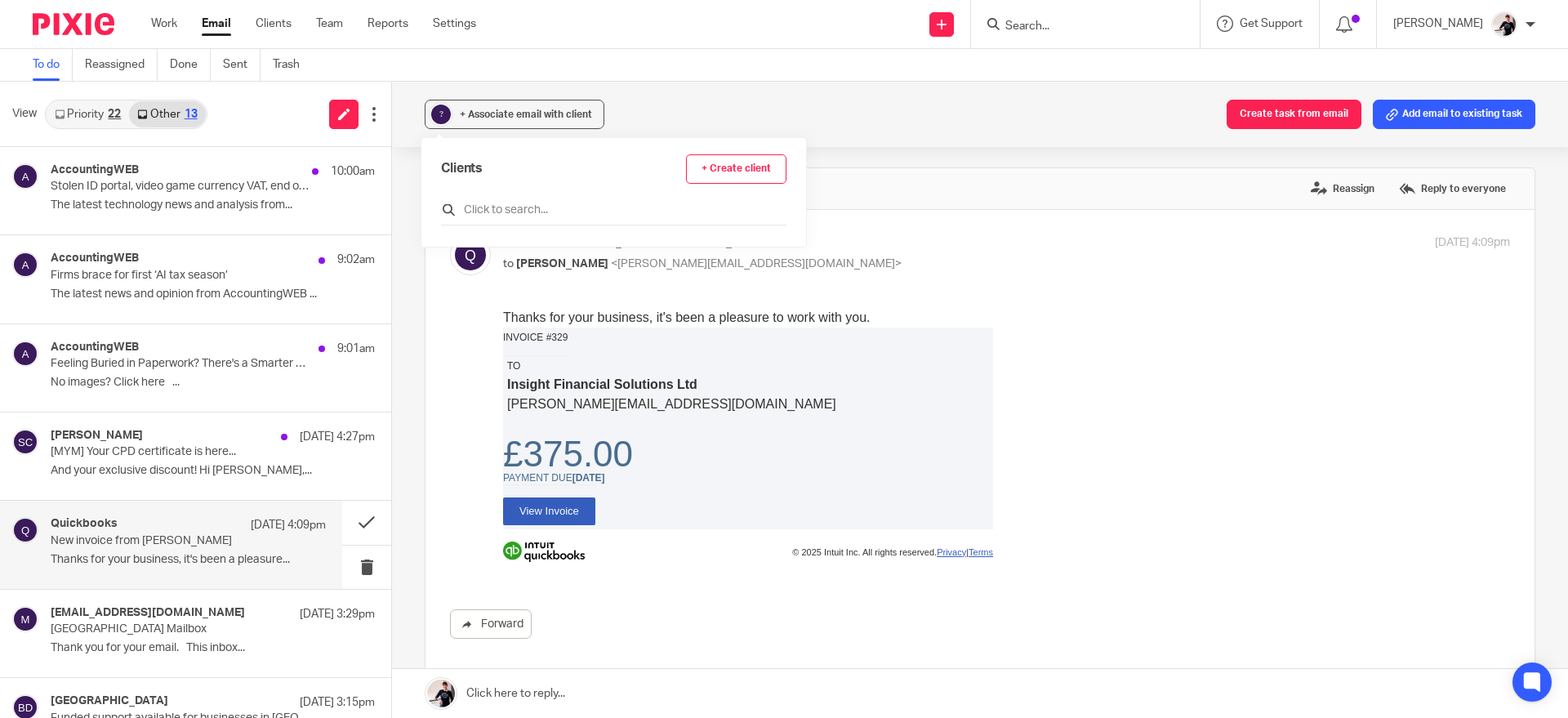
click at [523, 204] on input "text" at bounding box center [613, 210] width 345 height 17
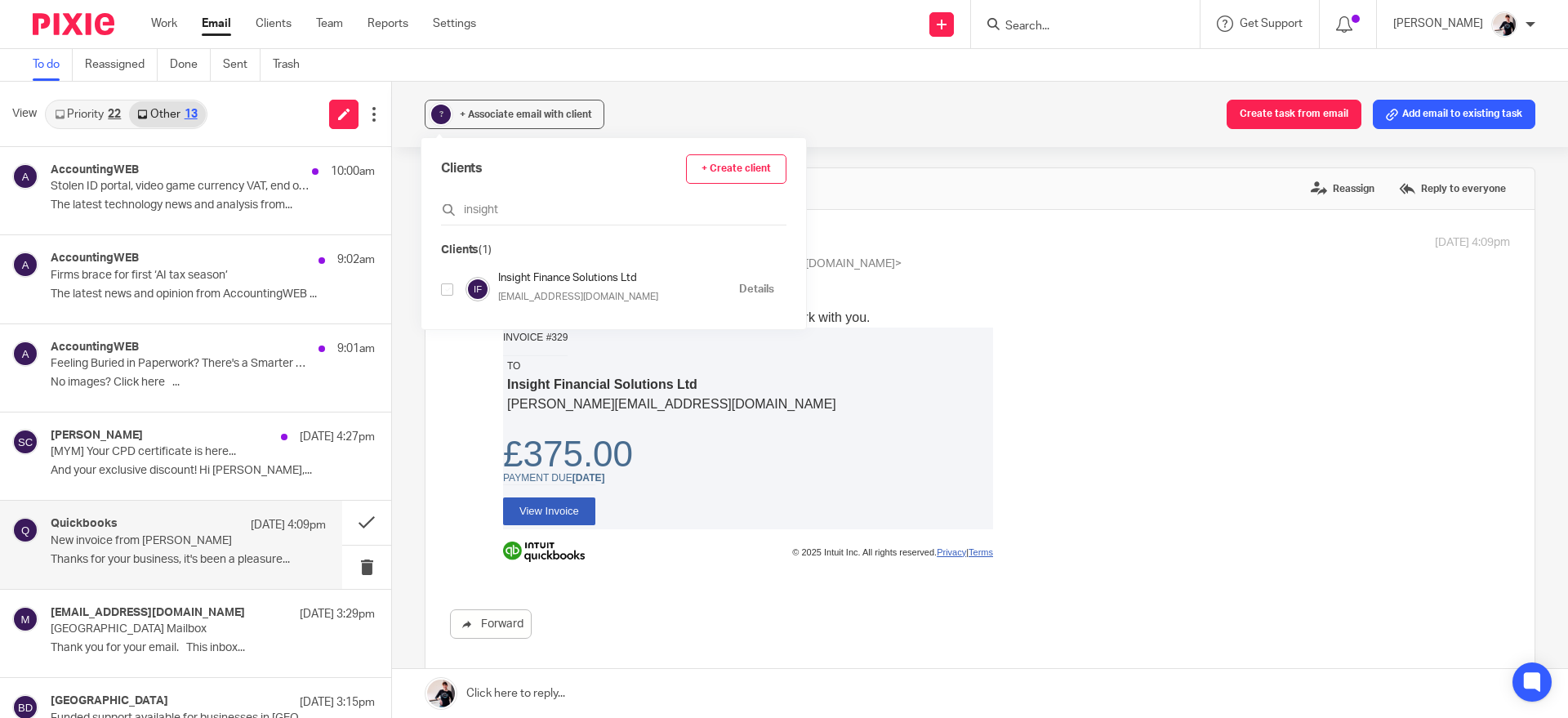
type input "insight"
click at [447, 290] on input "checkbox" at bounding box center [447, 290] width 12 height 12
checkbox input "true"
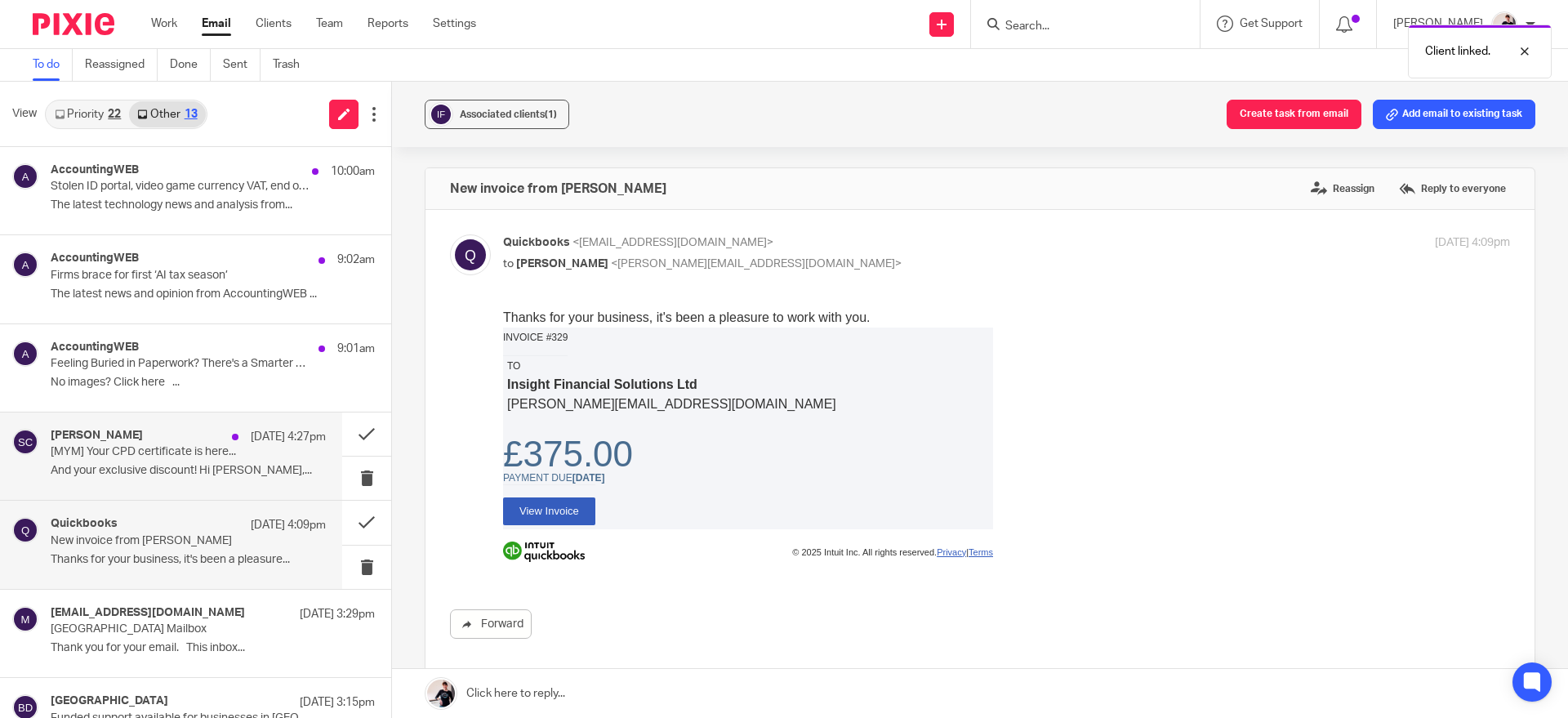
click at [201, 450] on p "[MYM] Your CPD certificate is here..." at bounding box center [161, 453] width 220 height 14
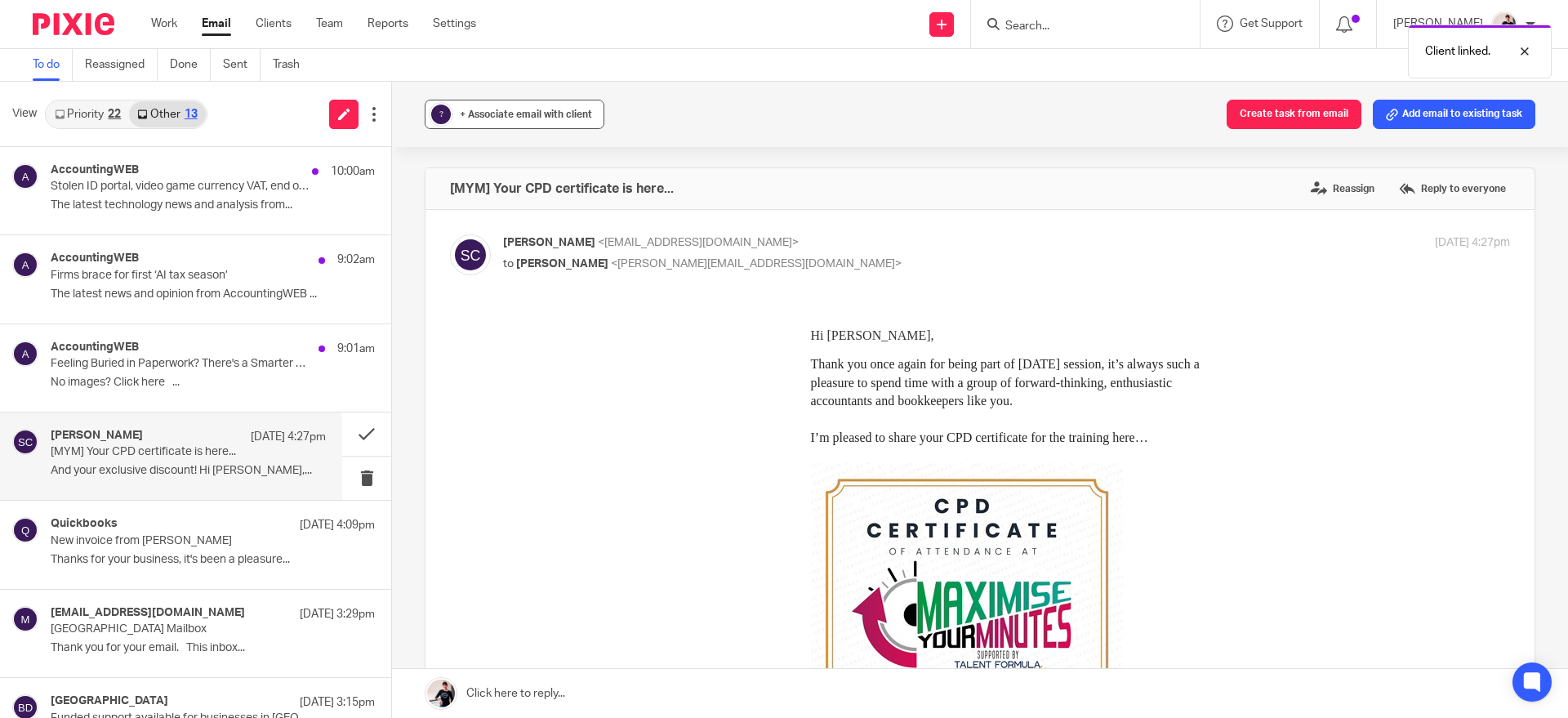
click at [529, 114] on span "+ Associate email with client" at bounding box center [525, 114] width 133 height 10
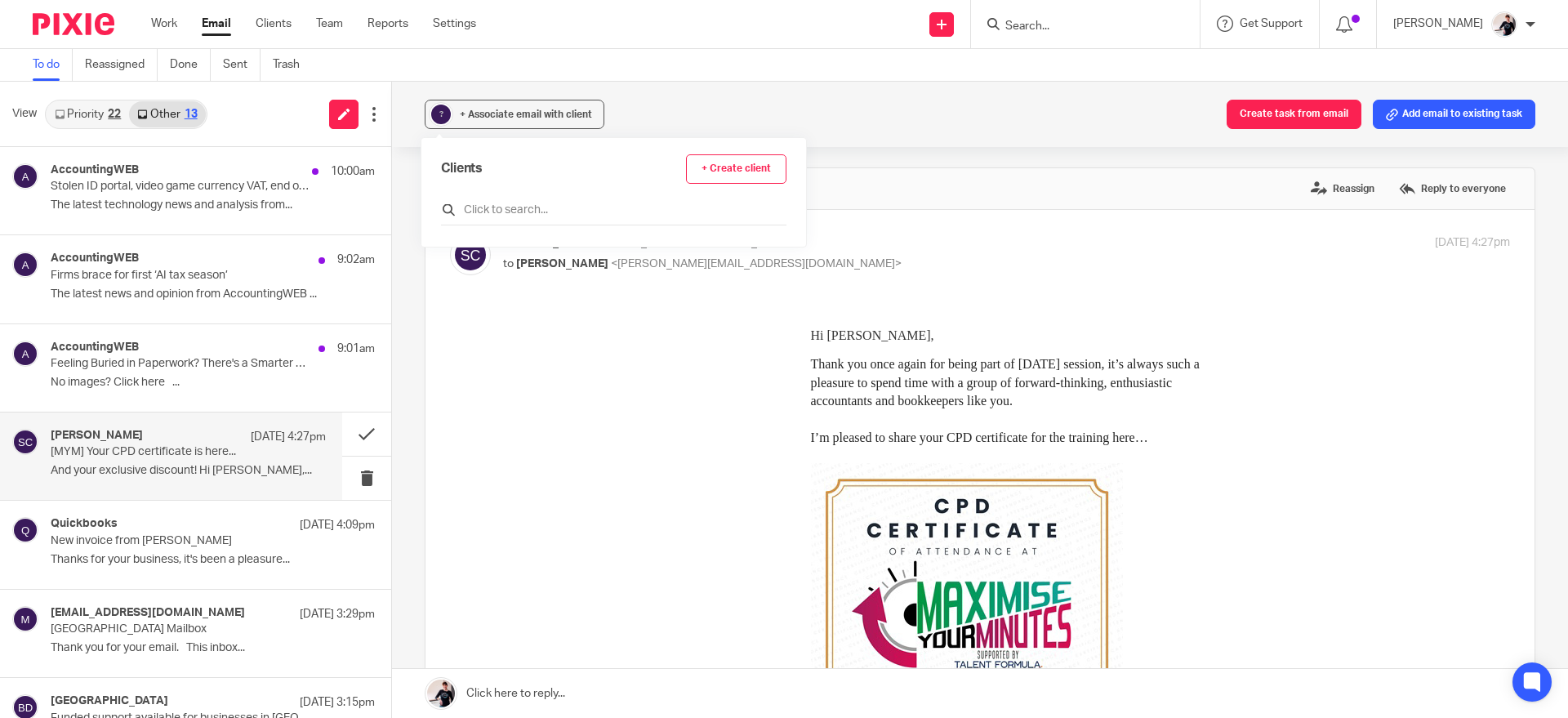
click at [528, 209] on input "text" at bounding box center [613, 210] width 345 height 17
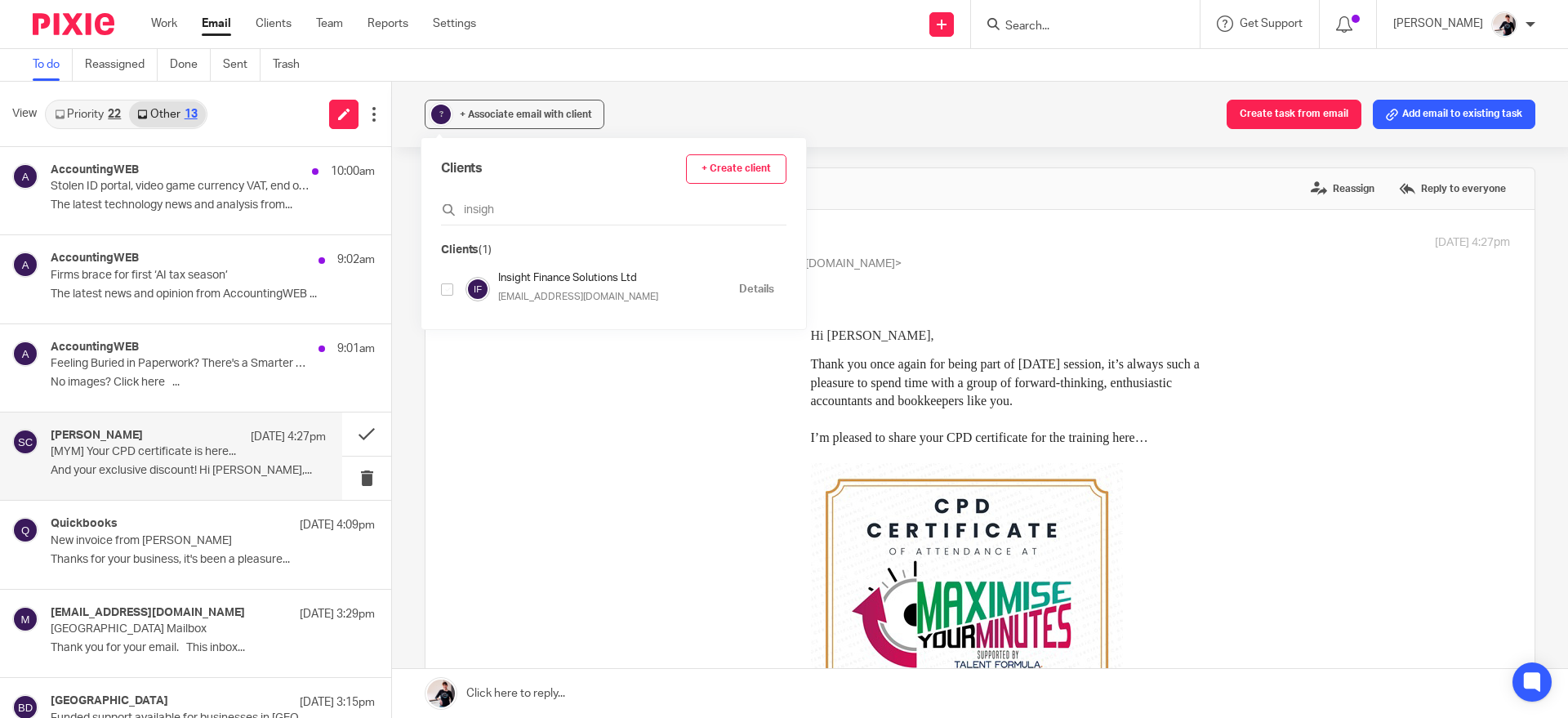
type input "insigh"
click at [445, 287] on input "checkbox" at bounding box center [447, 290] width 12 height 12
checkbox input "true"
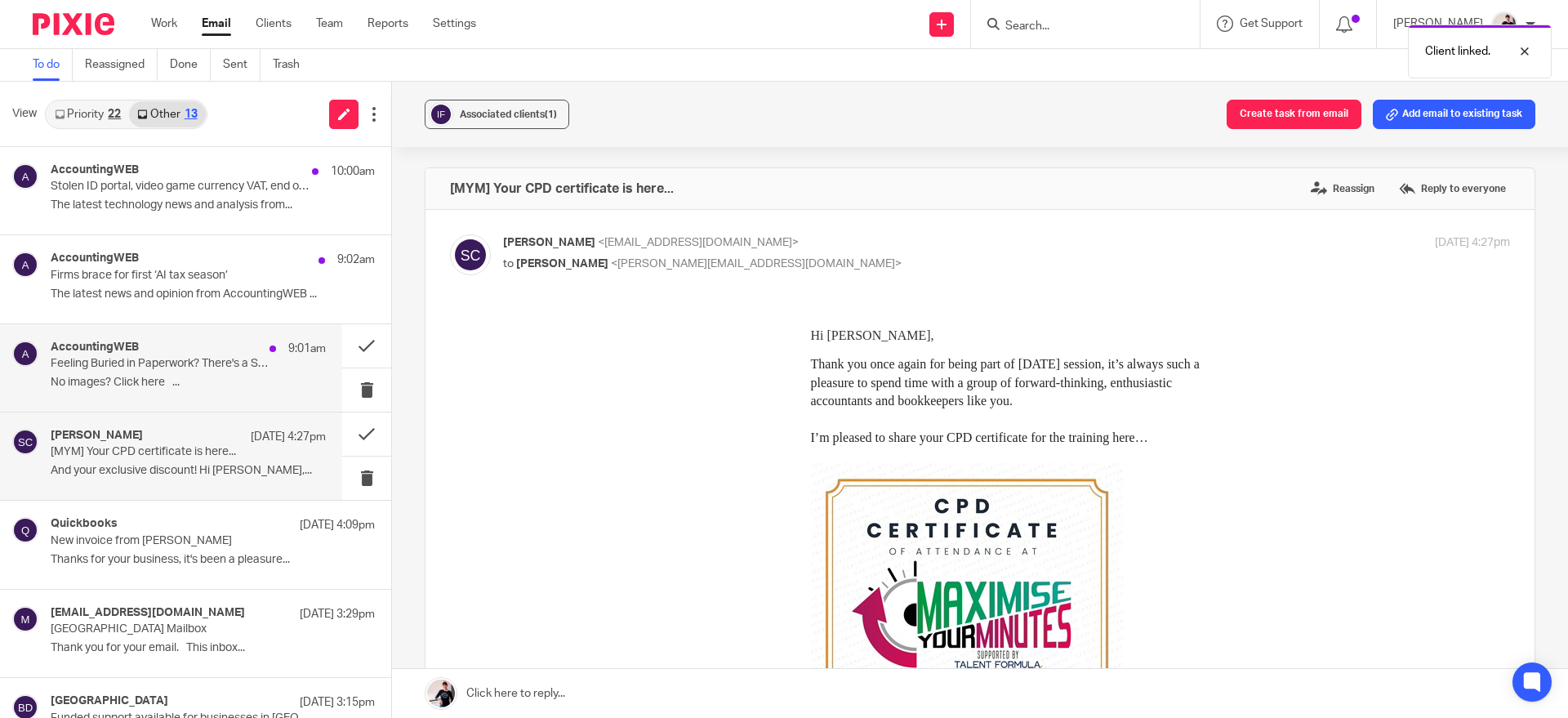
click at [215, 330] on div "AccountingWEB 9:01am Feeling Buried in Paperwork? There's a Smarter Way. No ima…" at bounding box center [171, 367] width 343 height 87
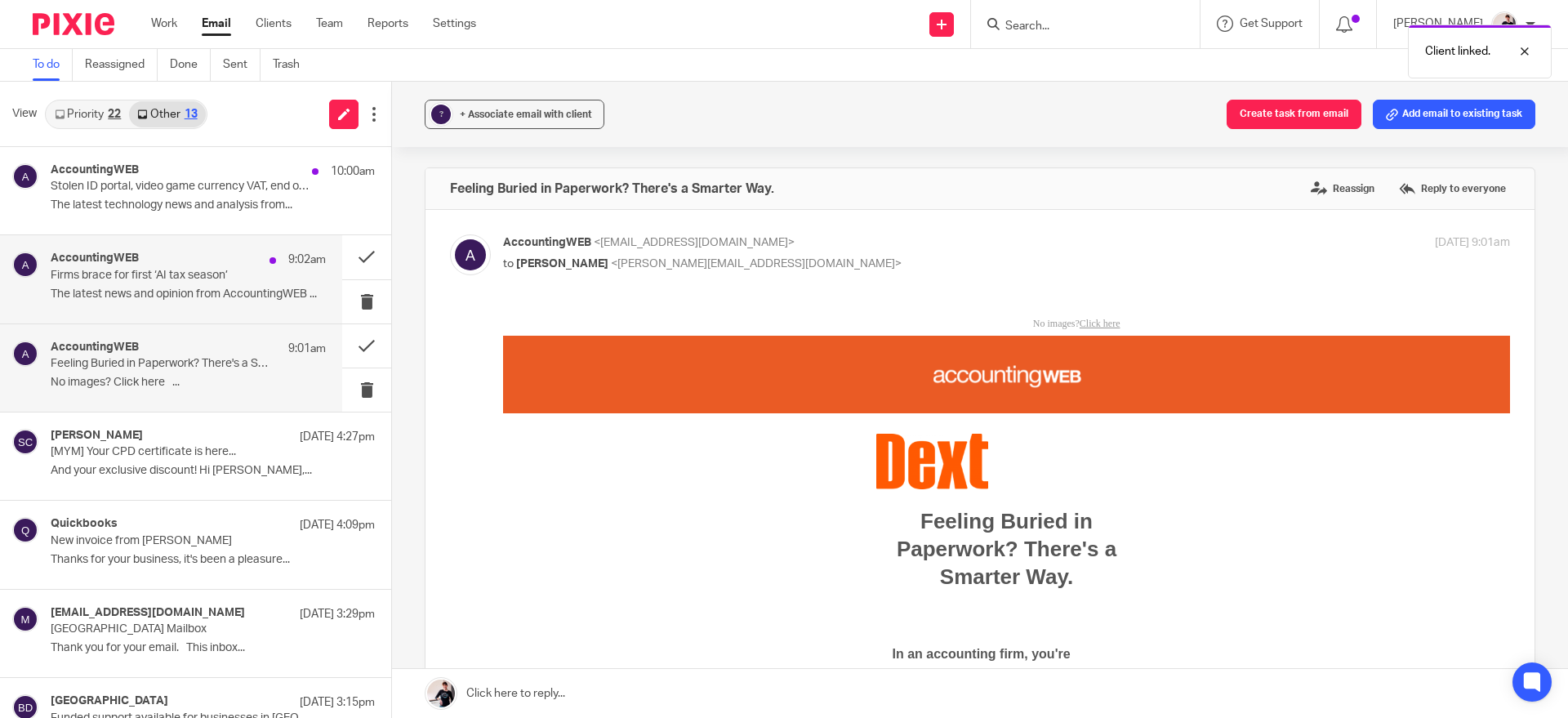
click at [226, 256] on div "AccountingWEB 9:02am" at bounding box center [188, 259] width 275 height 17
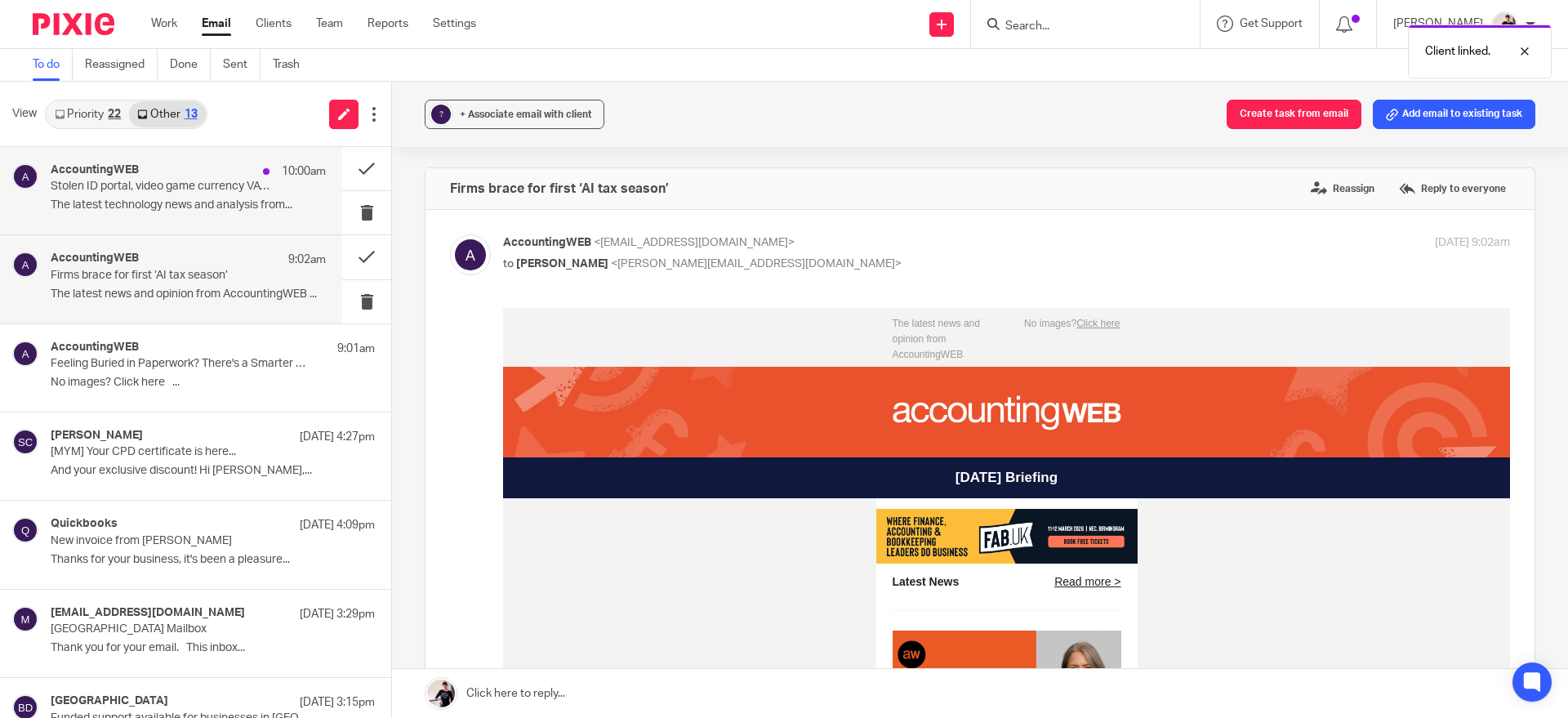
click at [216, 189] on p "Stolen ID portal, video game currency VAT, end of monthly pay day?" at bounding box center [161, 187] width 220 height 14
